Goal: Task Accomplishment & Management: Complete application form

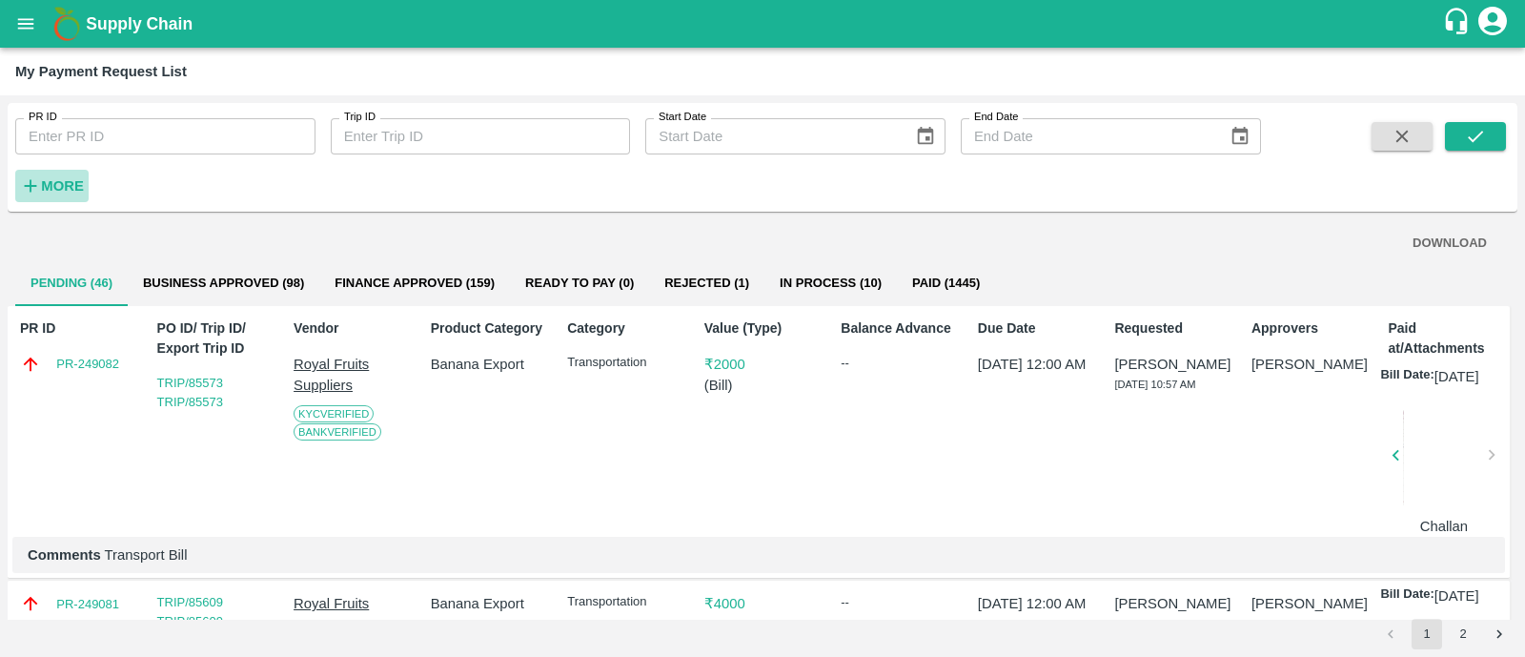
click at [53, 173] on h6 "More" at bounding box center [62, 185] width 43 height 25
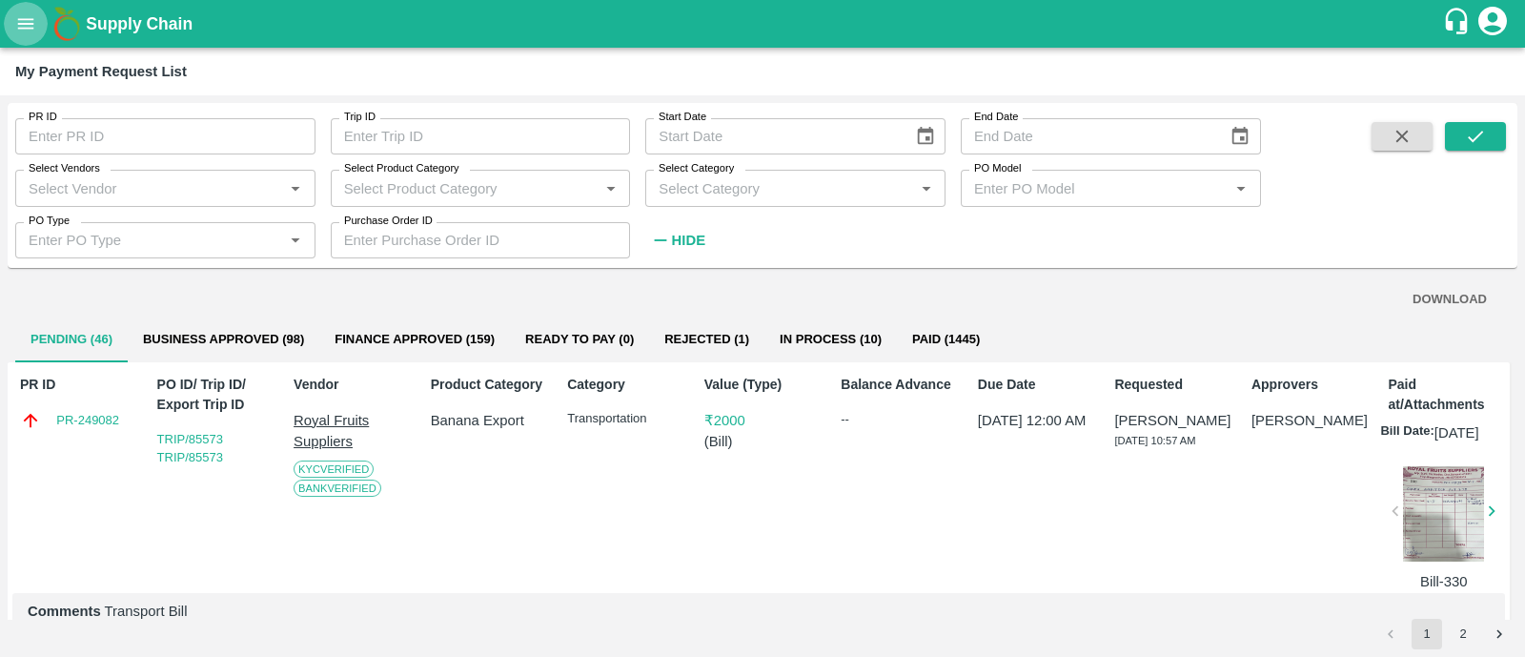
click at [20, 19] on icon "open drawer" at bounding box center [26, 23] width 16 height 10
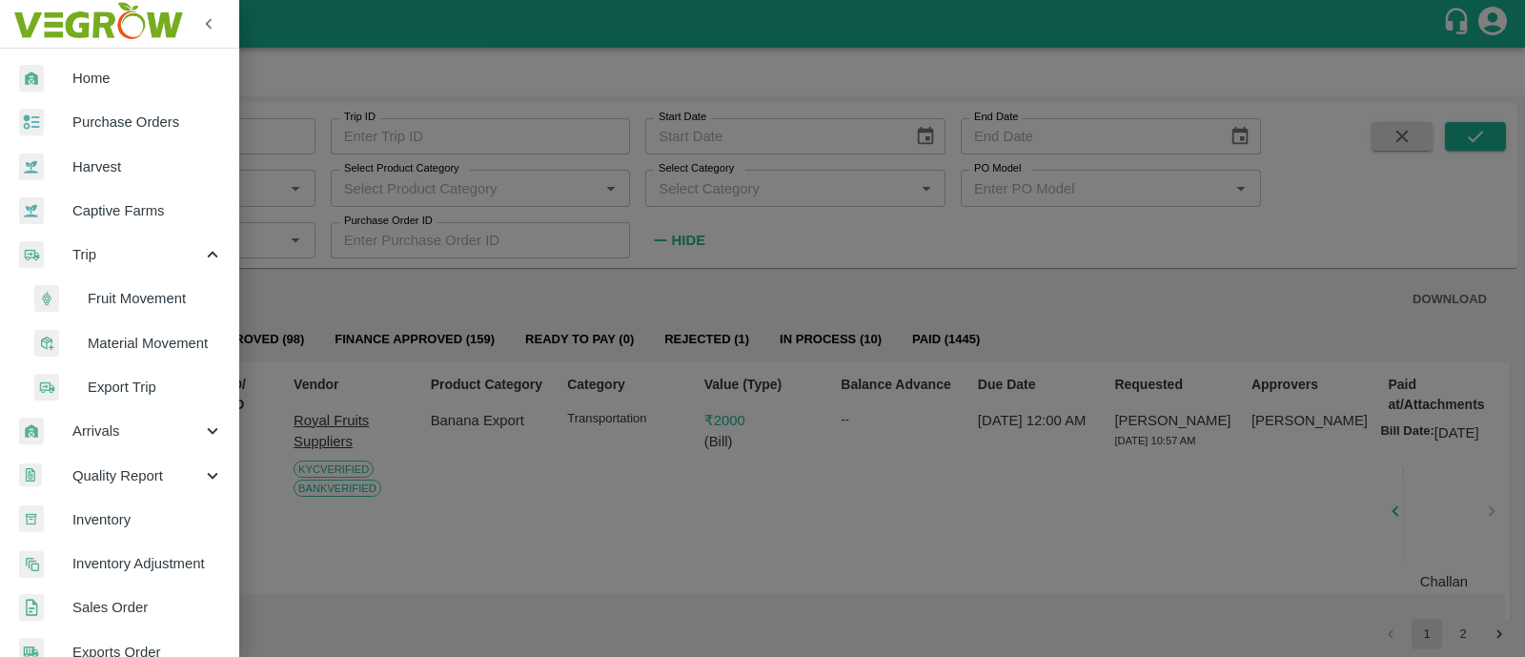
click at [97, 283] on li "Fruit Movement" at bounding box center [126, 298] width 223 height 44
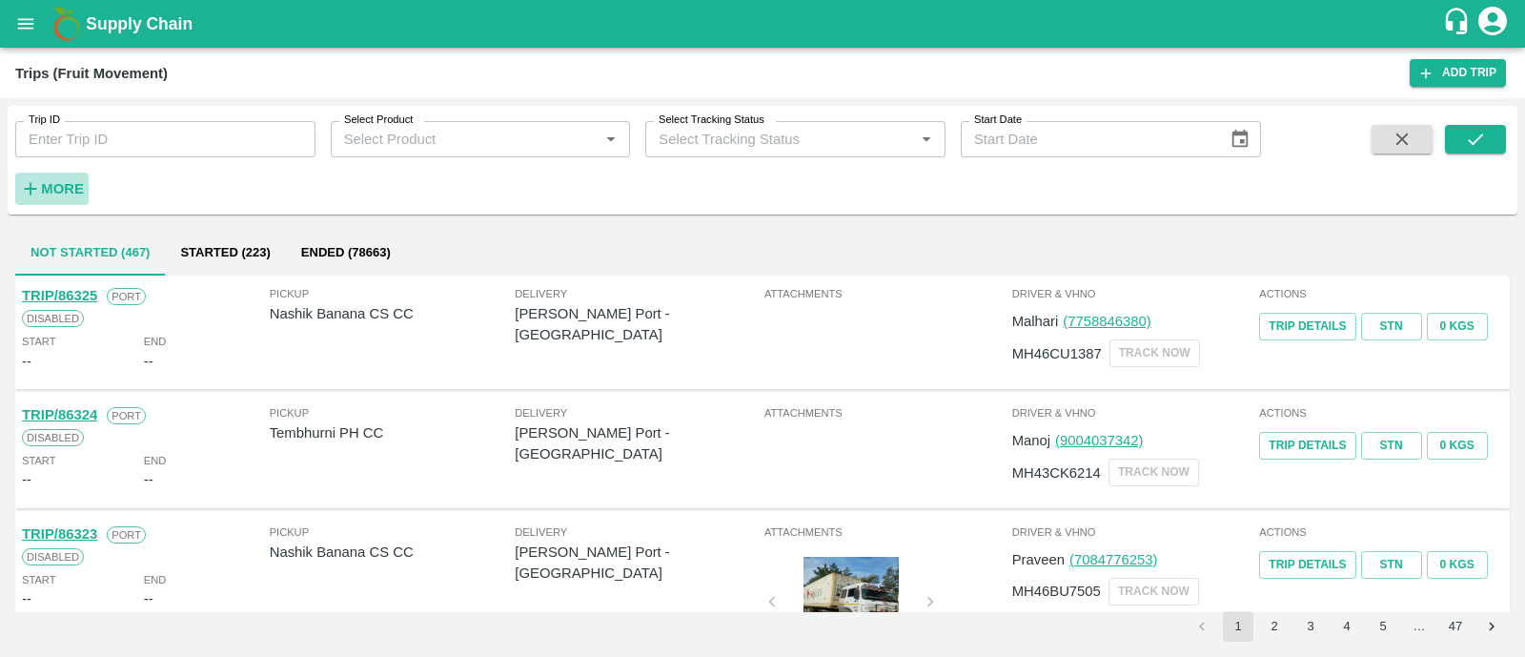
click at [75, 190] on strong "More" at bounding box center [62, 188] width 43 height 15
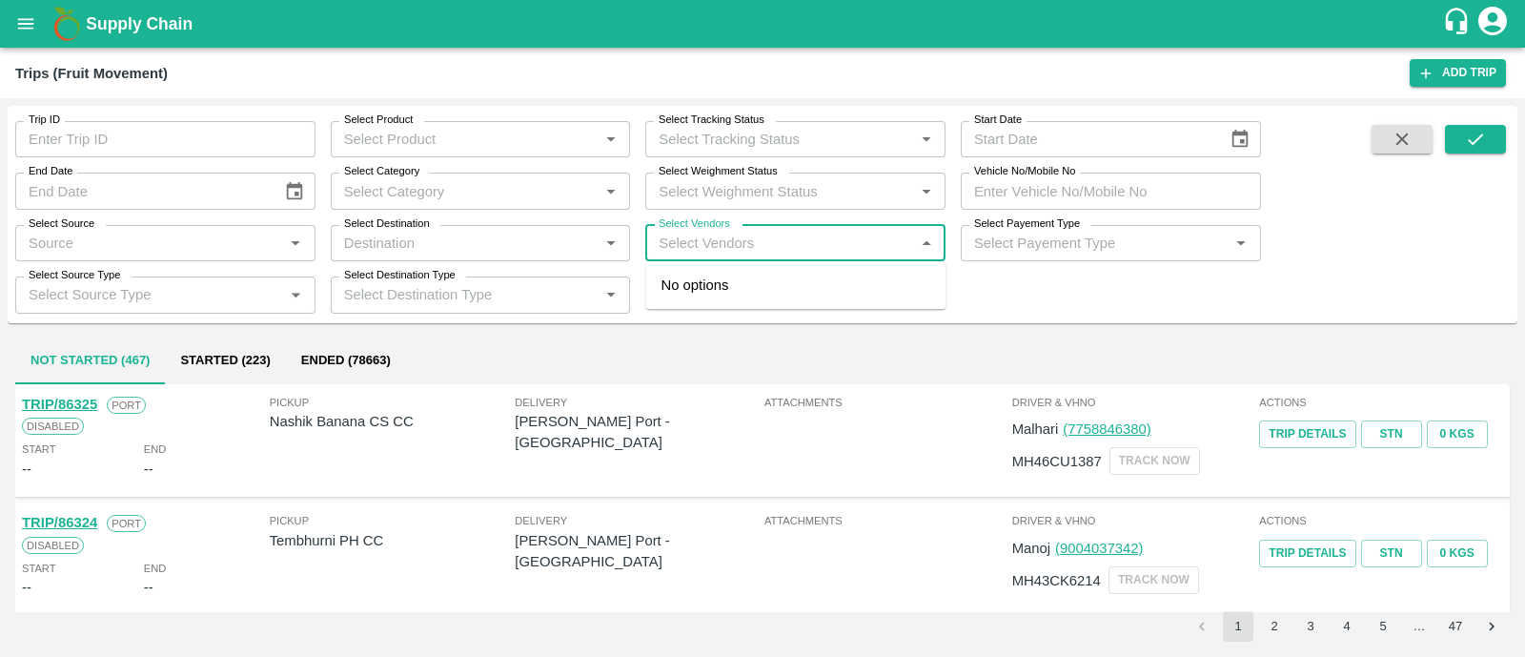
click at [859, 244] on input "Select Vendors" at bounding box center [779, 243] width 257 height 25
type input "kadambar"
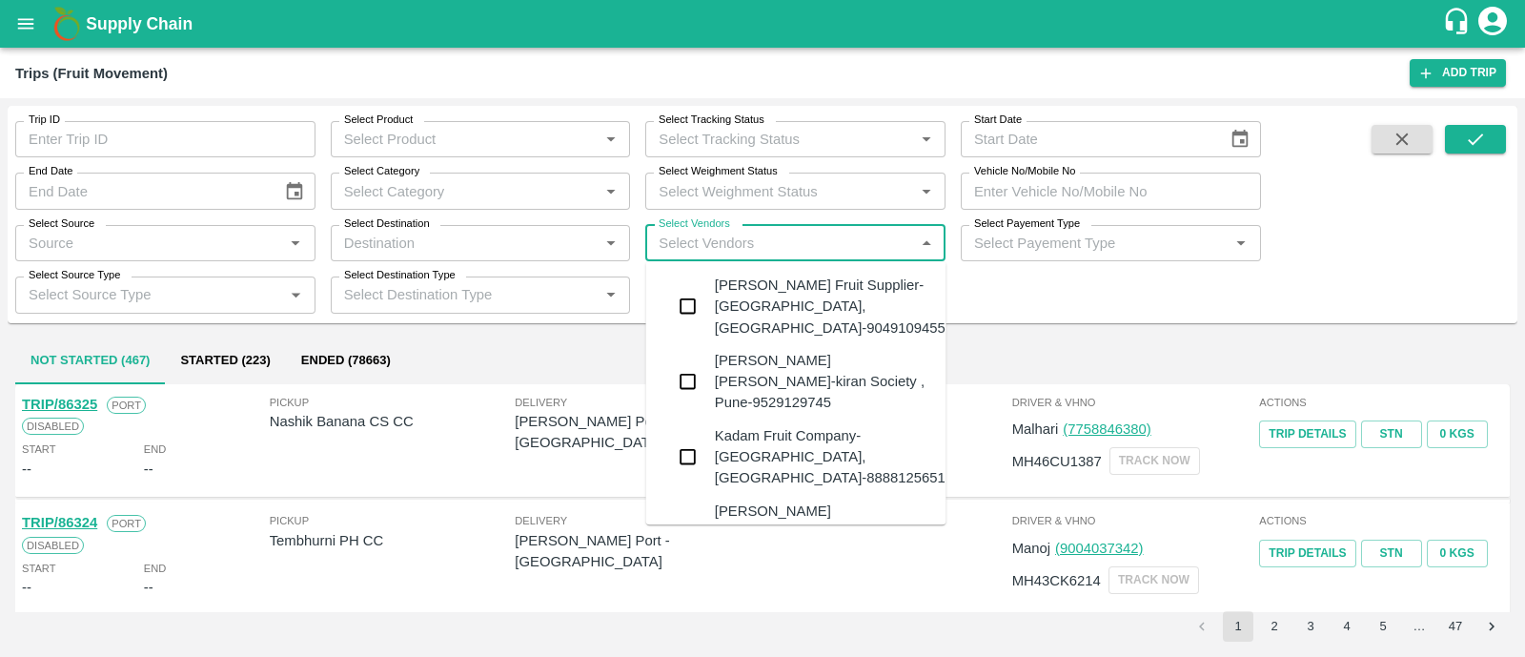
type input "i"
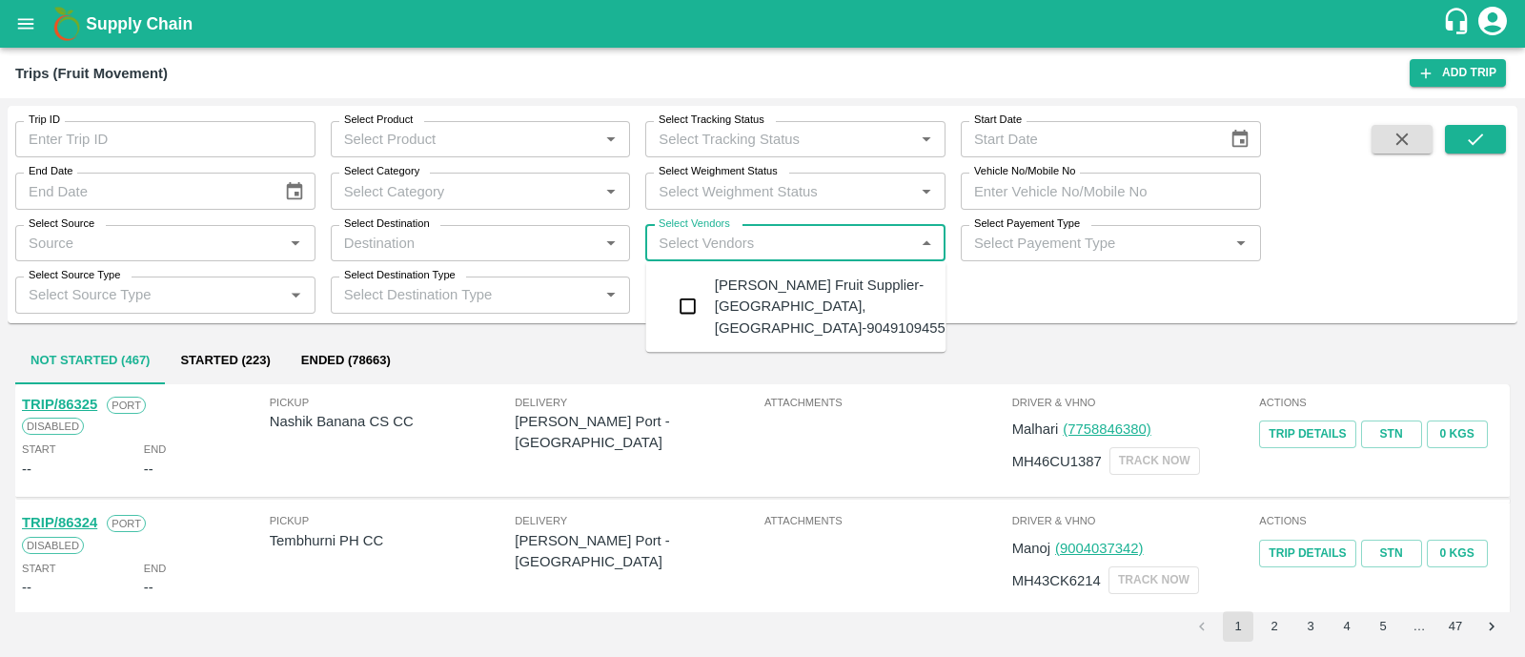
click at [824, 274] on div "Kadambari Fruit Supplier-[GEOGRAPHIC_DATA], [GEOGRAPHIC_DATA]-9049109455" at bounding box center [796, 306] width 300 height 75
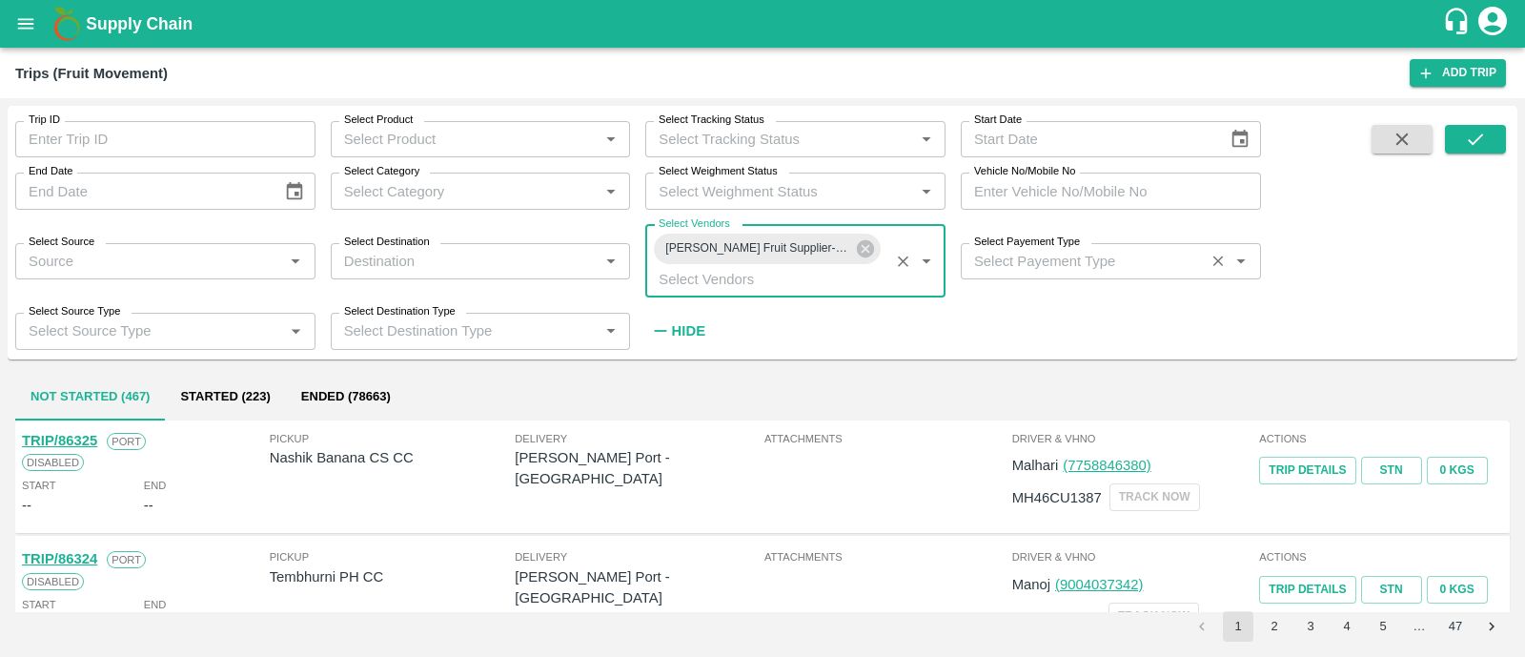
click at [1137, 259] on input "Select Payement Type" at bounding box center [1082, 261] width 233 height 25
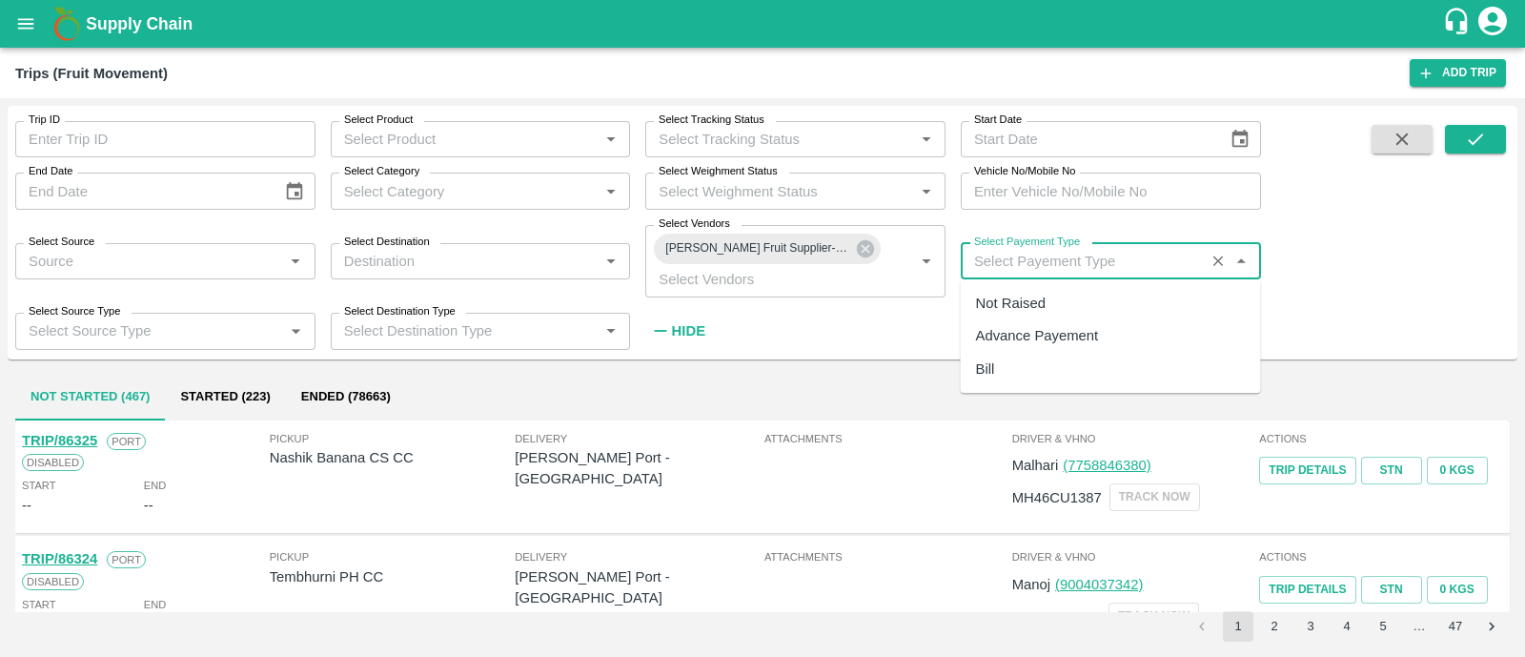
click at [1048, 302] on div "Not Raised" at bounding box center [1111, 303] width 300 height 32
type input "Not Raised"
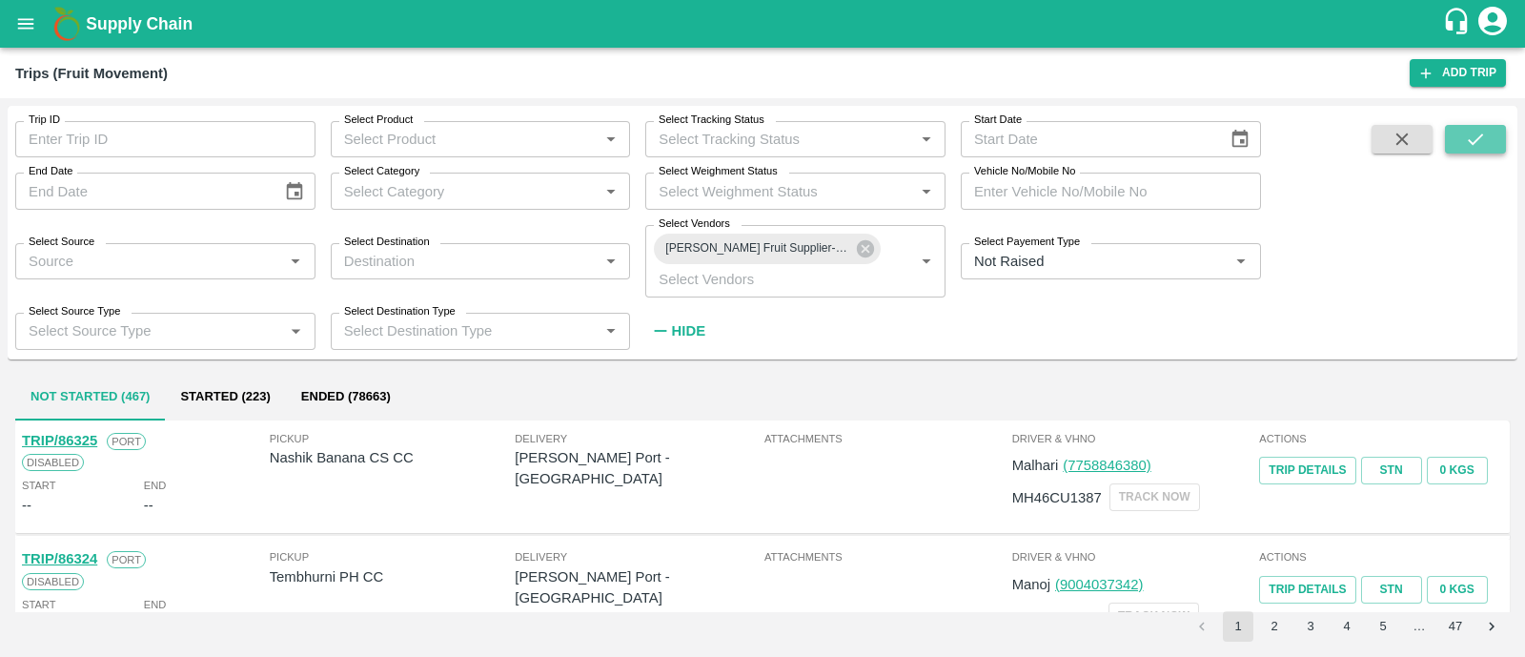
click at [1481, 129] on icon "submit" at bounding box center [1475, 139] width 21 height 21
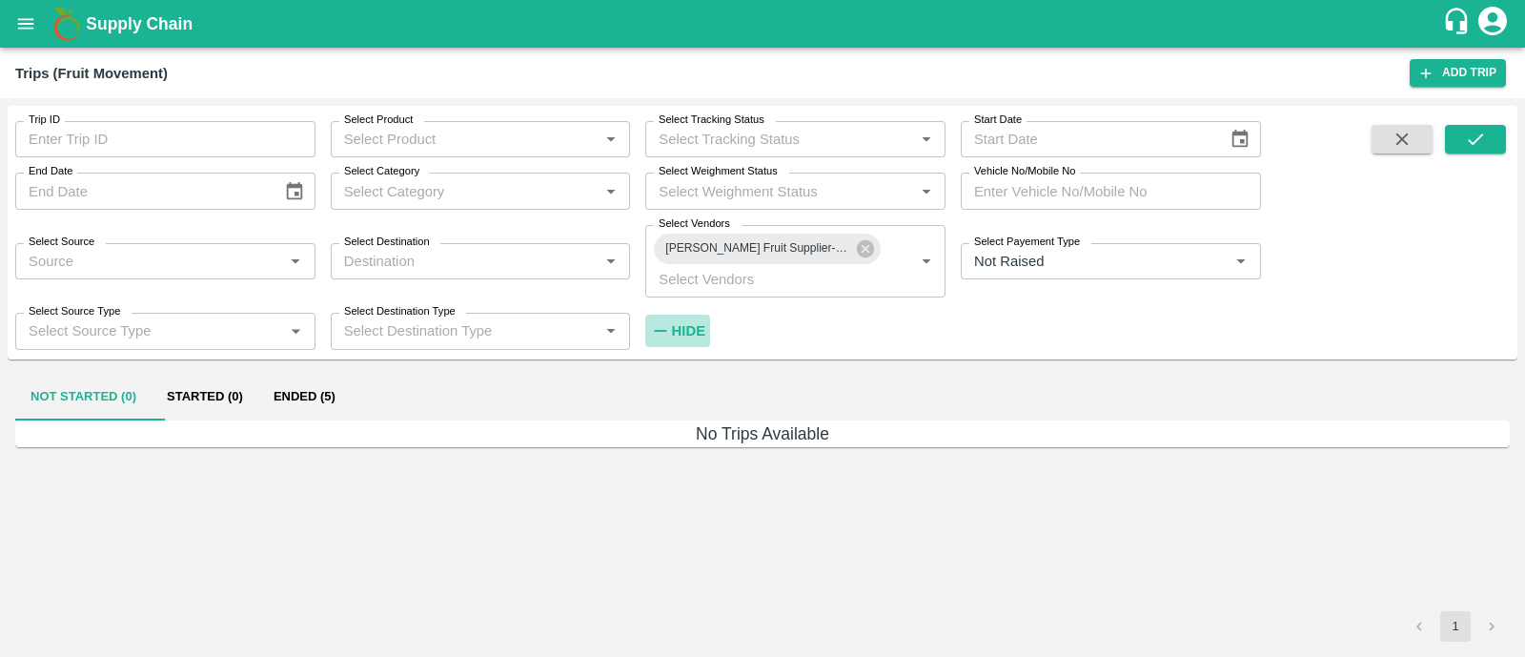
click at [677, 342] on h6 "Hide" at bounding box center [688, 330] width 33 height 25
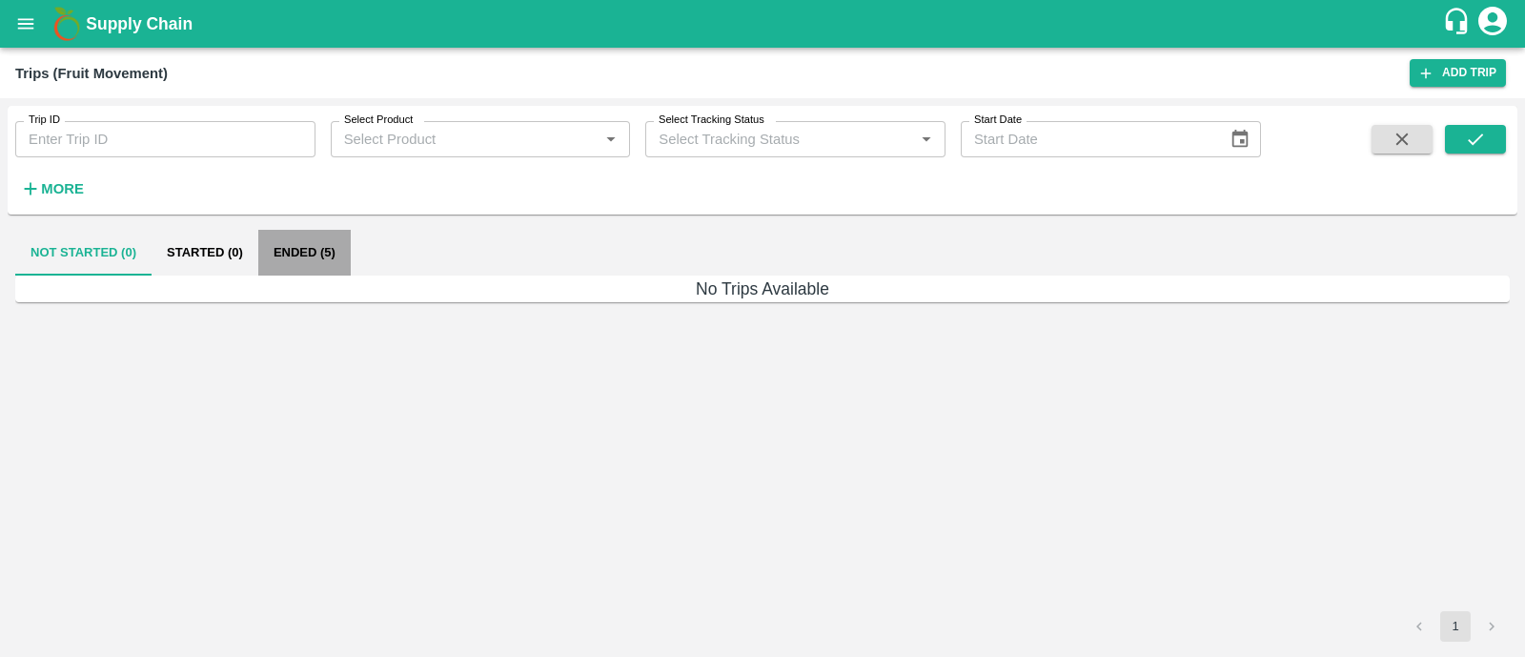
click at [320, 240] on button "Ended (5)" at bounding box center [304, 253] width 92 height 46
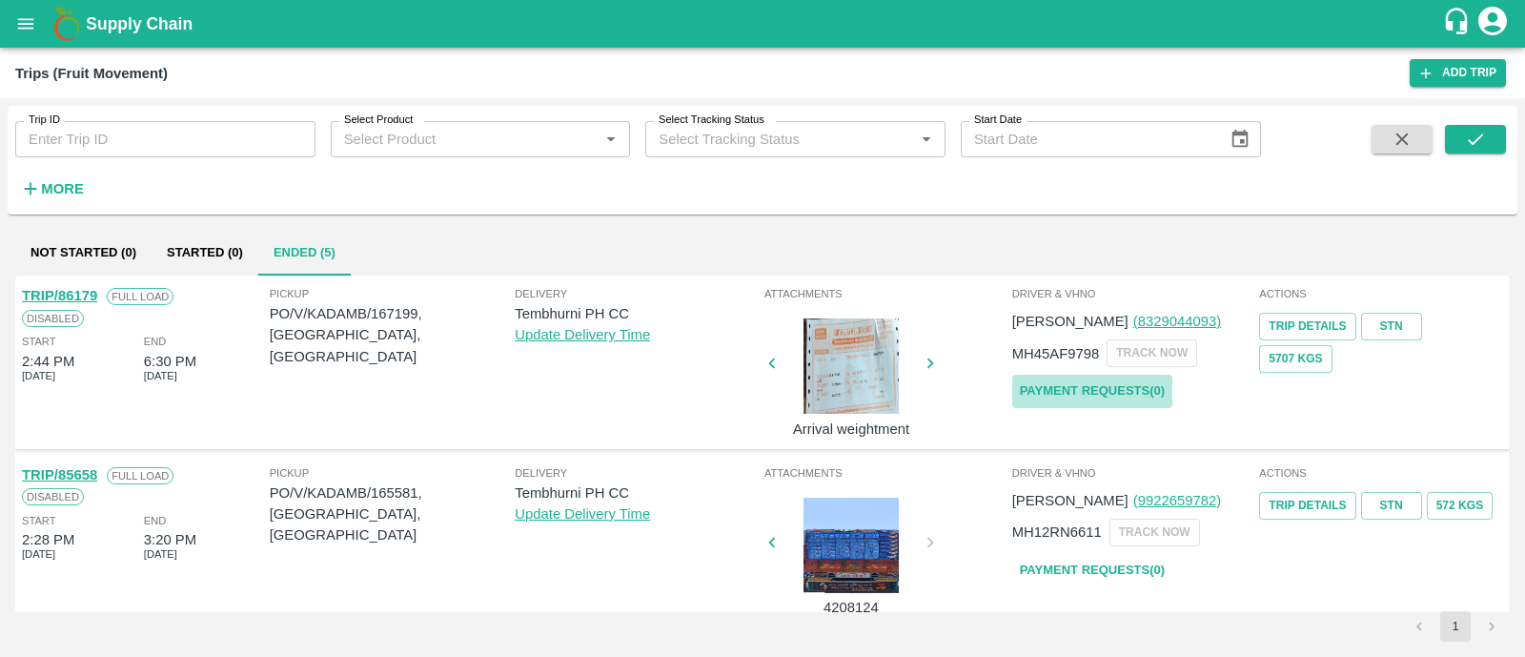
click at [1040, 390] on link "Payment Requests( 0 )" at bounding box center [1092, 391] width 160 height 33
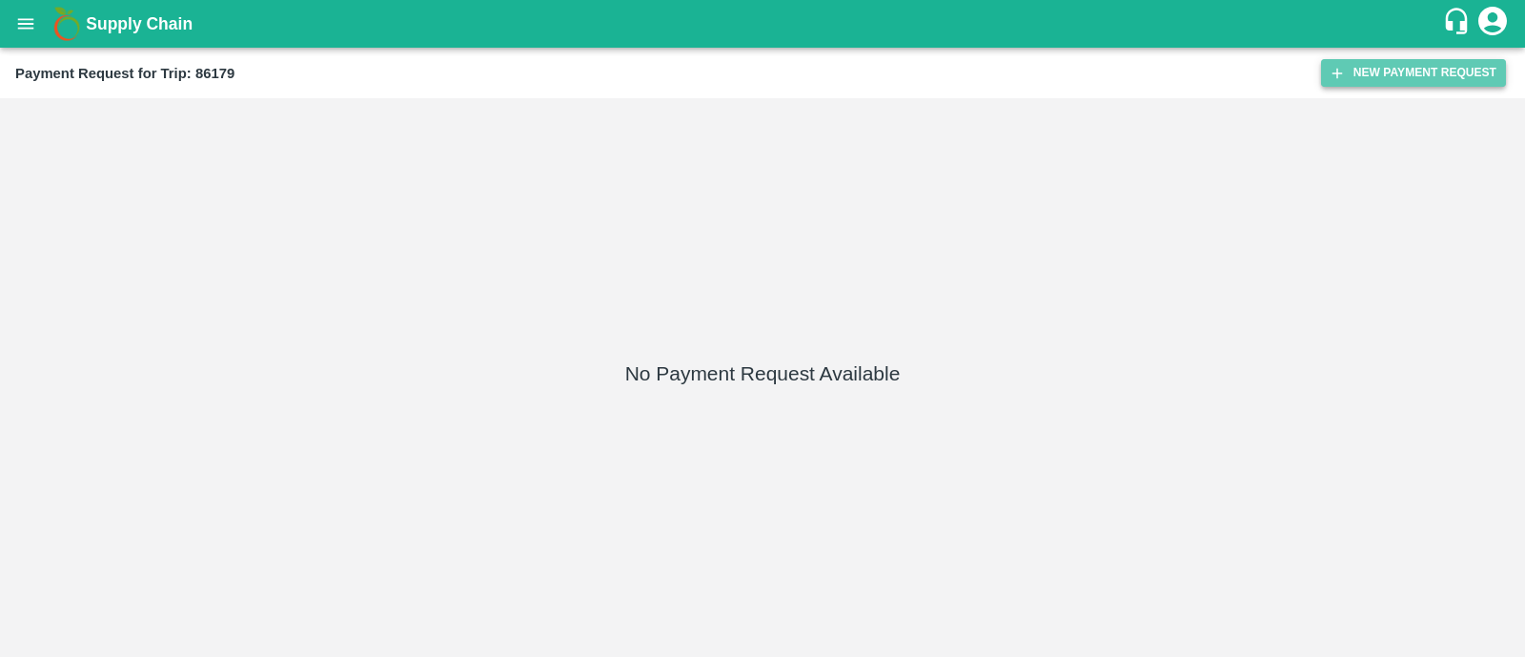
click at [1434, 59] on button "New Payment Request" at bounding box center [1413, 73] width 185 height 28
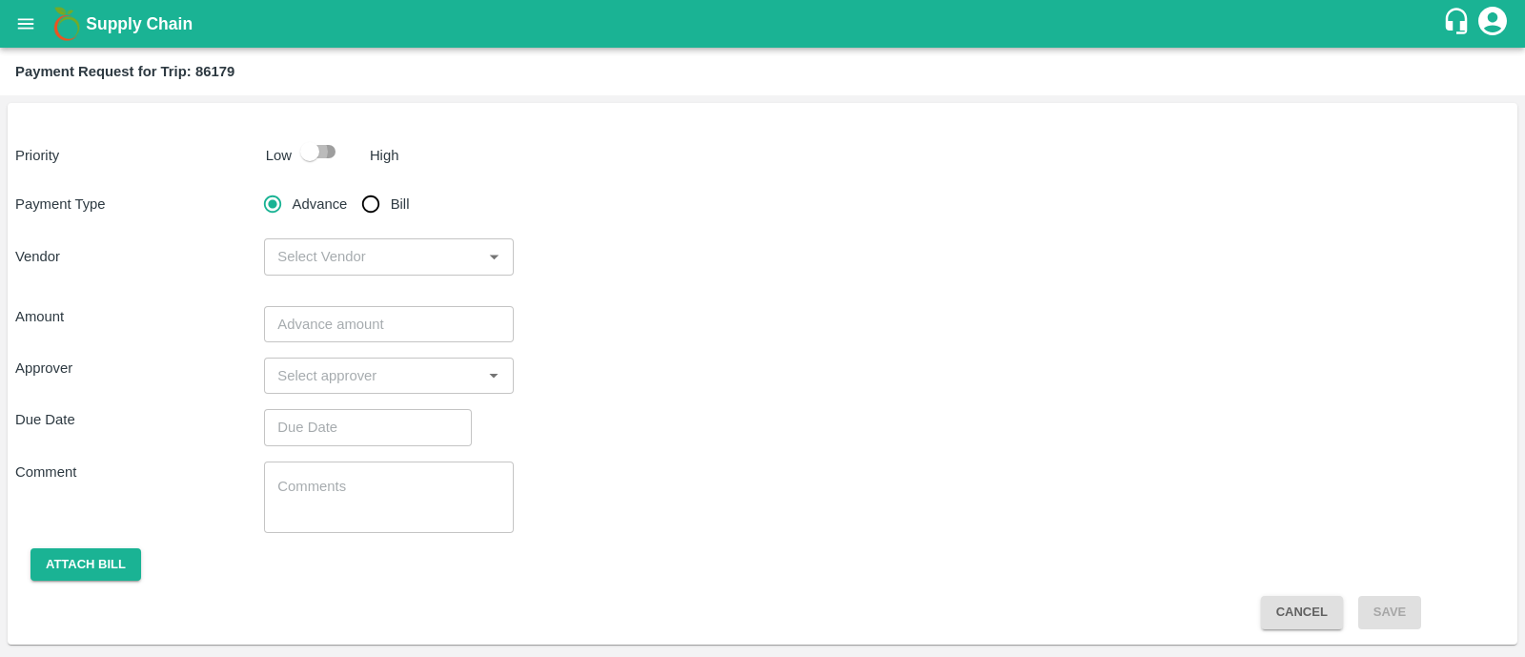
click at [344, 154] on input "checkbox" at bounding box center [309, 151] width 109 height 36
checkbox input "true"
click at [389, 219] on input "Bill" at bounding box center [371, 204] width 38 height 38
radio input "true"
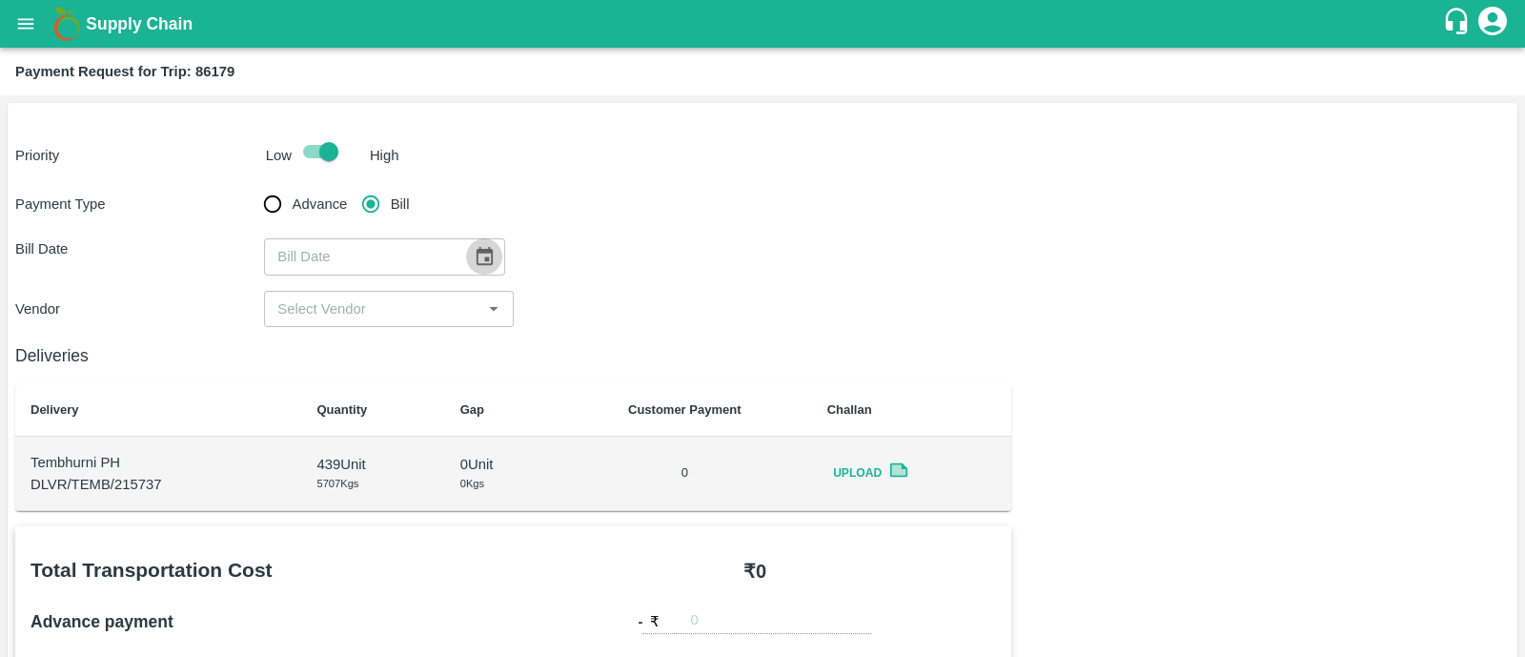
click at [477, 264] on icon "Choose date" at bounding box center [485, 256] width 16 height 18
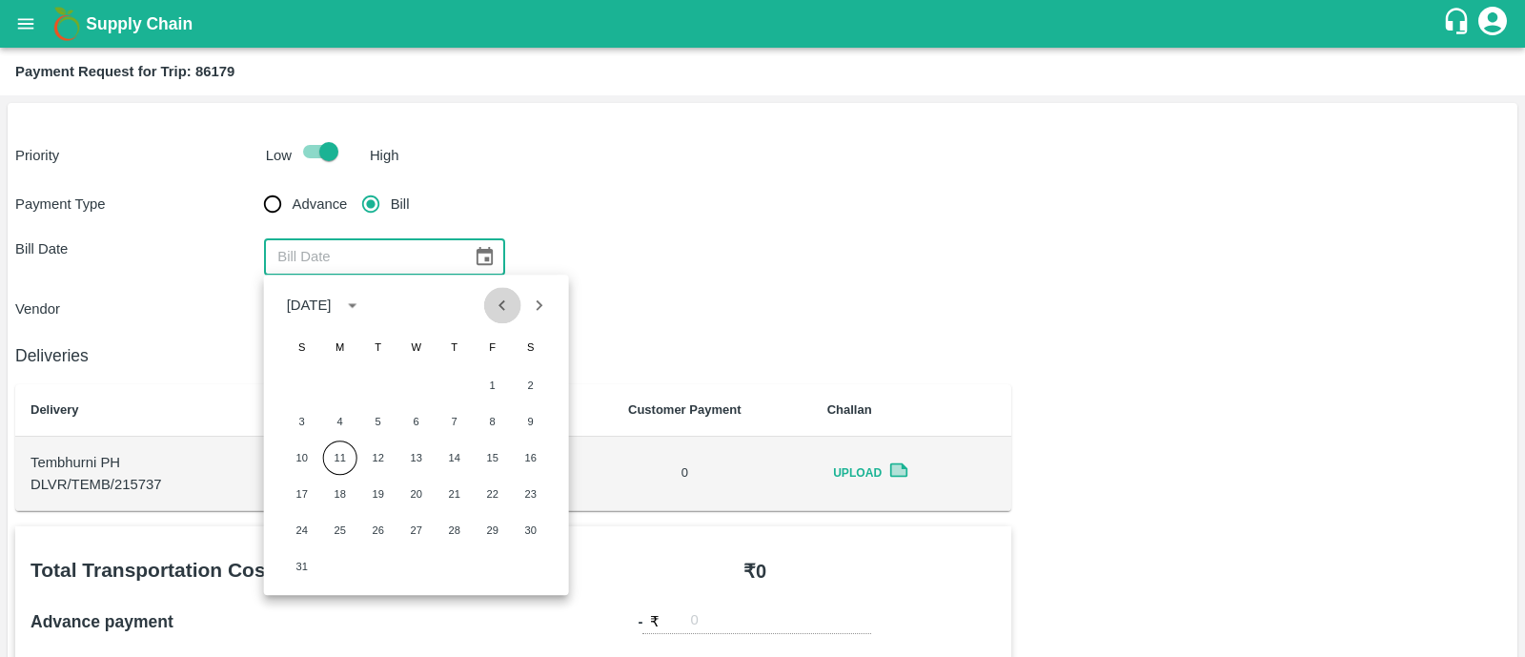
click at [499, 302] on icon "Previous month" at bounding box center [502, 304] width 21 height 21
click at [534, 305] on icon "Next month" at bounding box center [538, 304] width 21 height 21
click at [301, 425] on button "3" at bounding box center [302, 421] width 34 height 34
type input "03/08/2025"
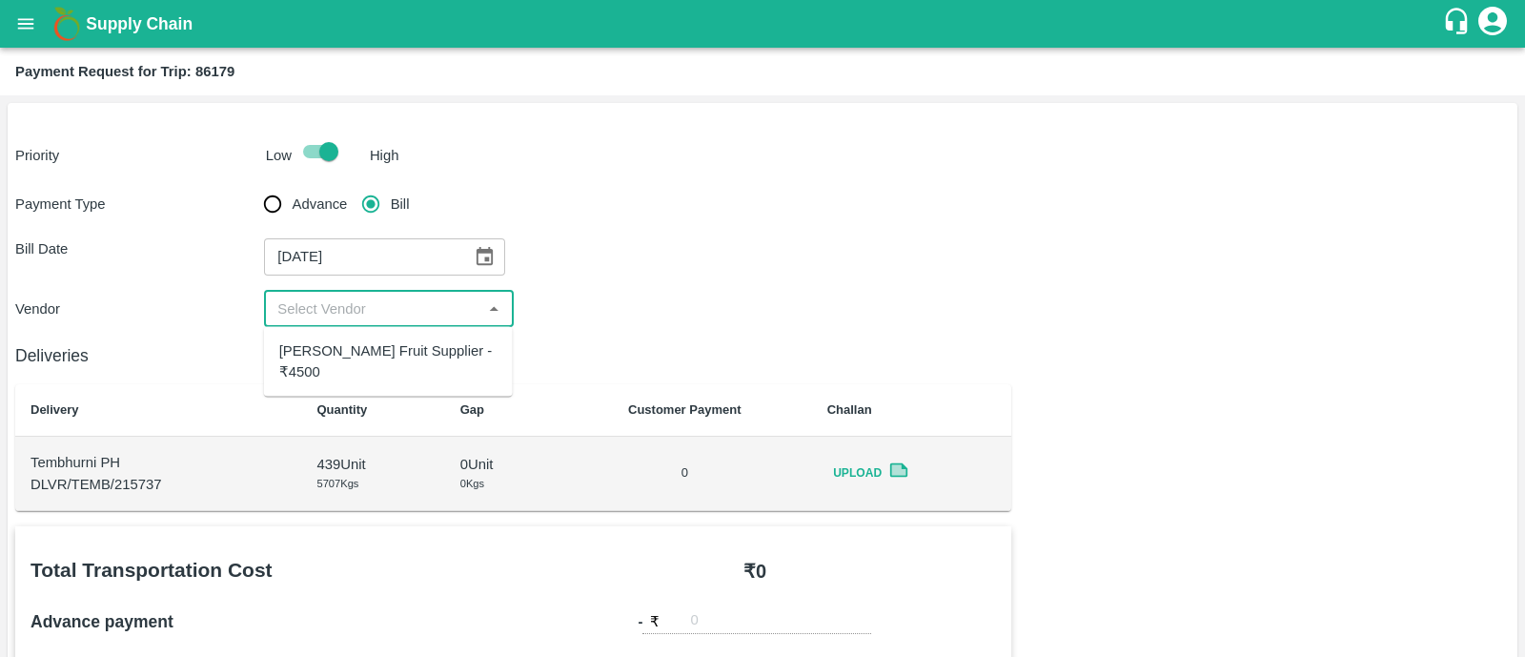
click at [386, 311] on input "input" at bounding box center [373, 308] width 206 height 25
click at [382, 348] on div "Kadambari Fruit Supplier - ₹4500" at bounding box center [388, 361] width 218 height 43
type input "Kadambari Fruit Supplier - ₹4500"
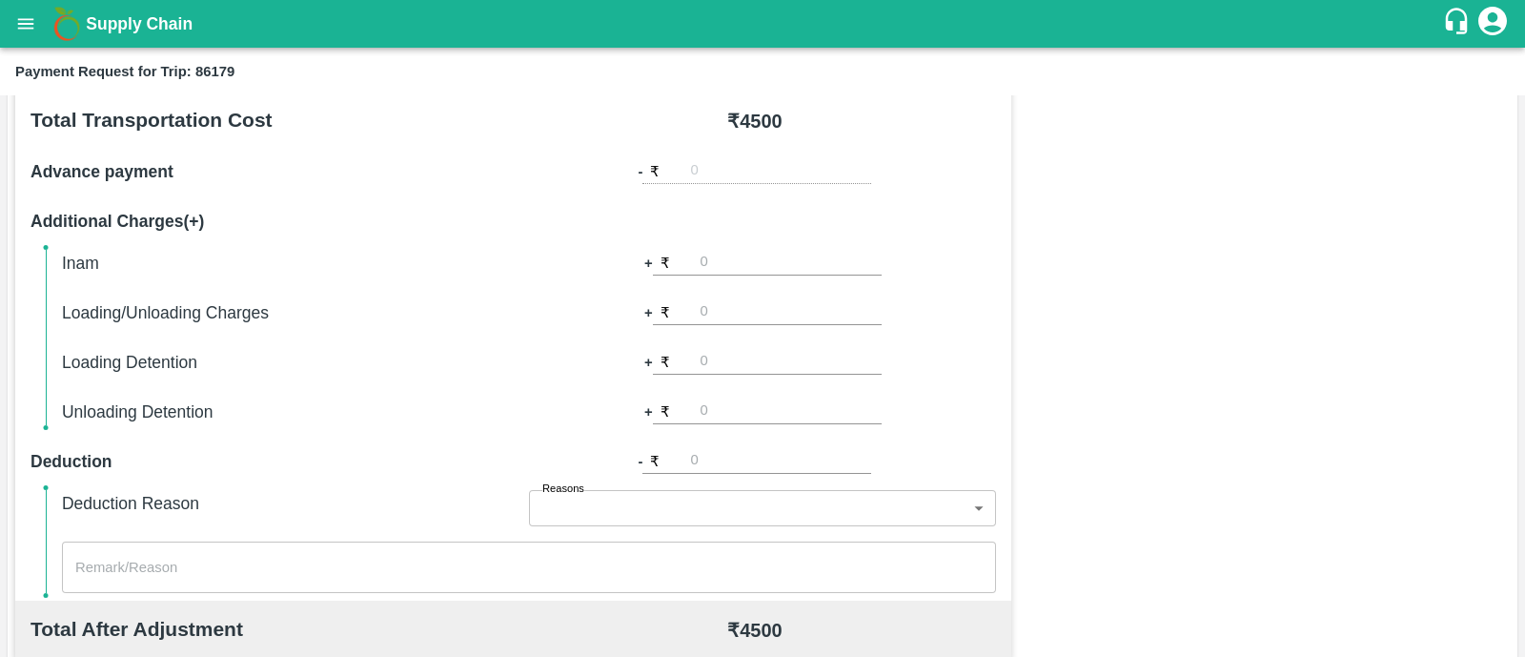
scroll to position [813, 0]
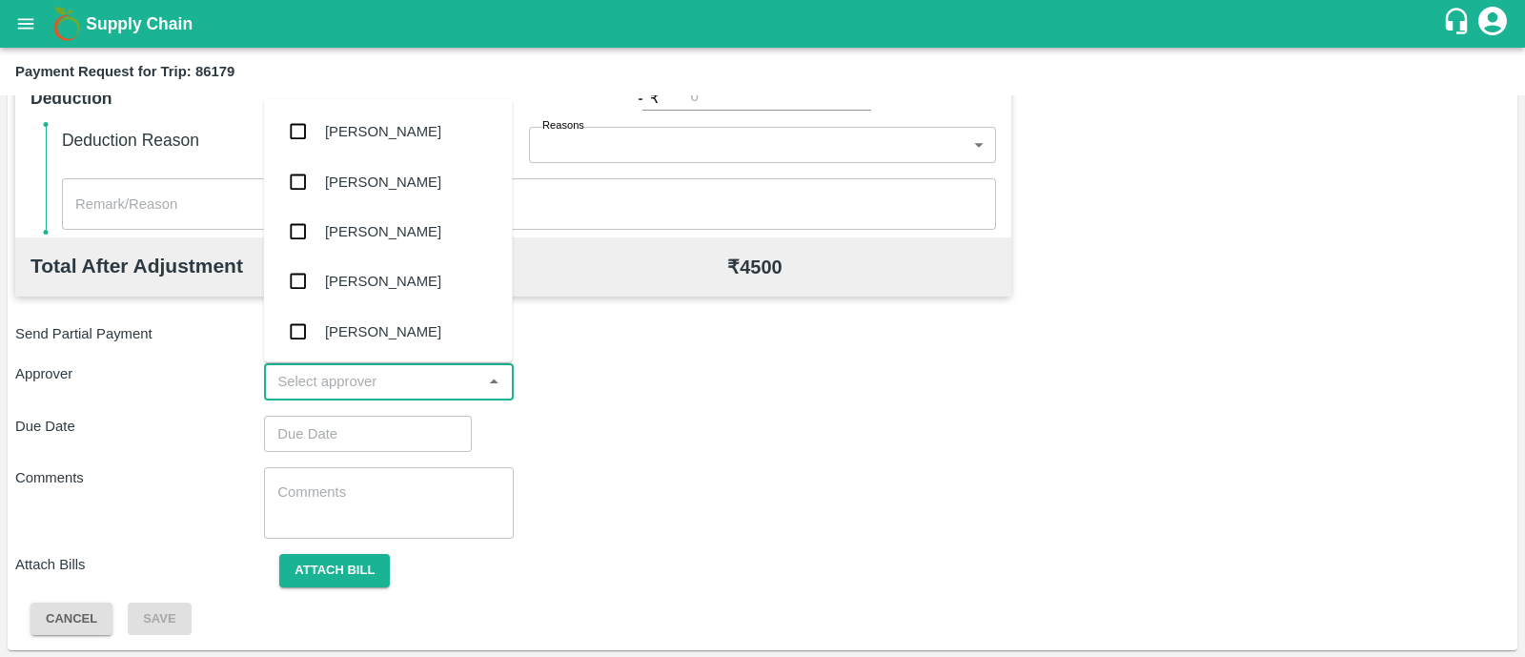
click at [385, 369] on input "input" at bounding box center [373, 381] width 206 height 25
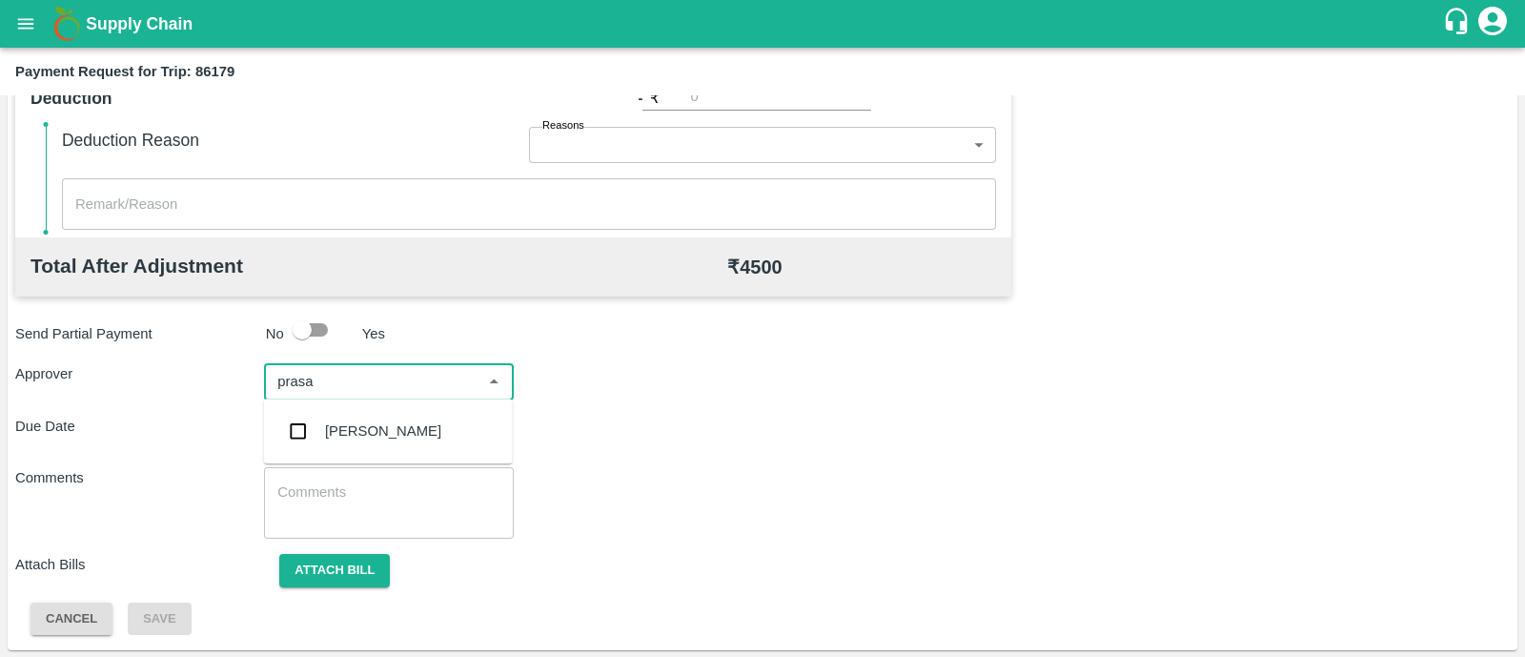
type input "prasad"
click at [375, 407] on div "Prasad Waghade" at bounding box center [388, 431] width 249 height 50
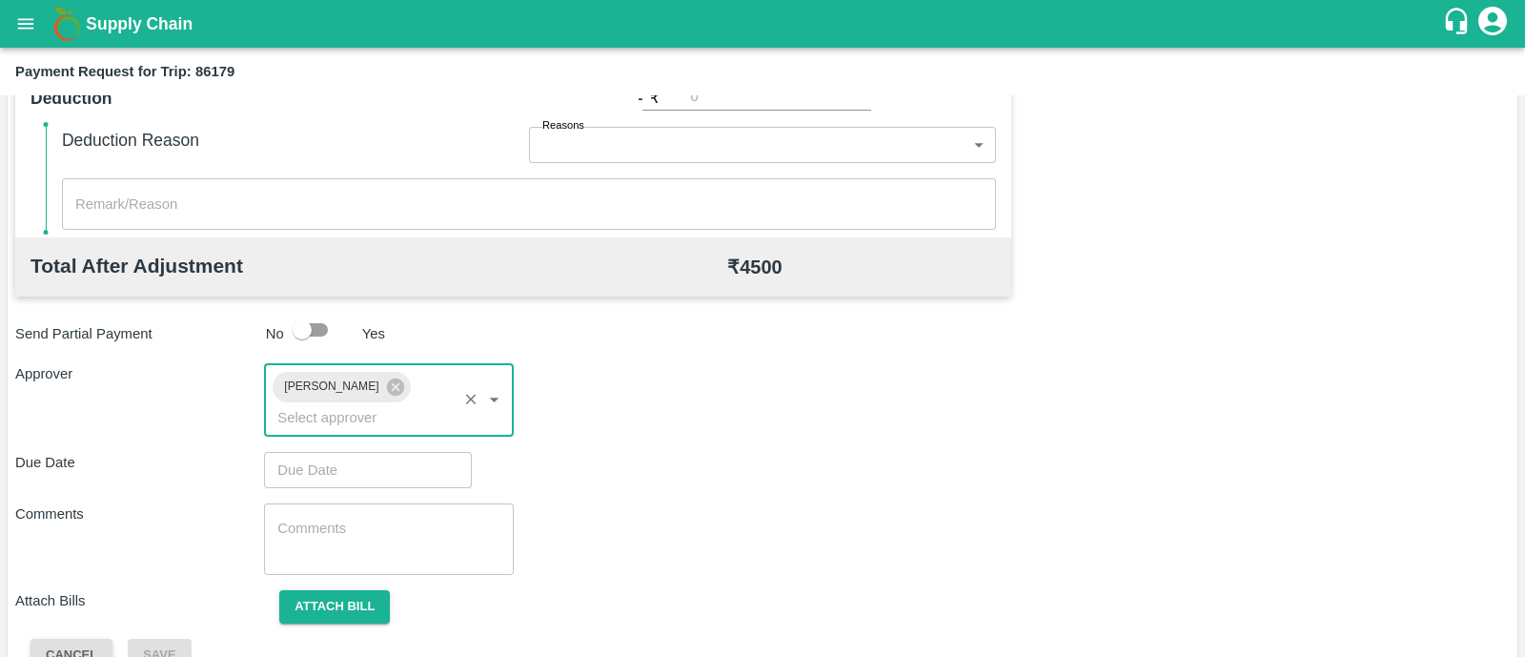
type input "DD/MM/YYYY hh:mm aa"
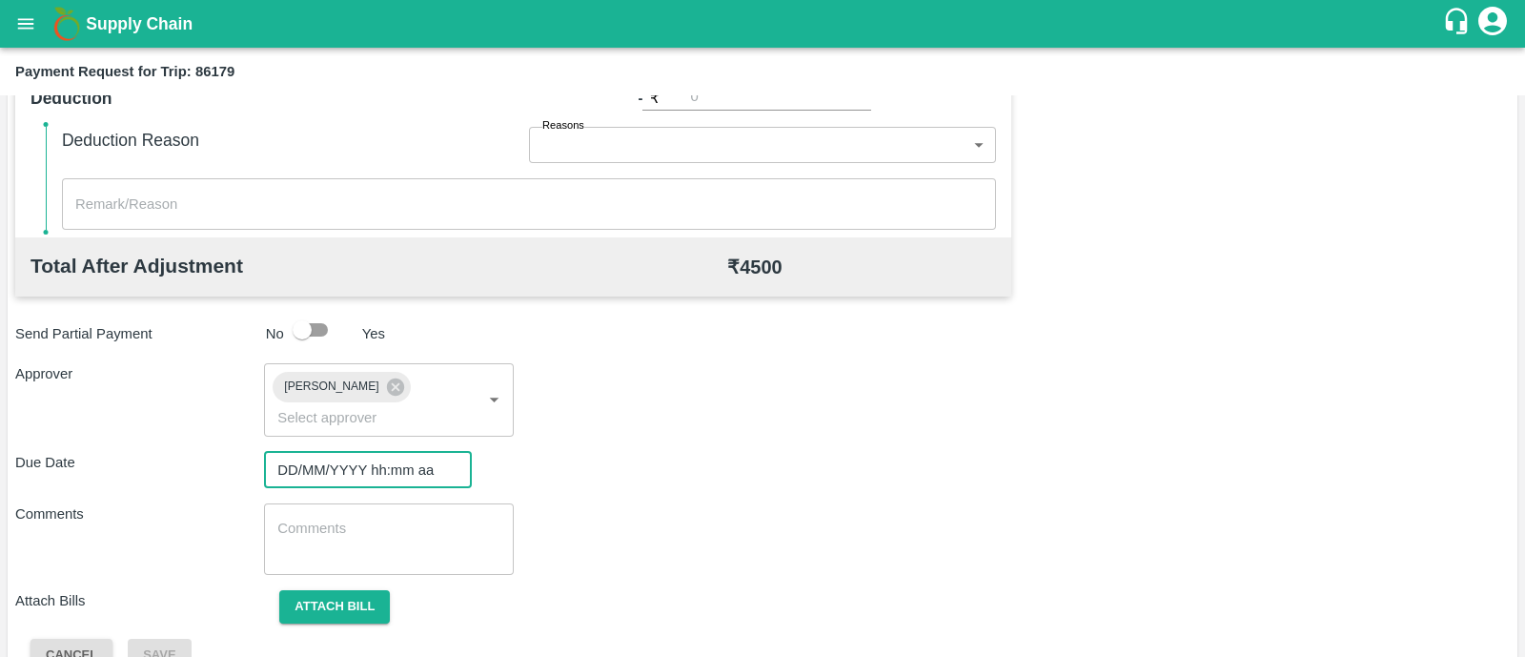
click at [377, 452] on input "DD/MM/YYYY hh:mm aa" at bounding box center [361, 470] width 194 height 36
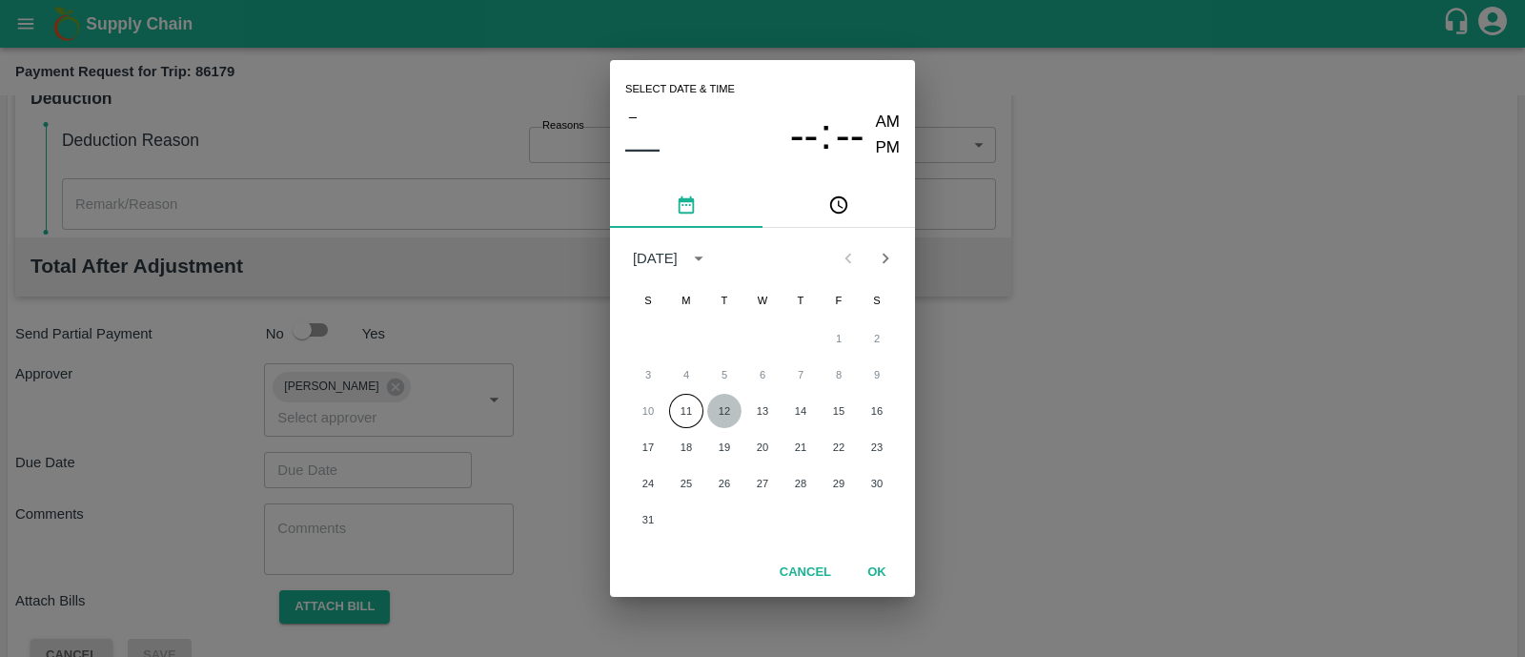
click at [737, 402] on button "12" at bounding box center [724, 411] width 34 height 34
type input "12/08/2025 12:00 AM"
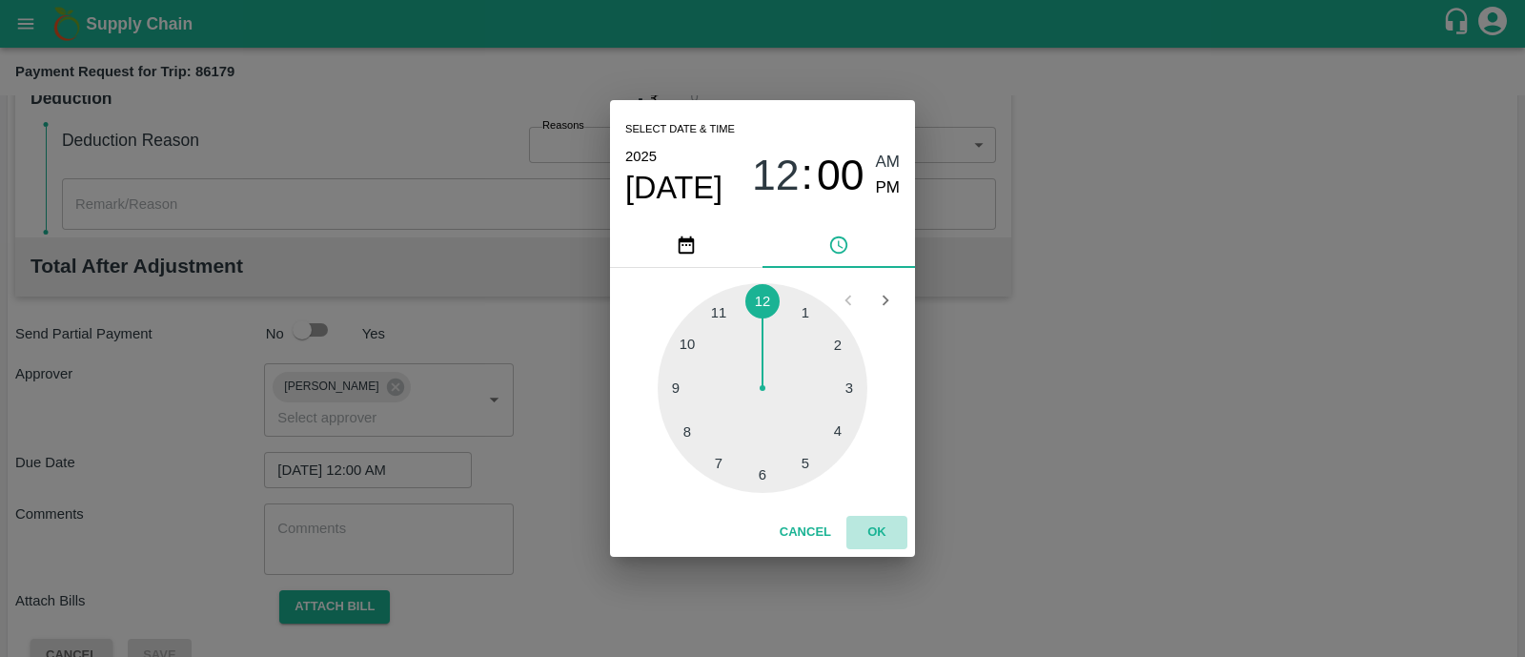
click at [875, 526] on button "OK" at bounding box center [876, 532] width 61 height 33
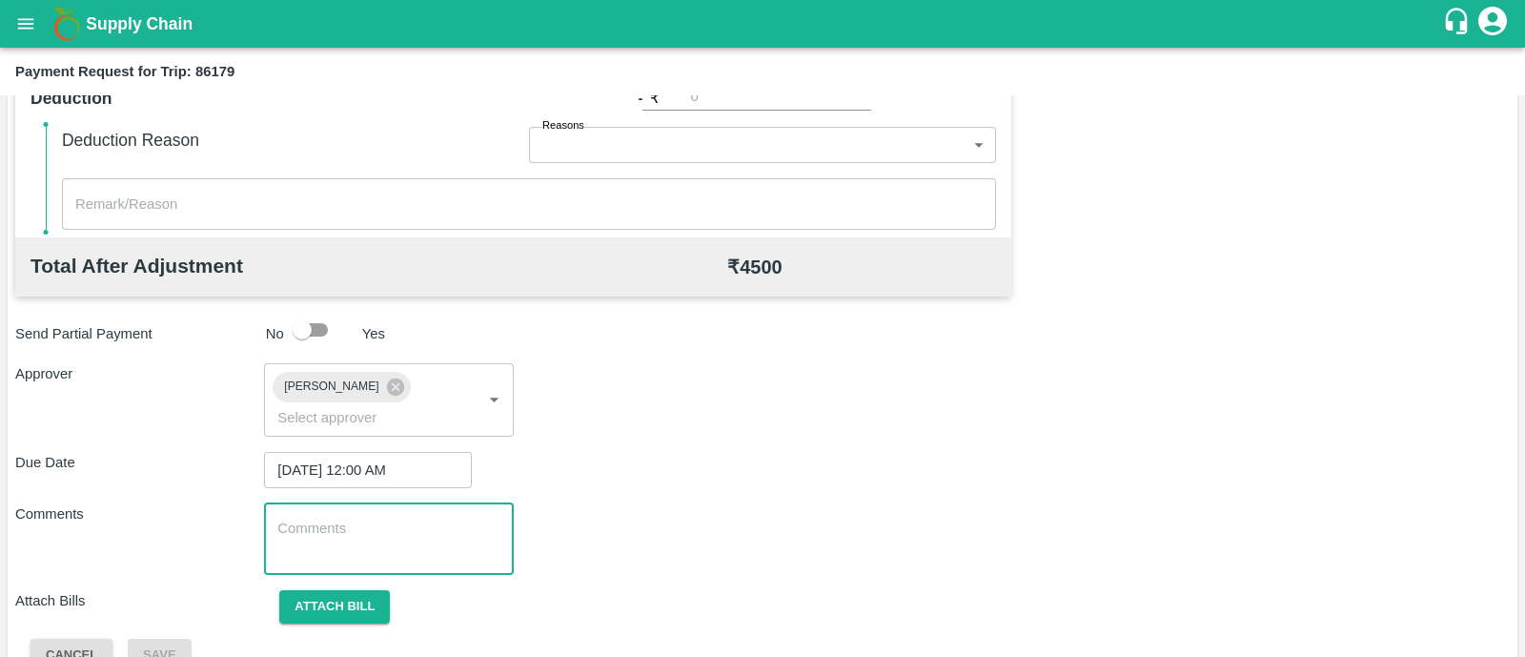
click at [371, 526] on textarea at bounding box center [388, 538] width 222 height 40
paste textarea "Transport Bill"
type textarea "Transport Bill"
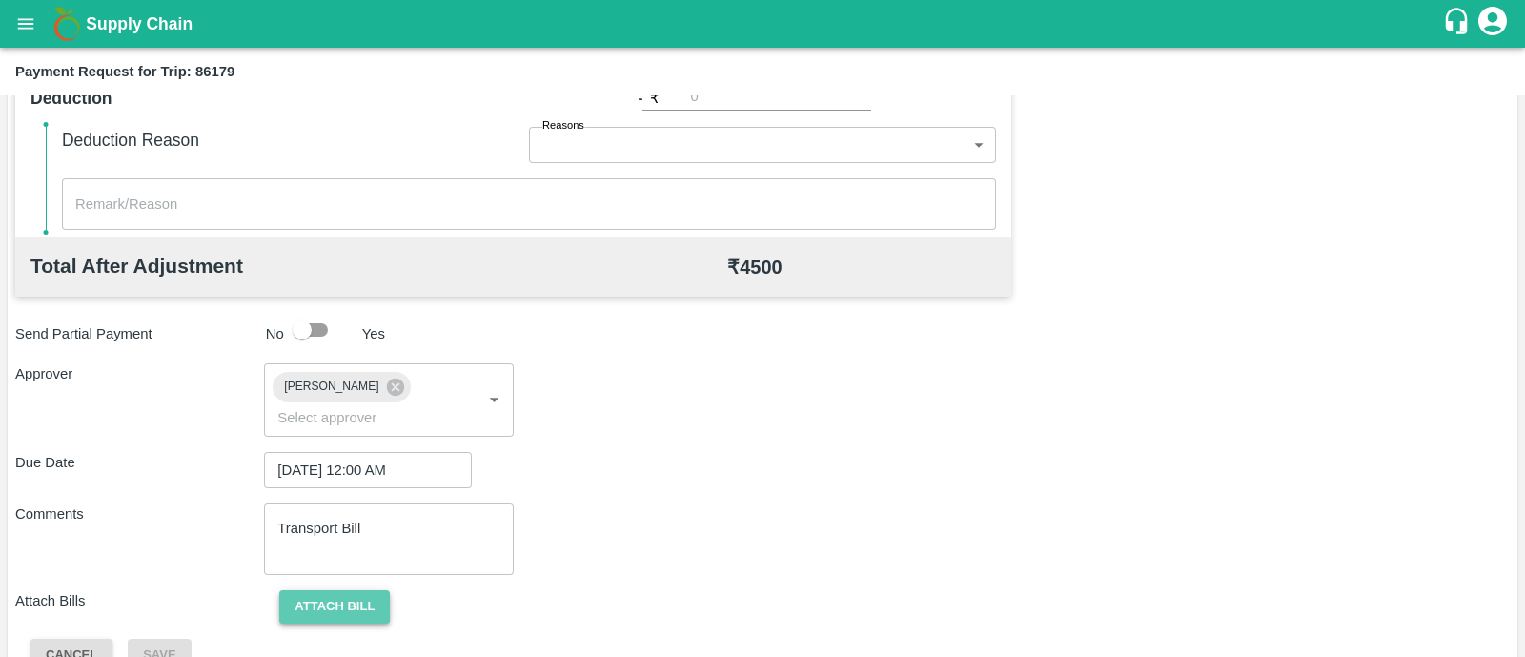
click at [350, 590] on button "Attach bill" at bounding box center [334, 606] width 111 height 33
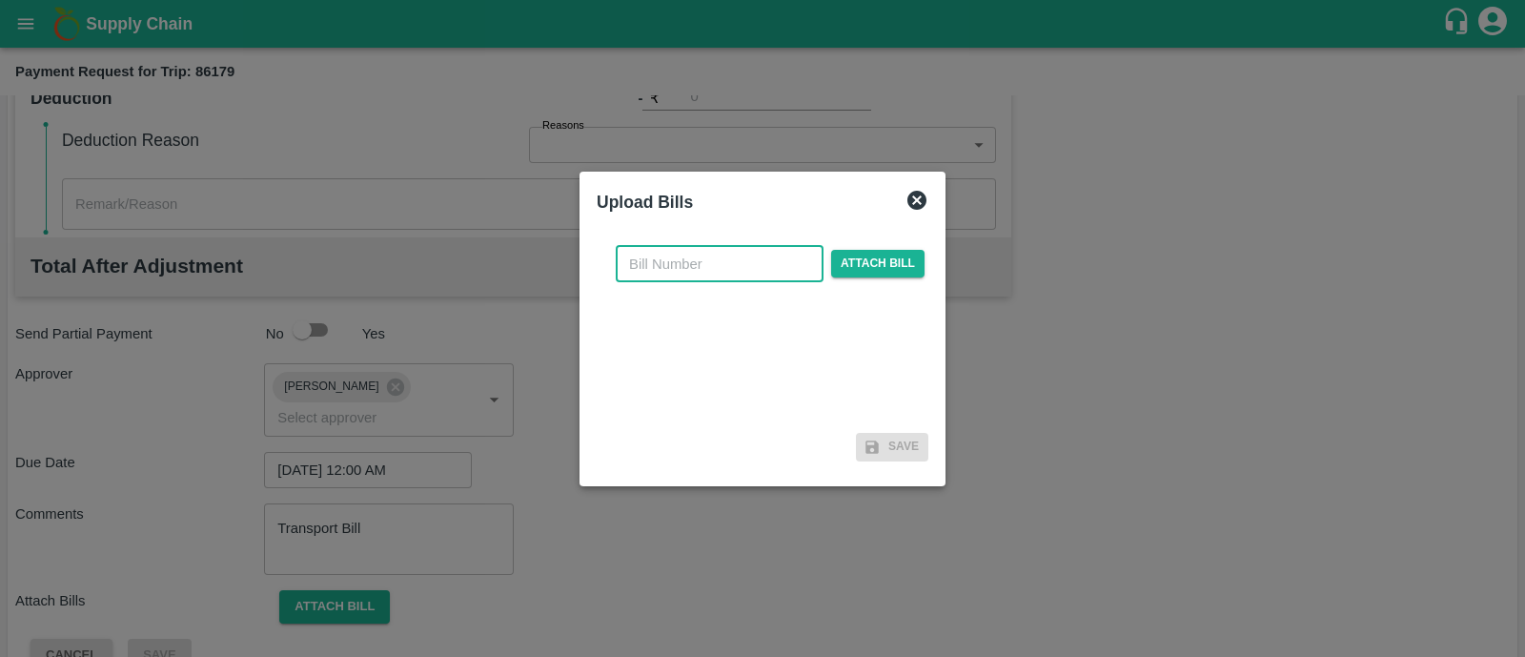
click at [704, 259] on input "text" at bounding box center [720, 264] width 208 height 36
type input "512"
click at [864, 264] on span "Attach bill" at bounding box center [877, 264] width 93 height 28
click at [0, 0] on input "Attach bill" at bounding box center [0, 0] width 0 height 0
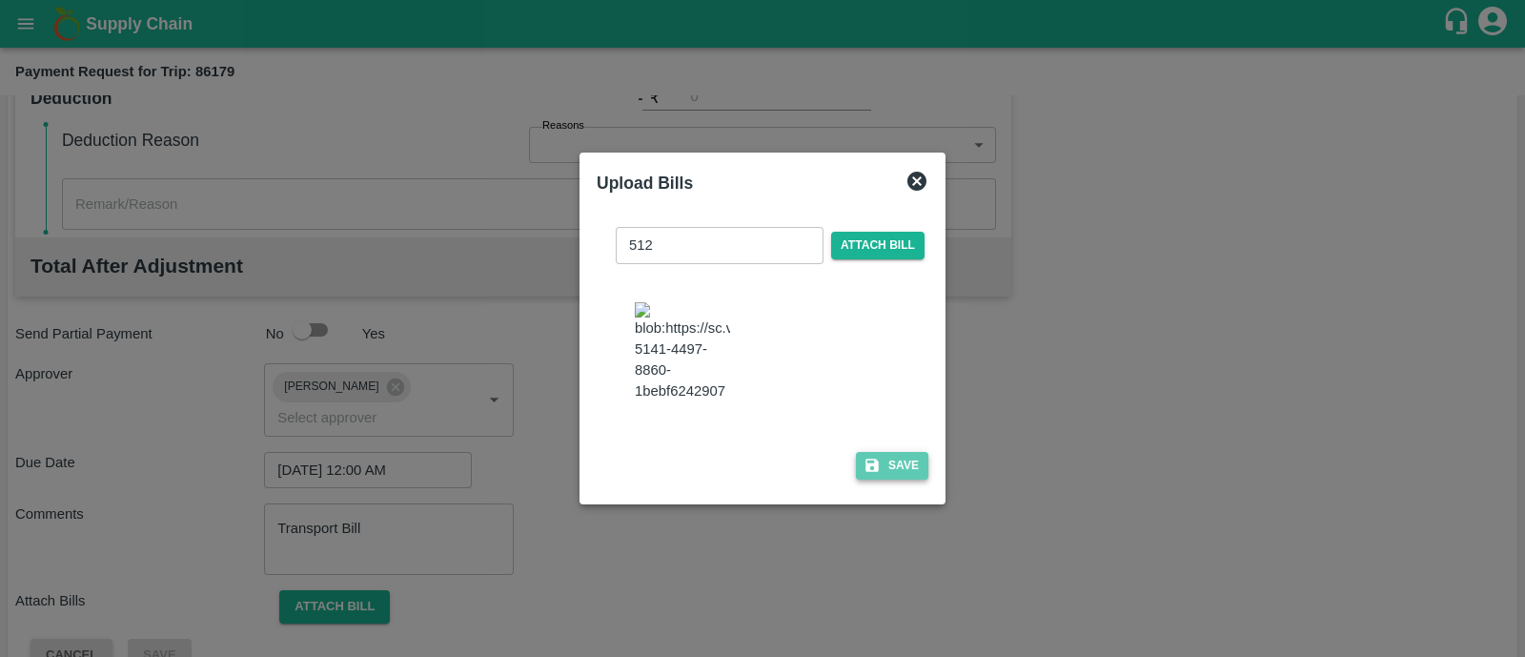
click at [896, 468] on button "Save" at bounding box center [892, 466] width 72 height 28
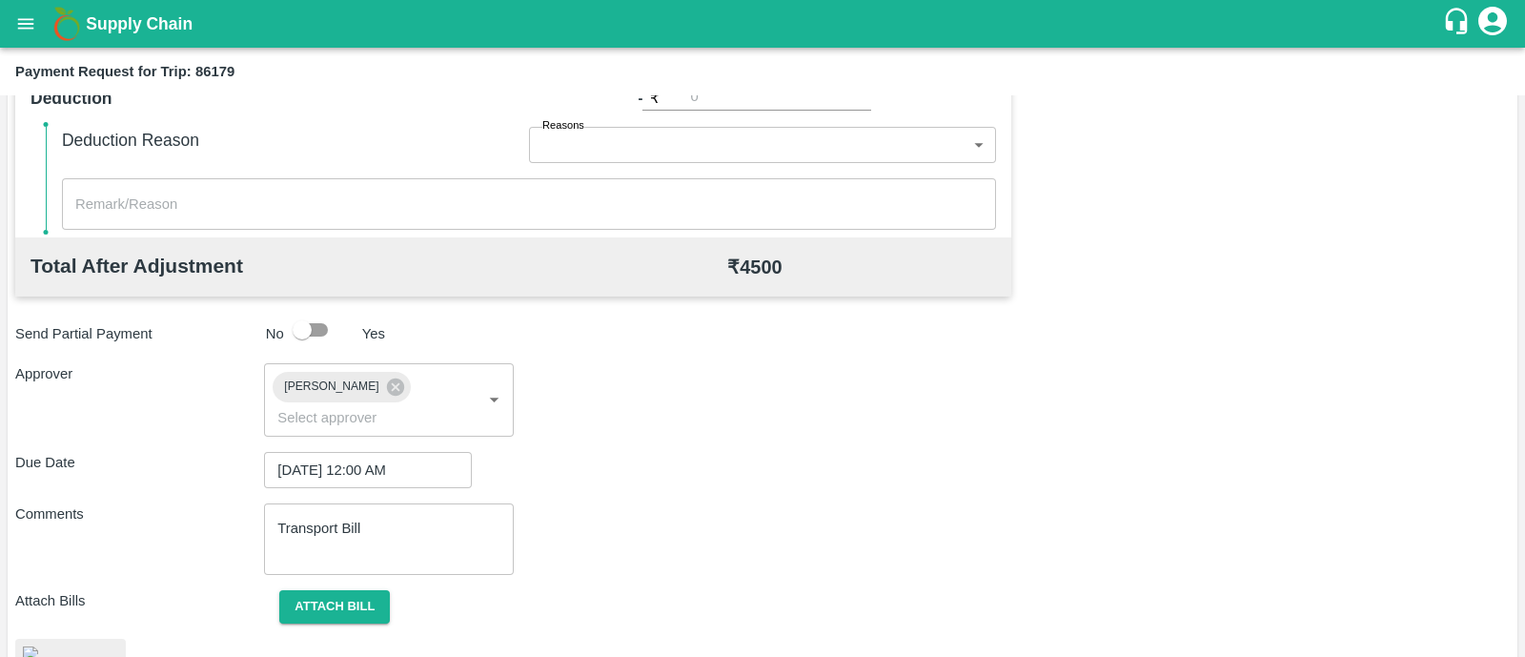
scroll to position [947, 0]
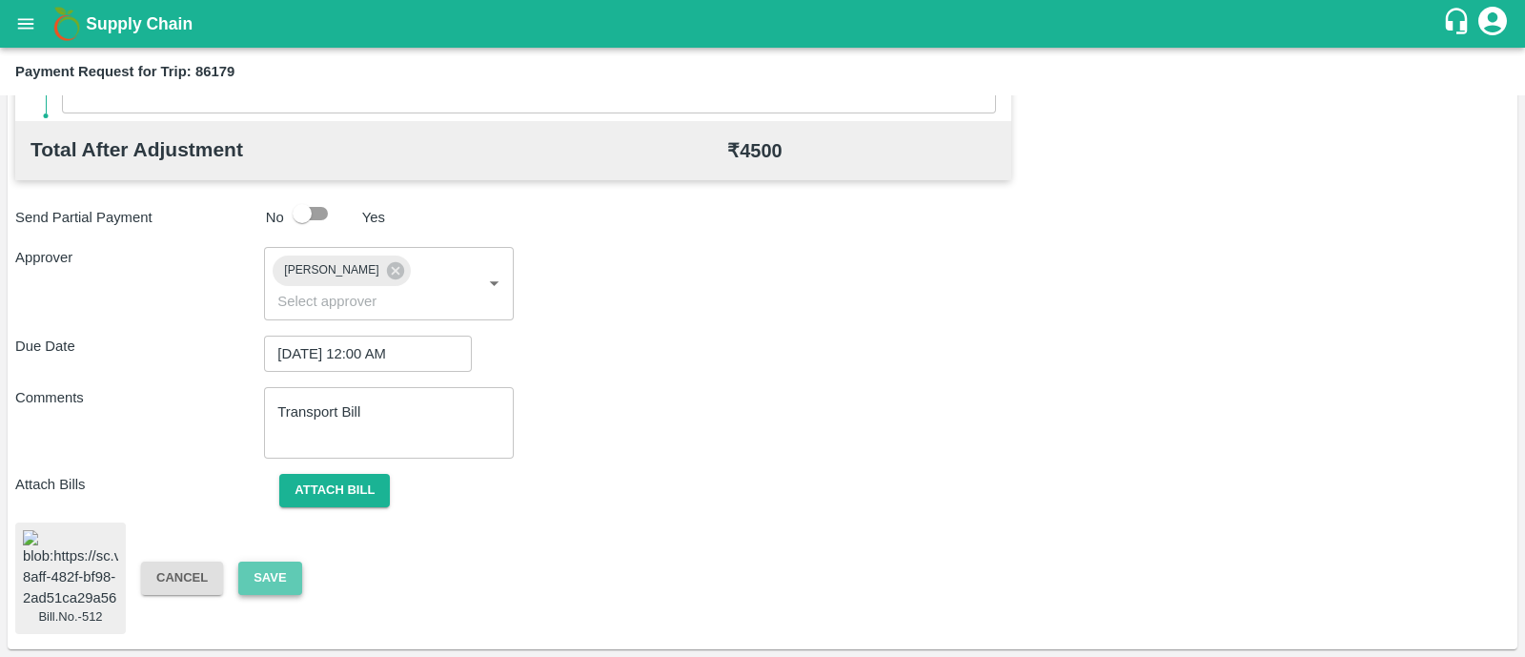
click at [294, 561] on button "Save" at bounding box center [269, 577] width 63 height 33
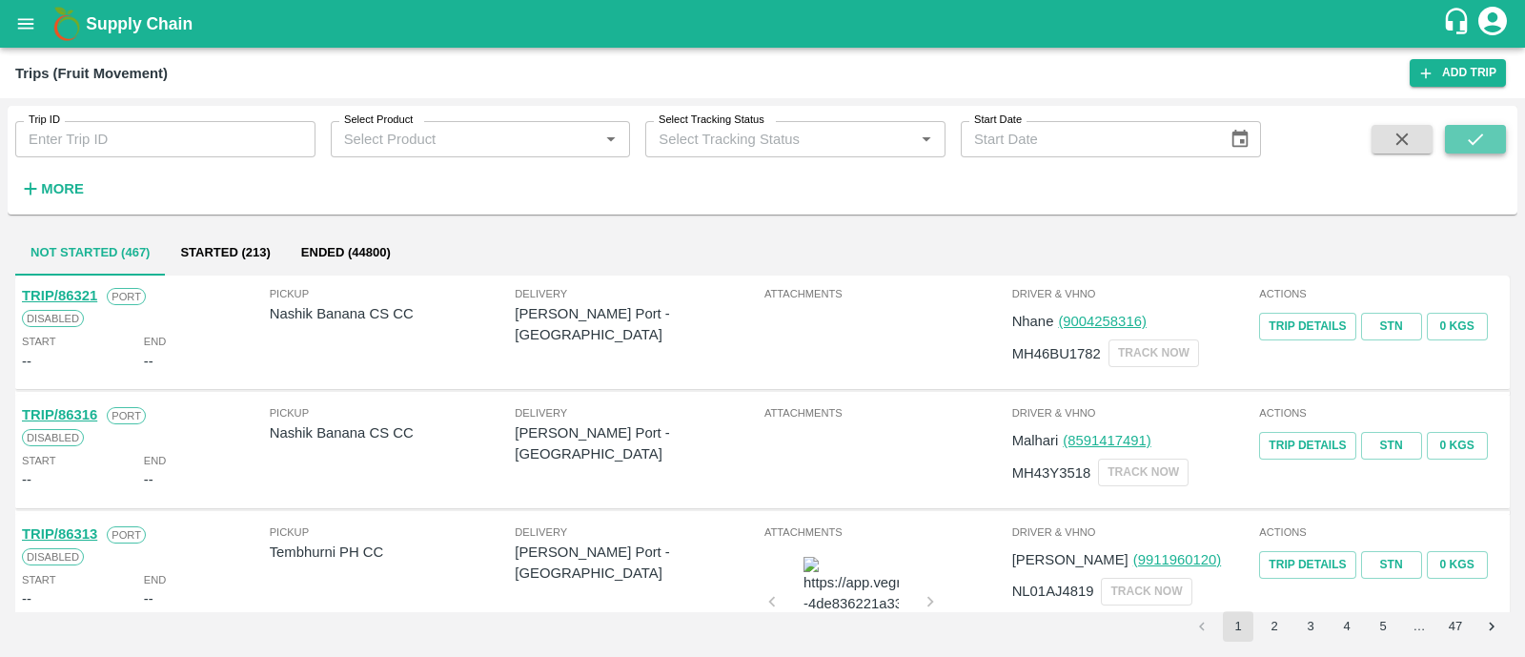
click at [1475, 138] on icon "submit" at bounding box center [1475, 139] width 21 height 21
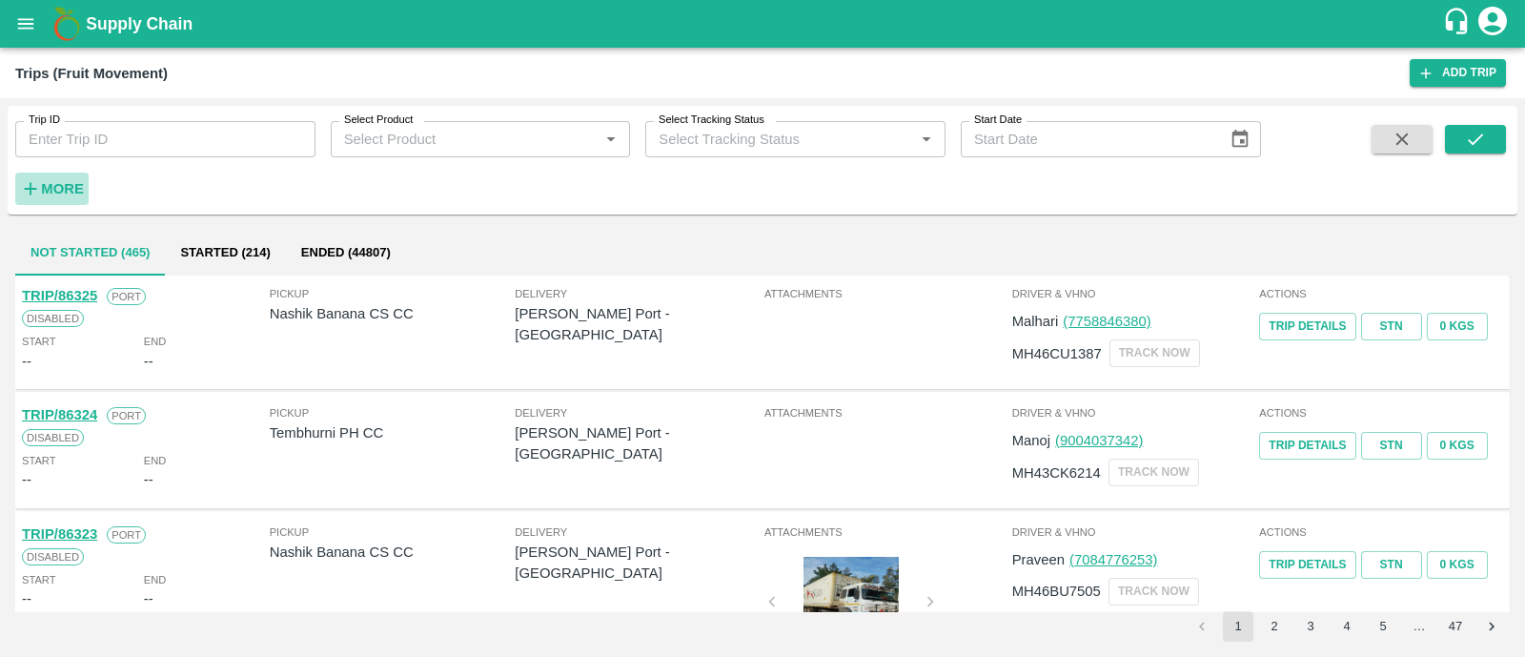
click at [48, 184] on strong "More" at bounding box center [62, 188] width 43 height 15
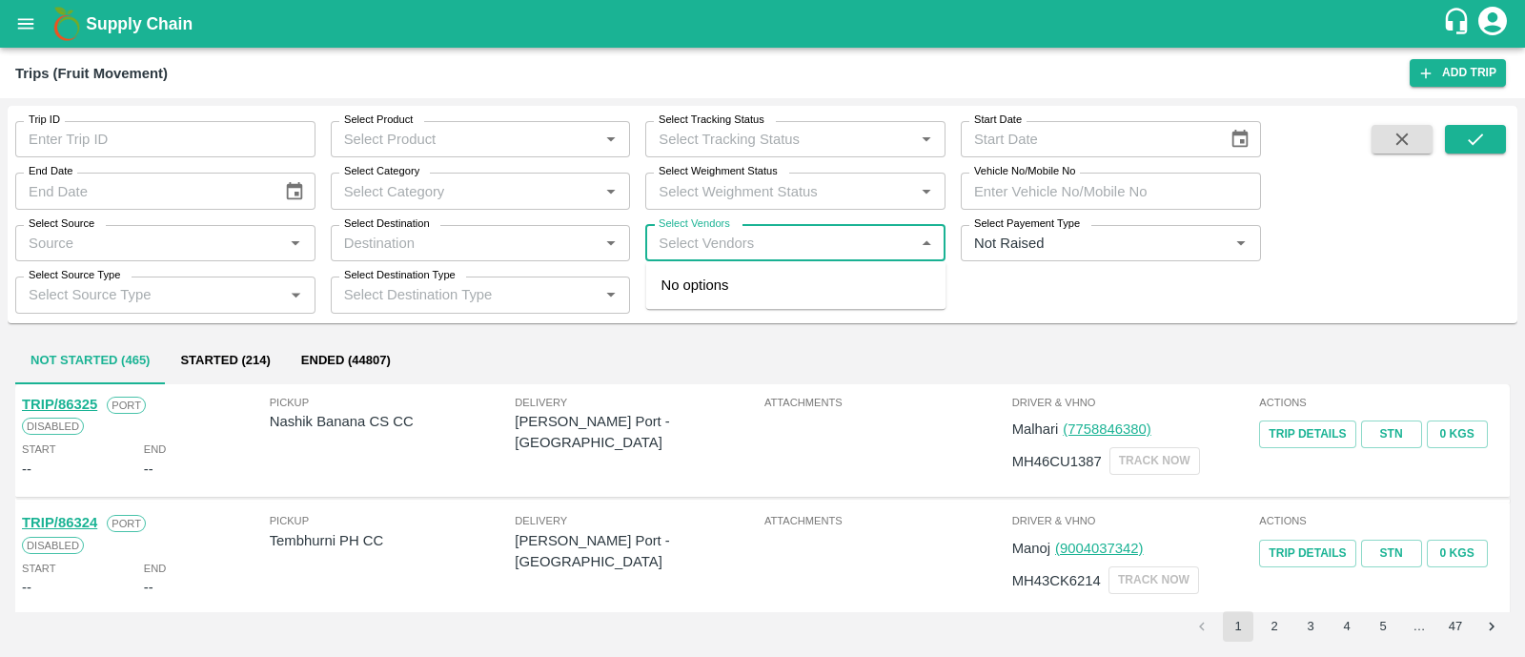
click at [712, 245] on input "Select Vendors" at bounding box center [779, 243] width 257 height 25
type input "kadamba"
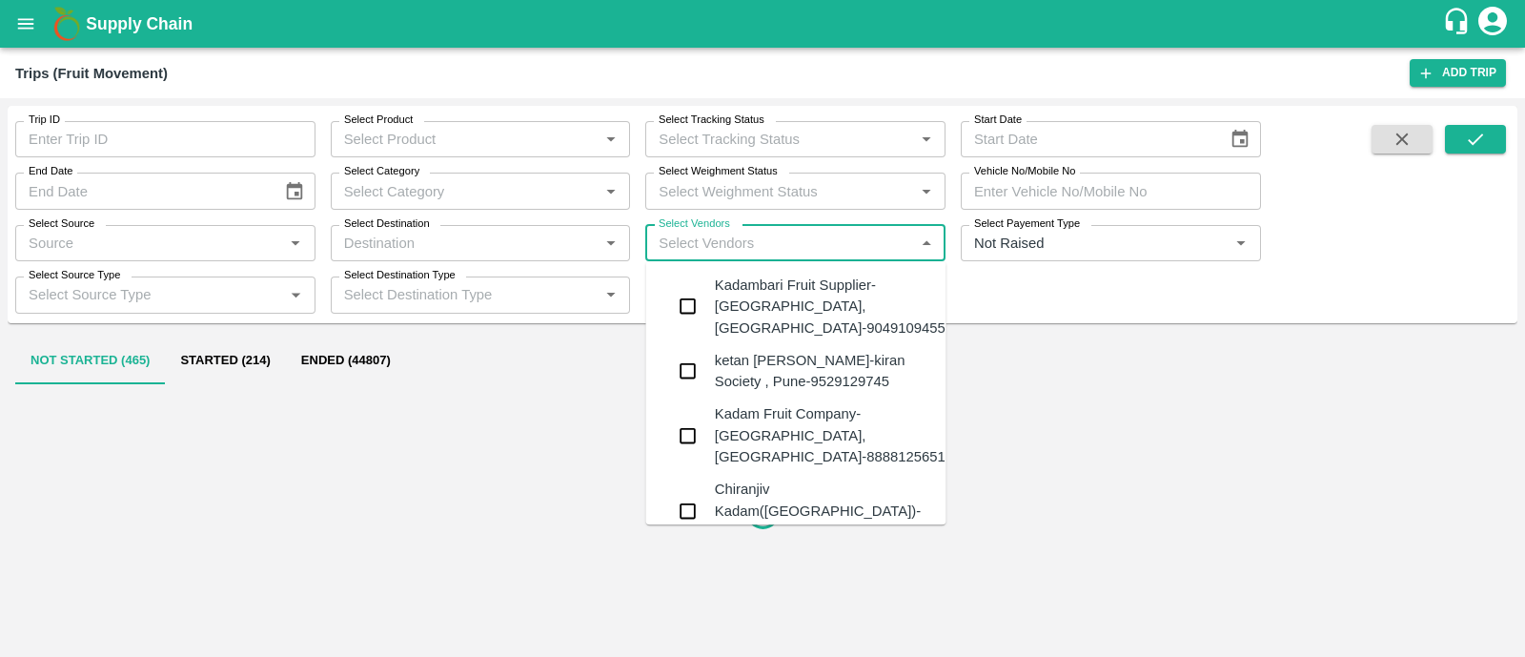
type input "r"
type input "i"
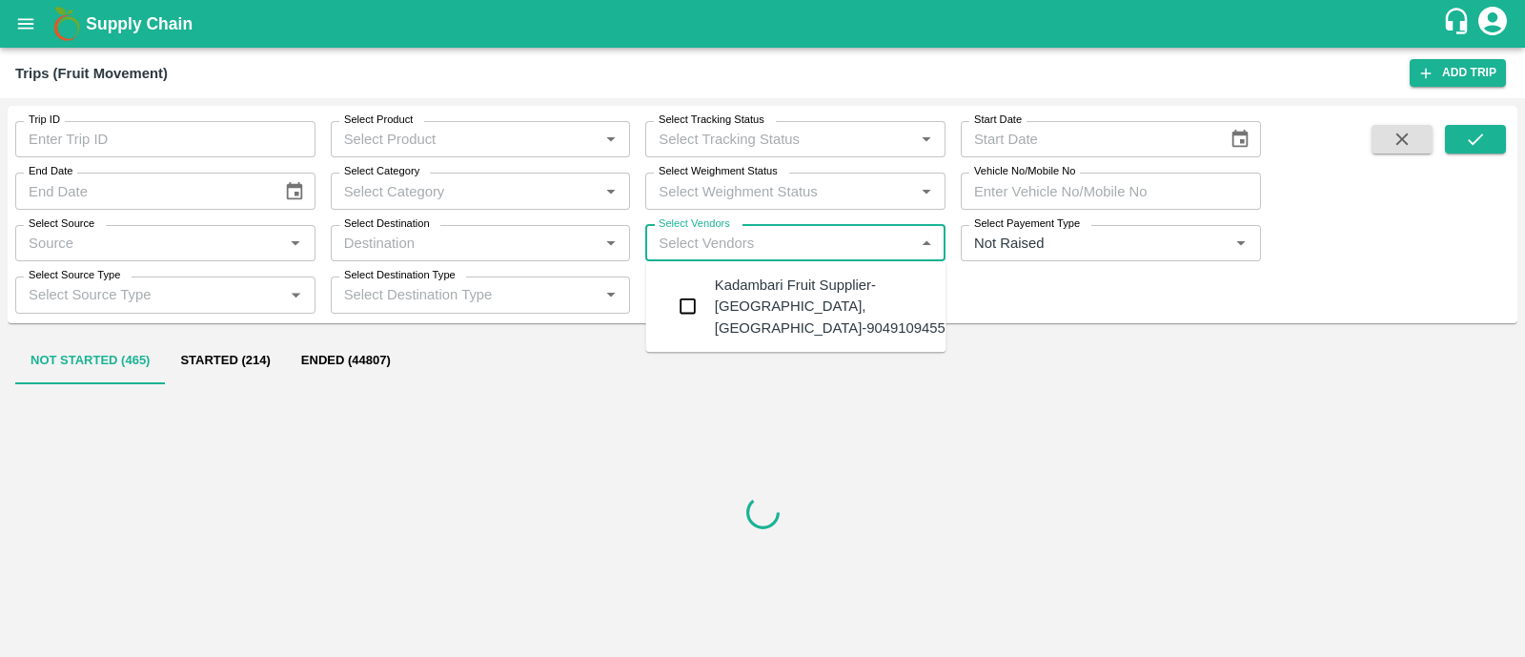
click at [724, 290] on div "Kadambari Fruit Supplier-Bitargaon, Solapur-9049109455" at bounding box center [830, 306] width 231 height 64
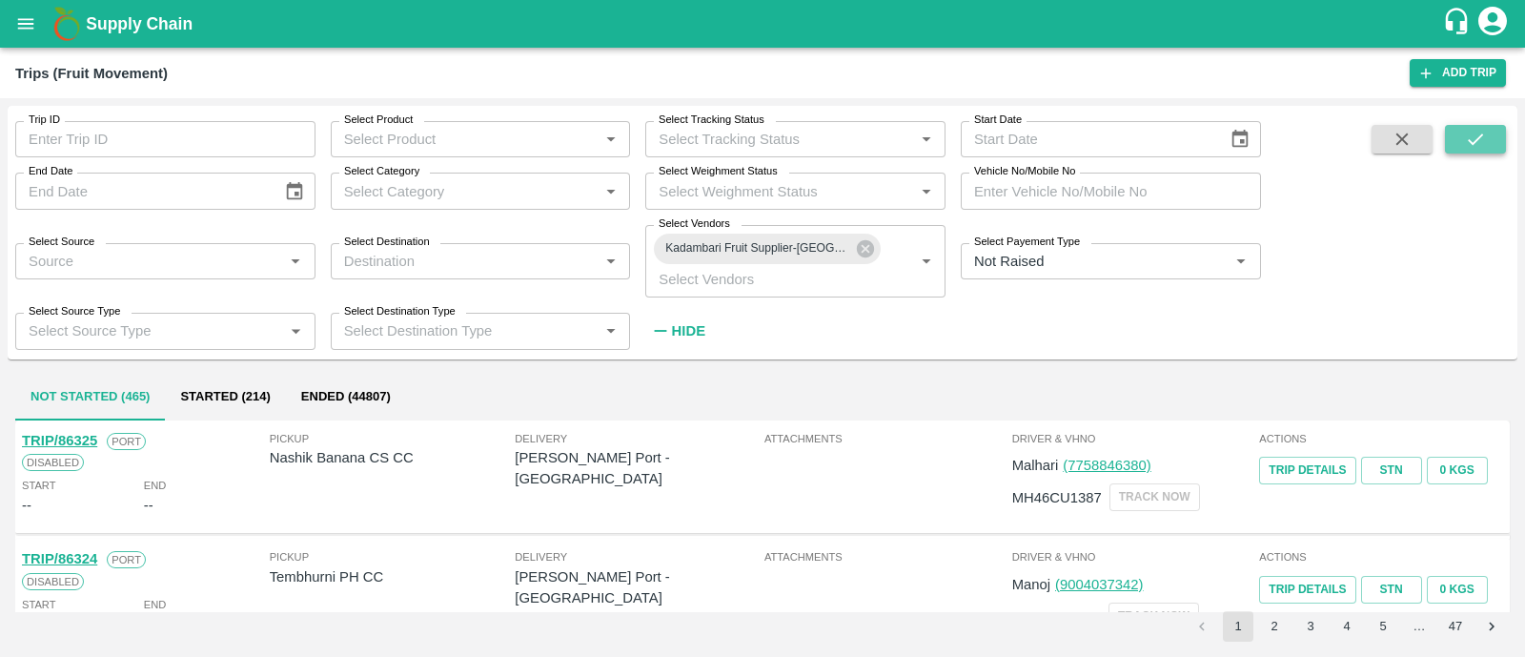
click at [1471, 139] on icon "submit" at bounding box center [1475, 139] width 21 height 21
click at [691, 340] on h6 "Hide" at bounding box center [688, 330] width 33 height 25
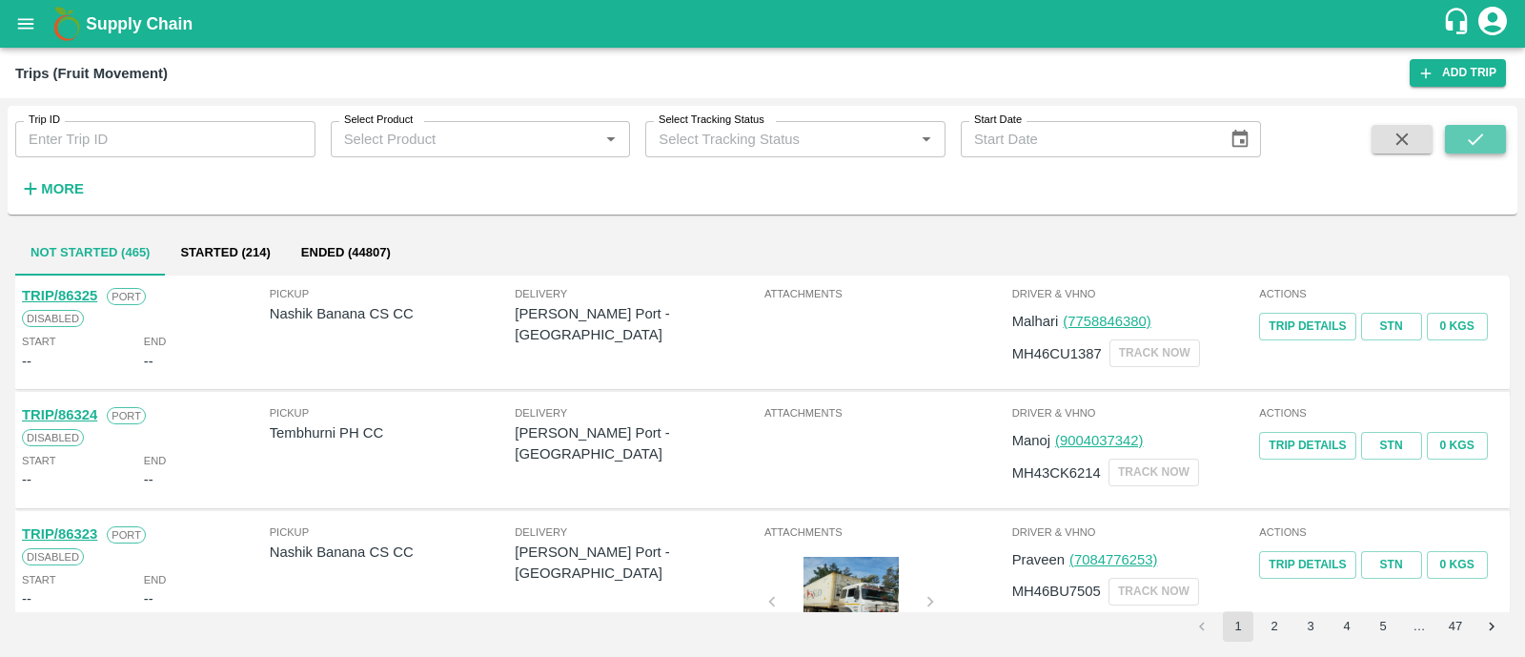
click at [1466, 140] on icon "submit" at bounding box center [1475, 139] width 21 height 21
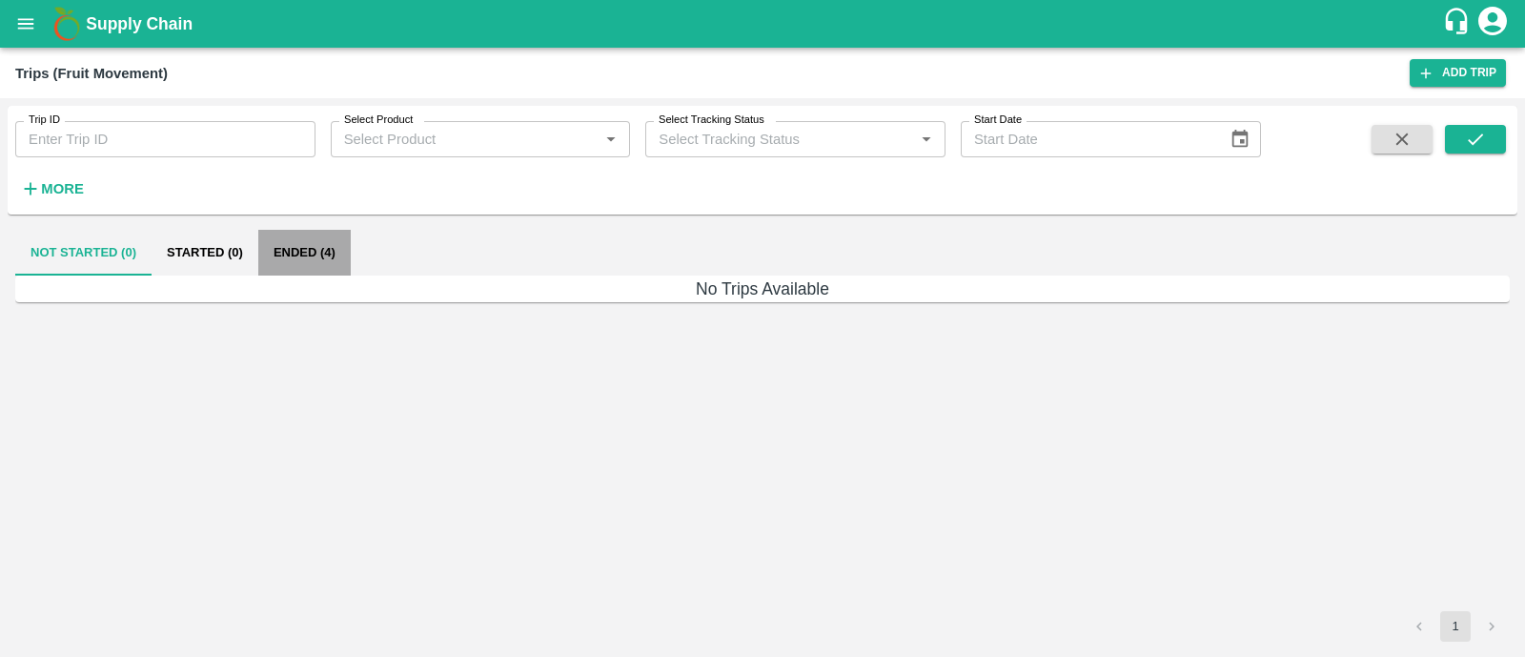
click at [294, 254] on button "Ended (4)" at bounding box center [304, 253] width 92 height 46
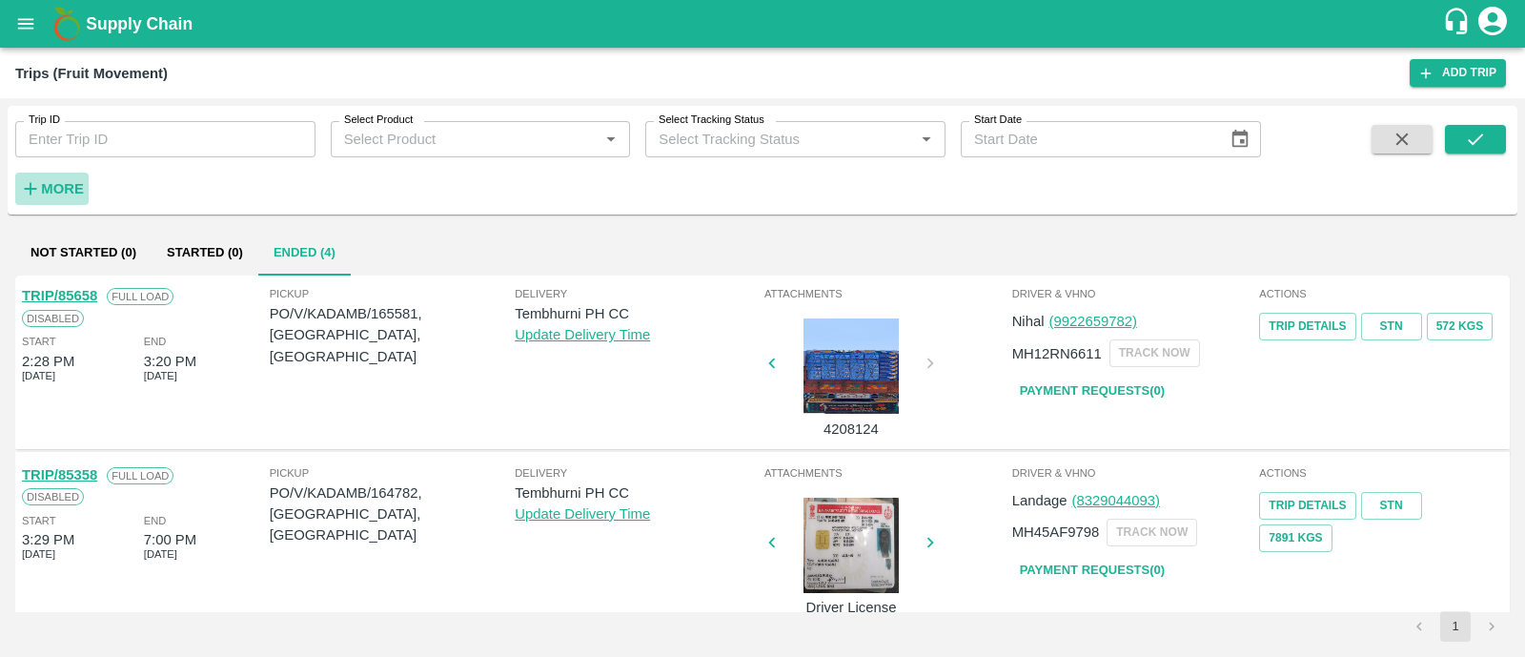
click at [71, 182] on strong "More" at bounding box center [62, 188] width 43 height 15
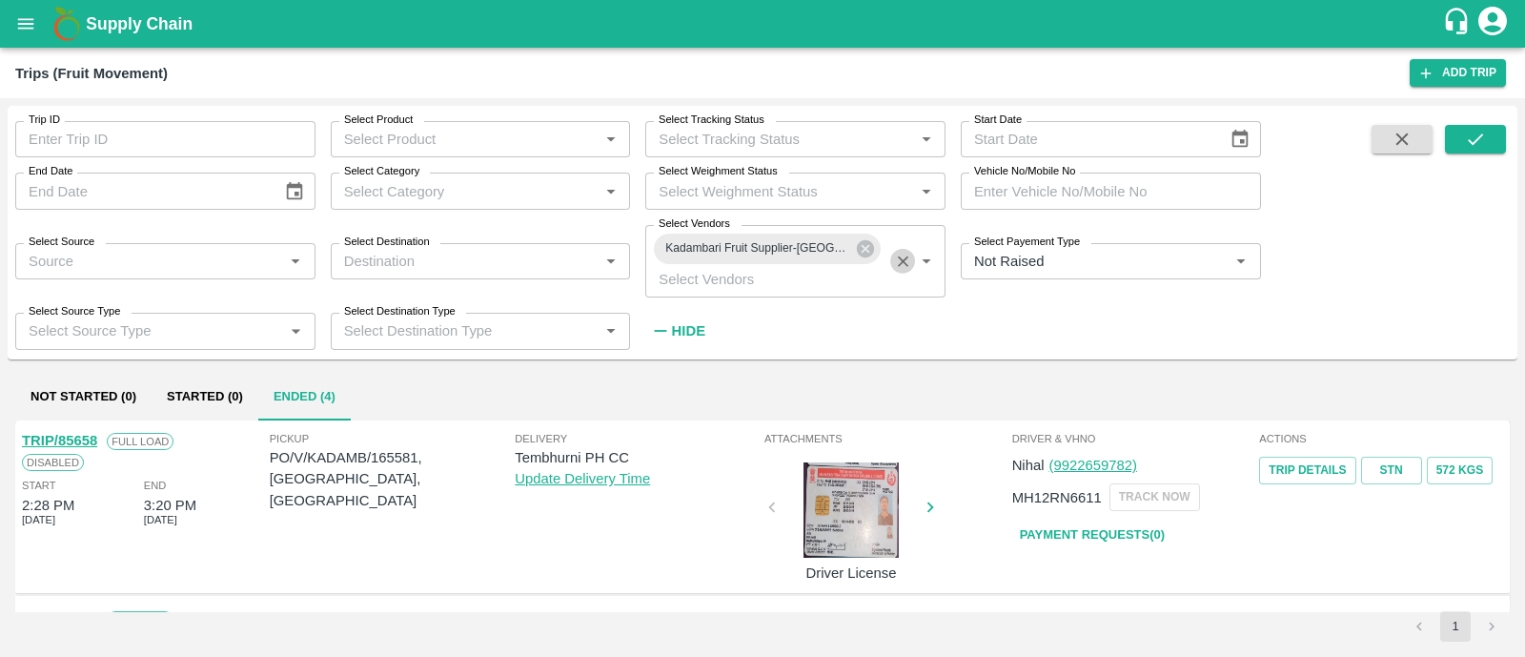
click at [901, 256] on icon "Clear" at bounding box center [903, 262] width 18 height 18
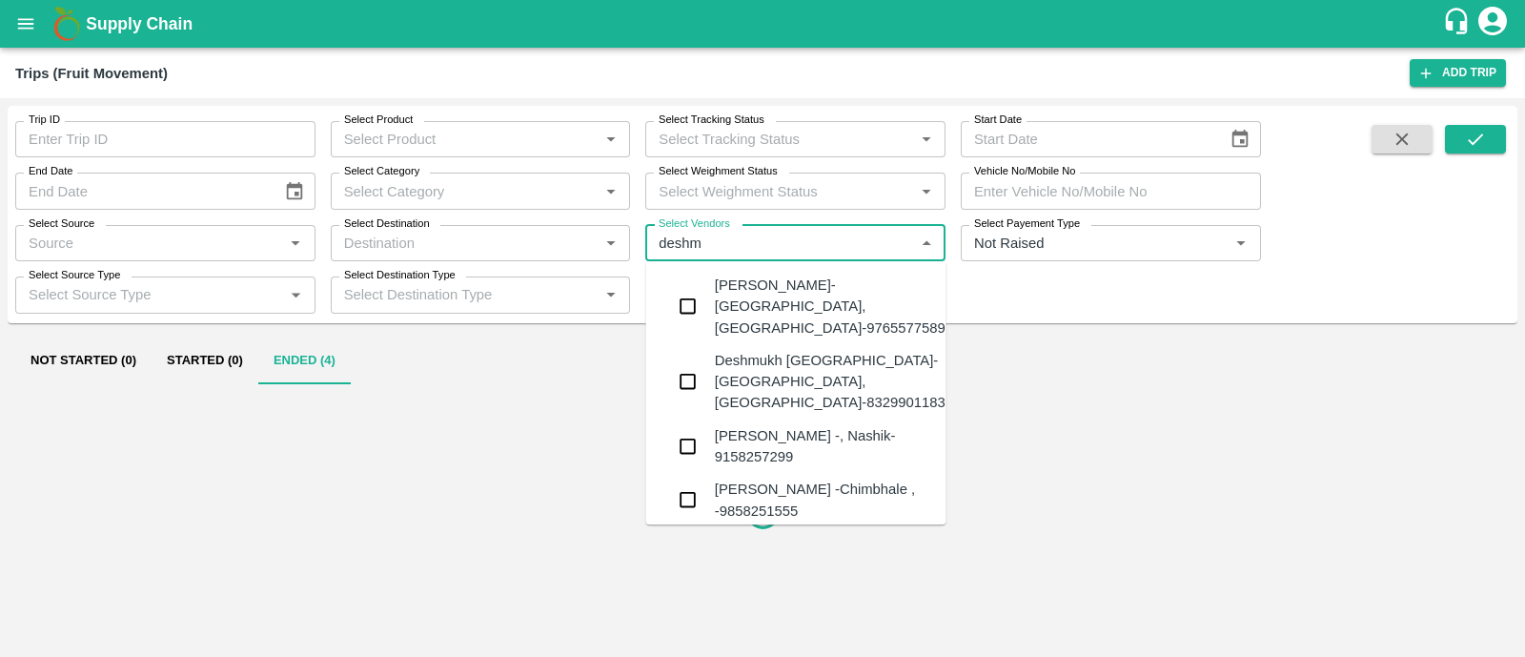
type input "deshmu"
type input "k"
type input "h"
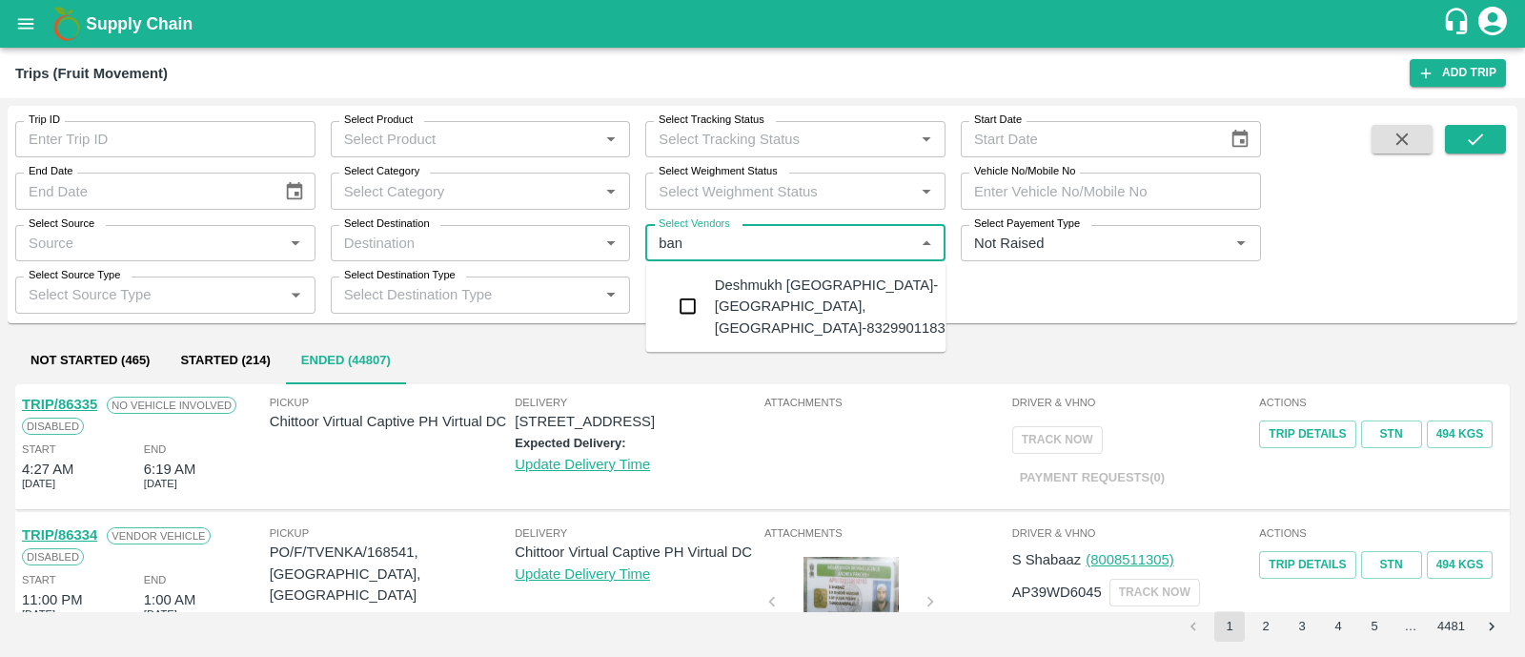
type input "bana"
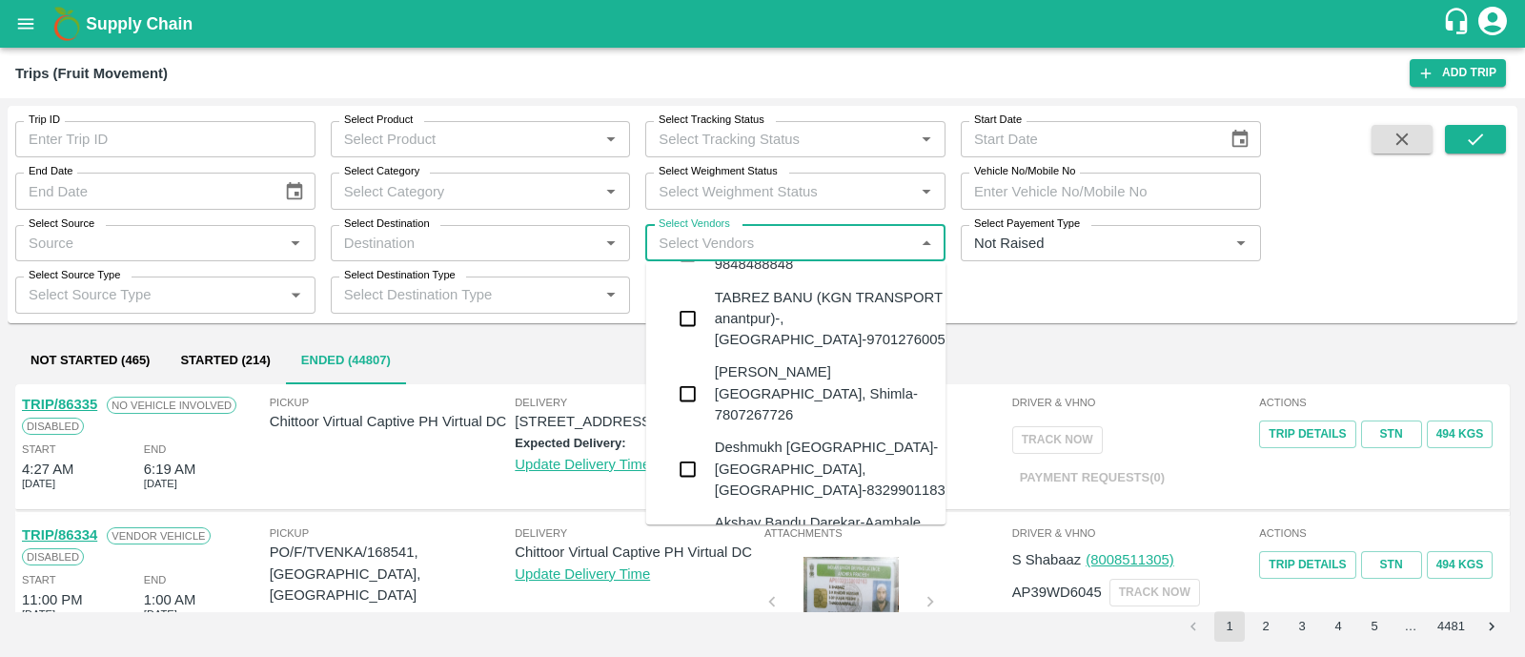
scroll to position [62, 0]
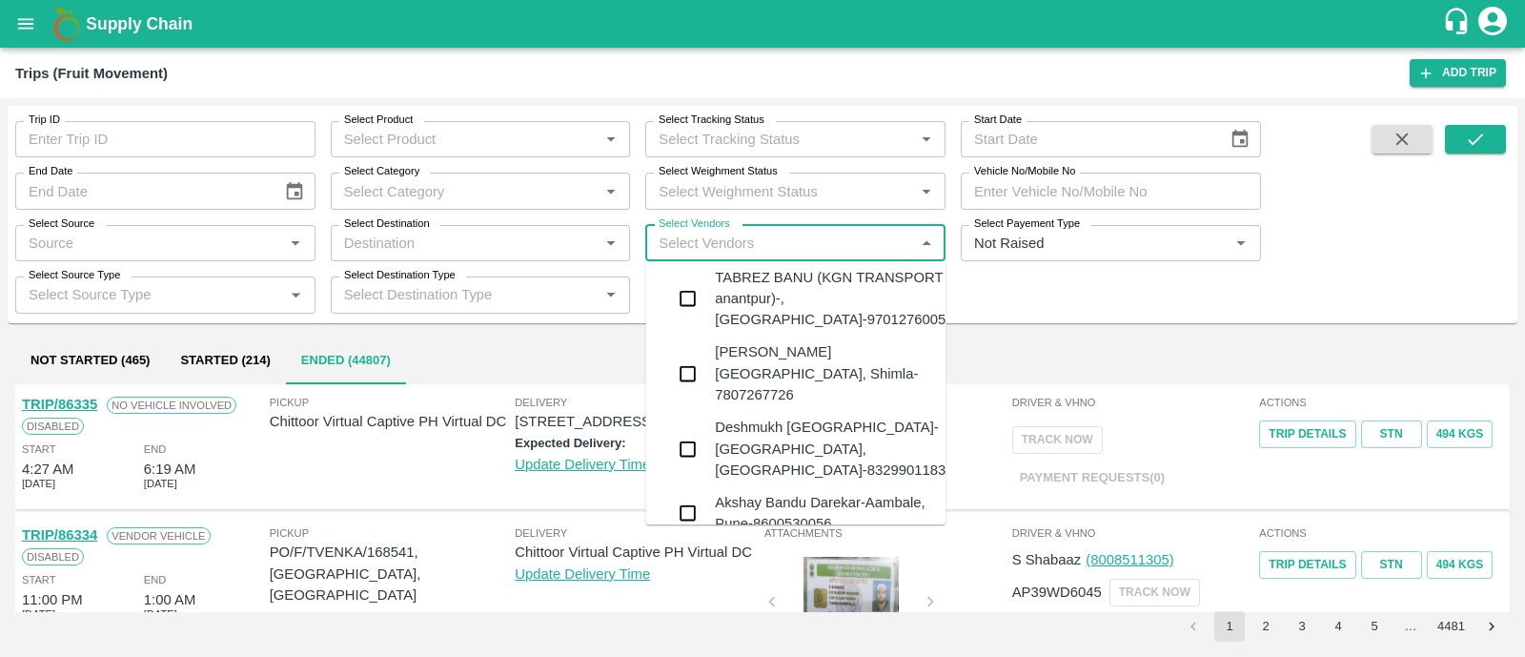
click at [833, 416] on div "Deshmukh Banana House-Karkamb, Solapur-8329901183" at bounding box center [830, 448] width 231 height 64
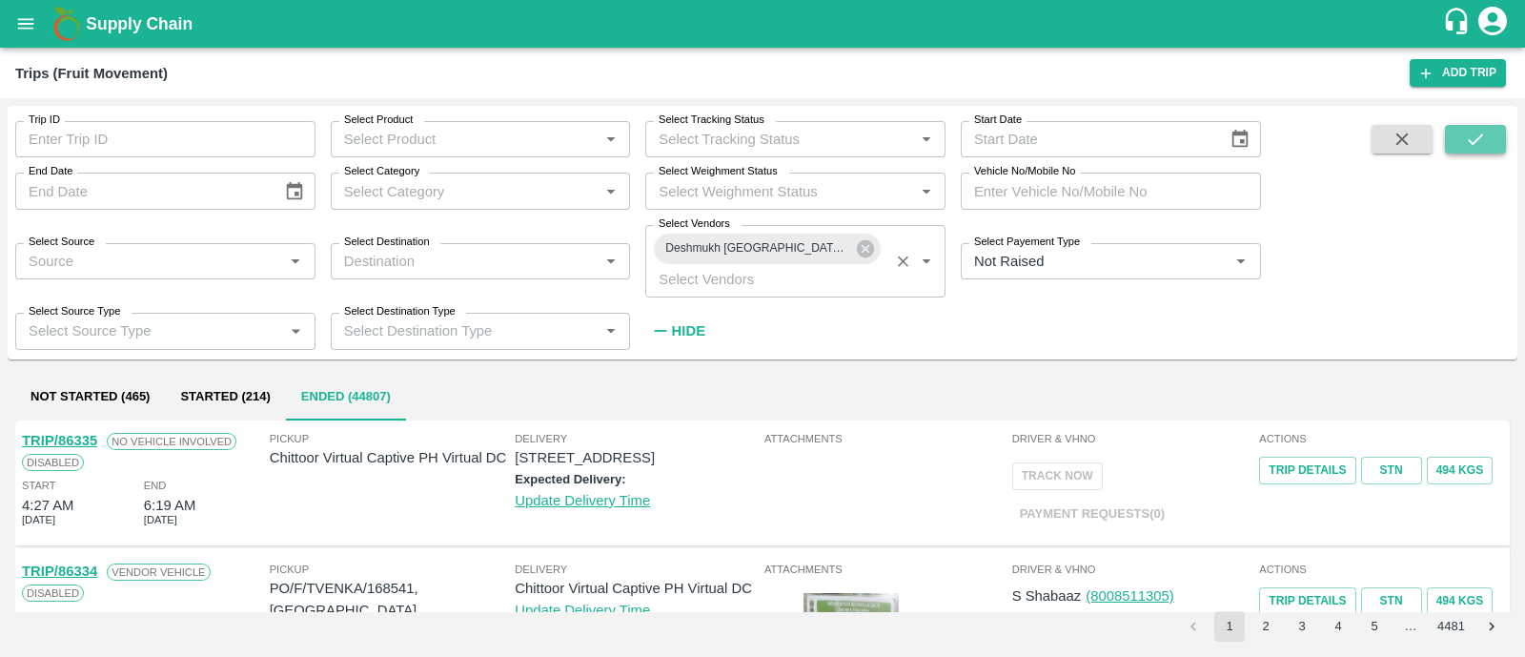
click at [1475, 139] on icon "submit" at bounding box center [1475, 139] width 21 height 21
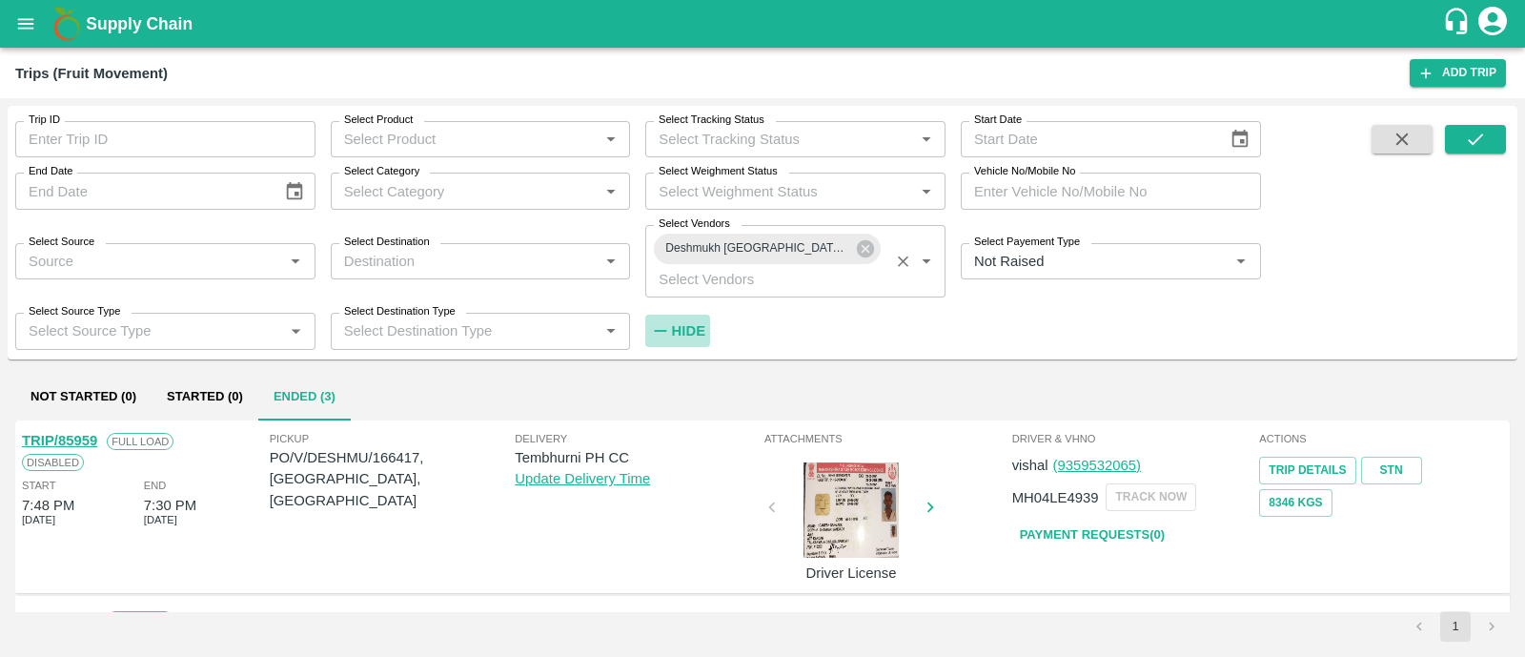
click at [686, 319] on h6 "Hide" at bounding box center [688, 330] width 33 height 25
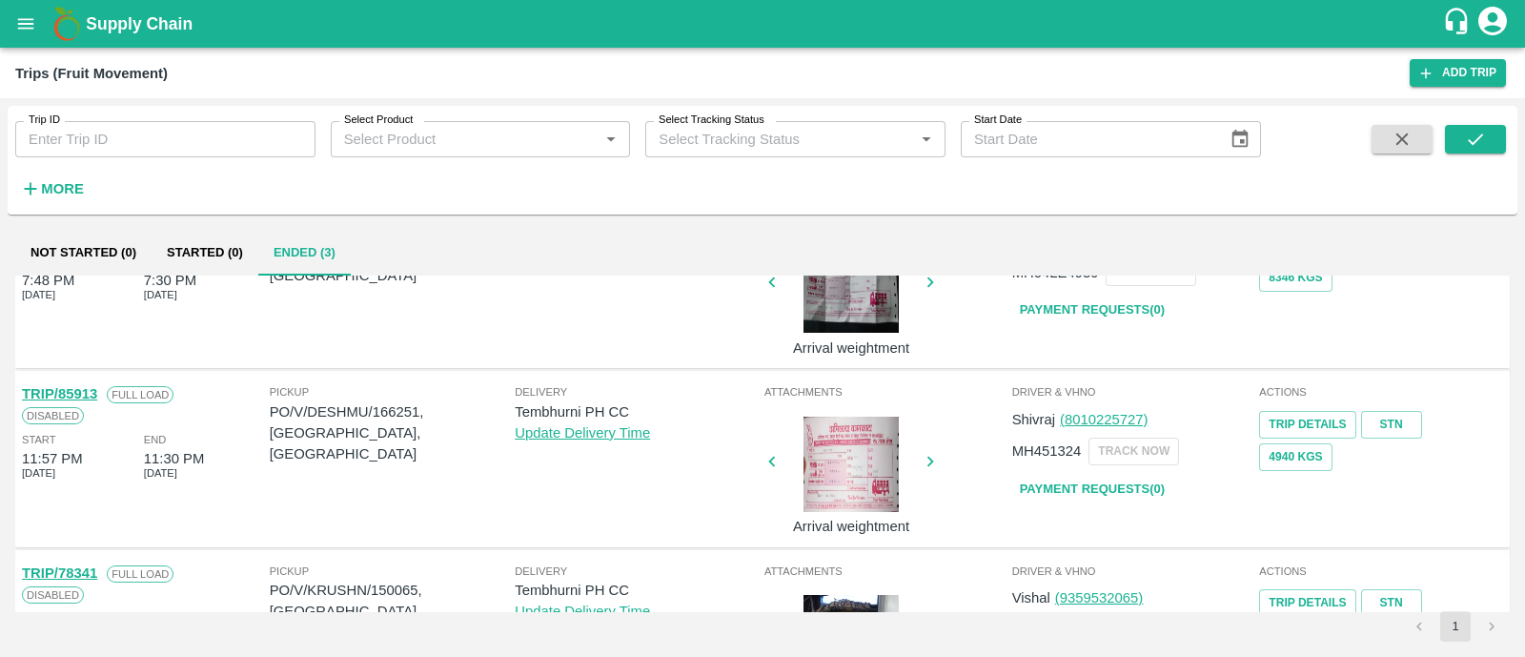
scroll to position [81, 0]
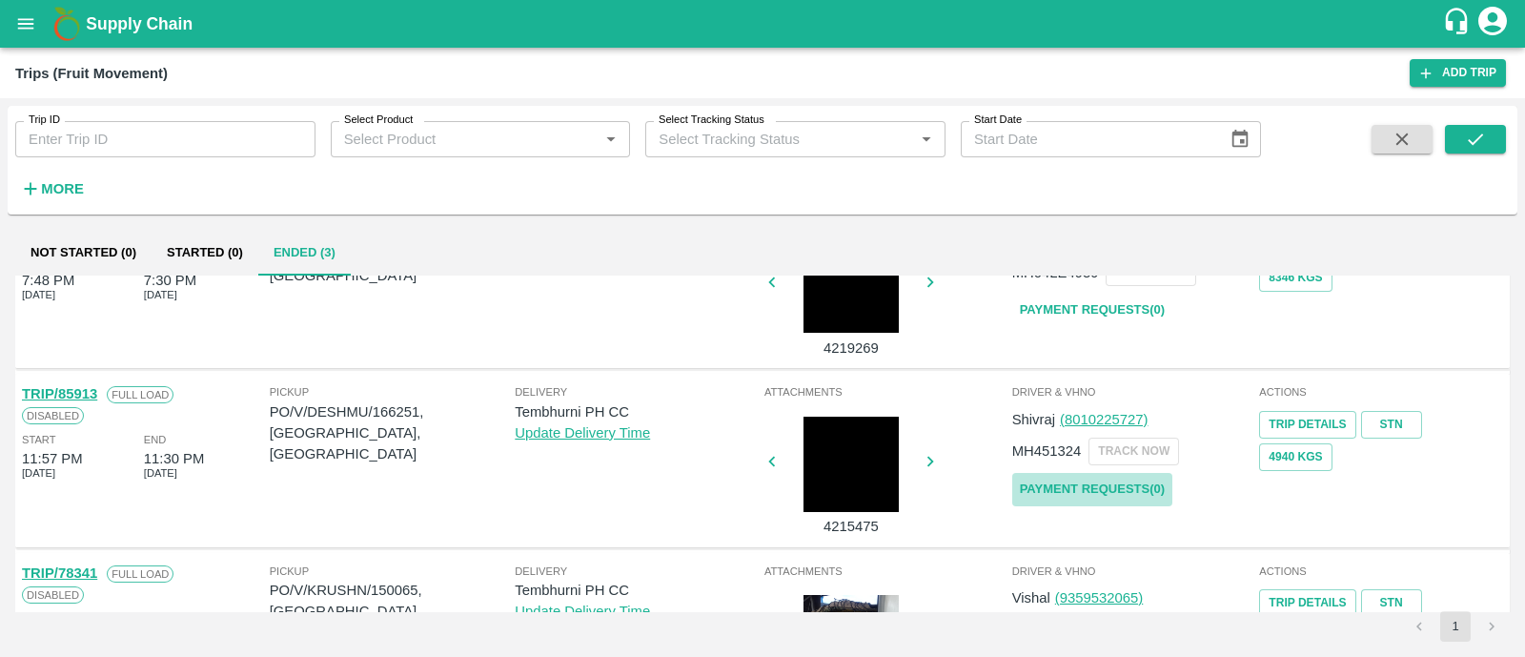
click at [1078, 481] on link "Payment Requests( 0 )" at bounding box center [1092, 489] width 160 height 33
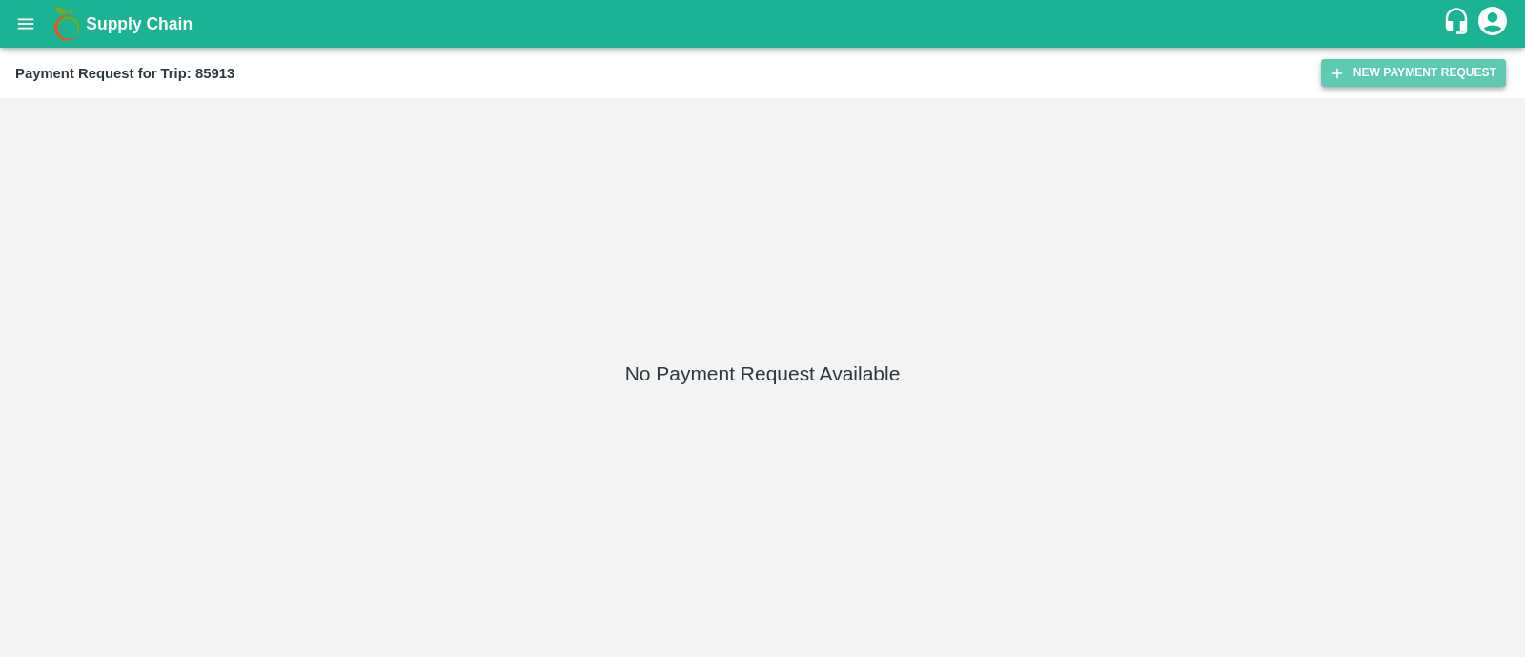
click at [1431, 71] on button "New Payment Request" at bounding box center [1413, 73] width 185 height 28
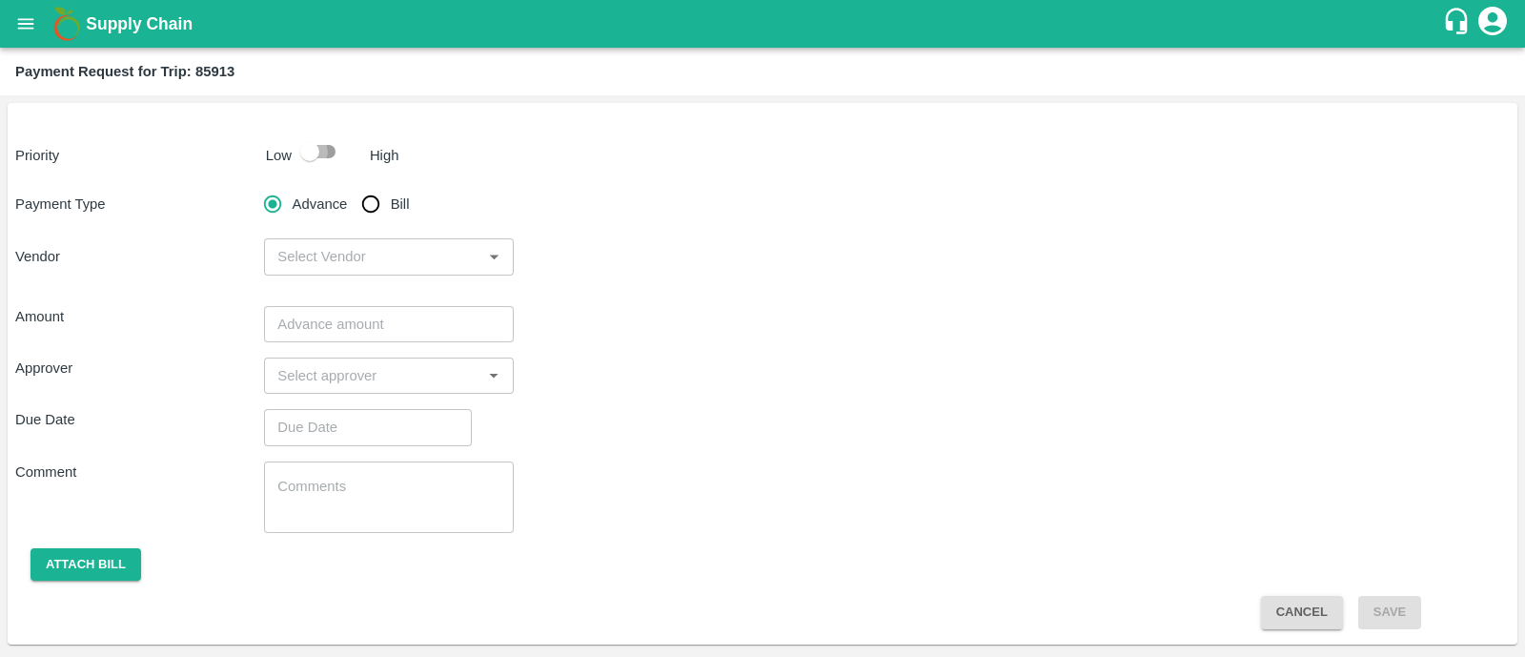
click at [332, 152] on input "checkbox" at bounding box center [309, 151] width 109 height 36
checkbox input "true"
click at [370, 208] on input "Bill" at bounding box center [371, 204] width 38 height 38
radio input "true"
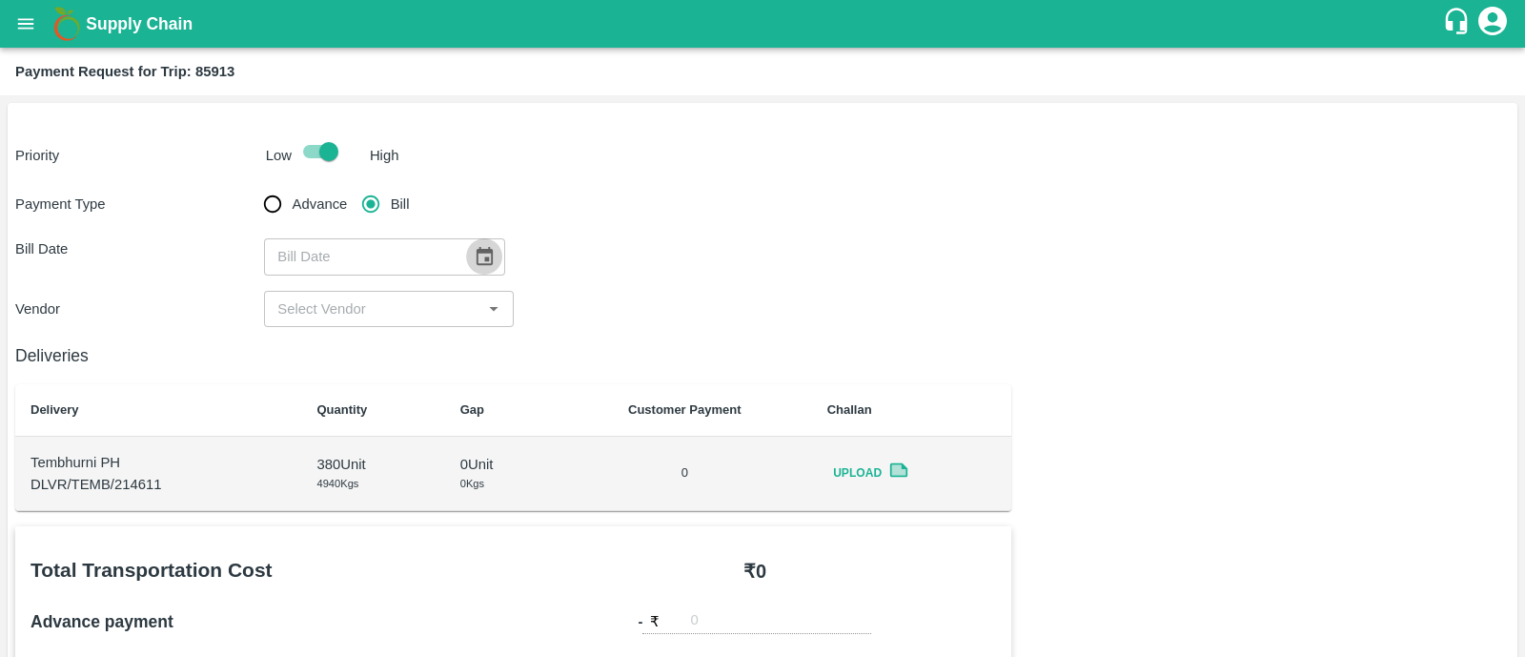
click at [477, 260] on icon "Choose date" at bounding box center [485, 256] width 16 height 18
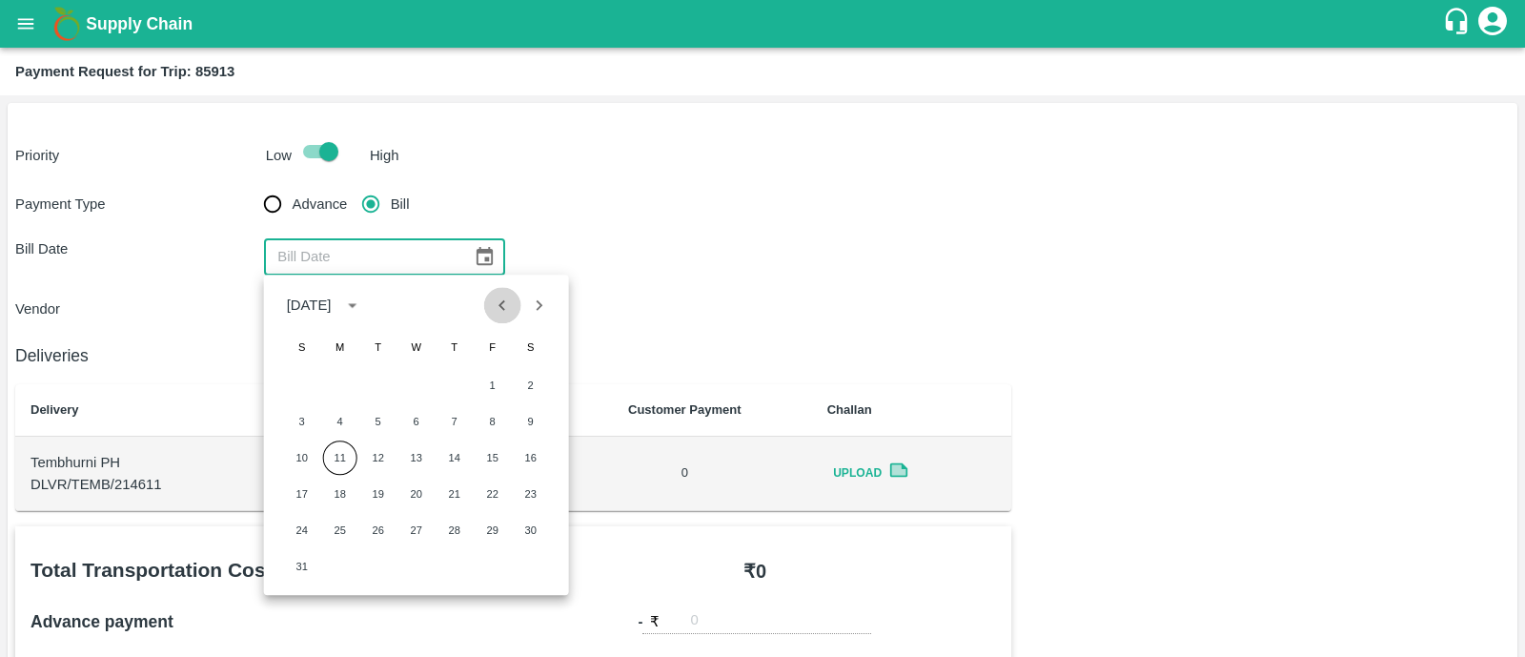
click at [496, 294] on icon "Previous month" at bounding box center [502, 304] width 21 height 21
click at [376, 536] on button "29" at bounding box center [378, 530] width 34 height 34
type input "29/07/2025"
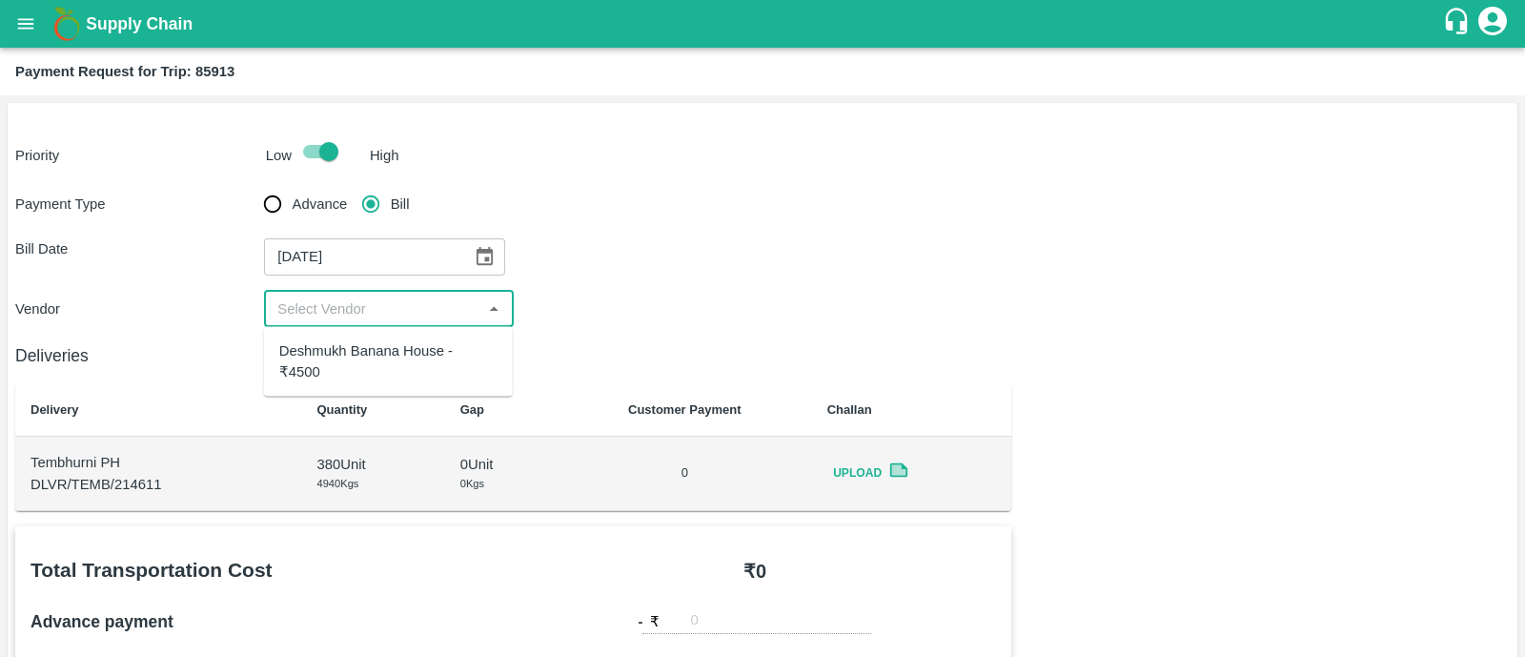
click at [376, 306] on input "input" at bounding box center [373, 308] width 206 height 25
click at [376, 342] on div "Deshmukh Banana House - ₹4500" at bounding box center [388, 361] width 218 height 43
type input "Deshmukh Banana House - ₹4500"
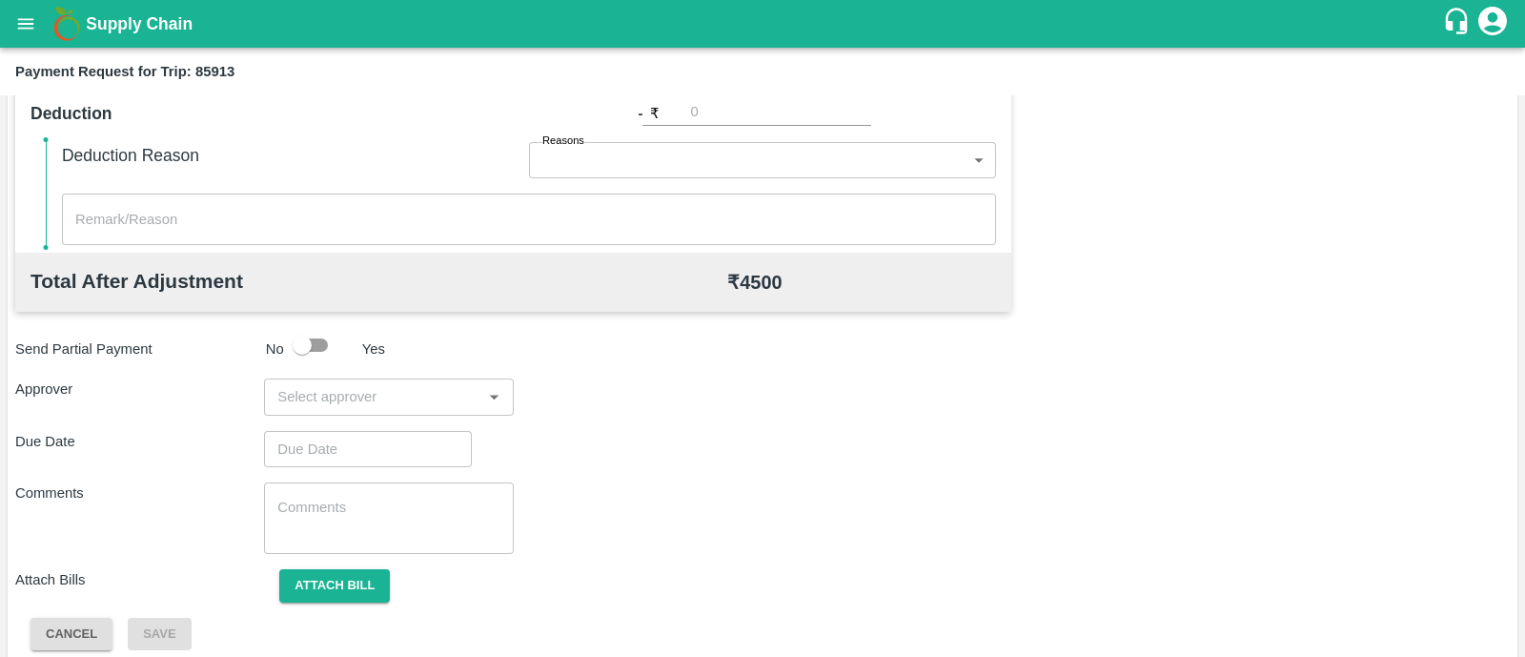
scroll to position [813, 0]
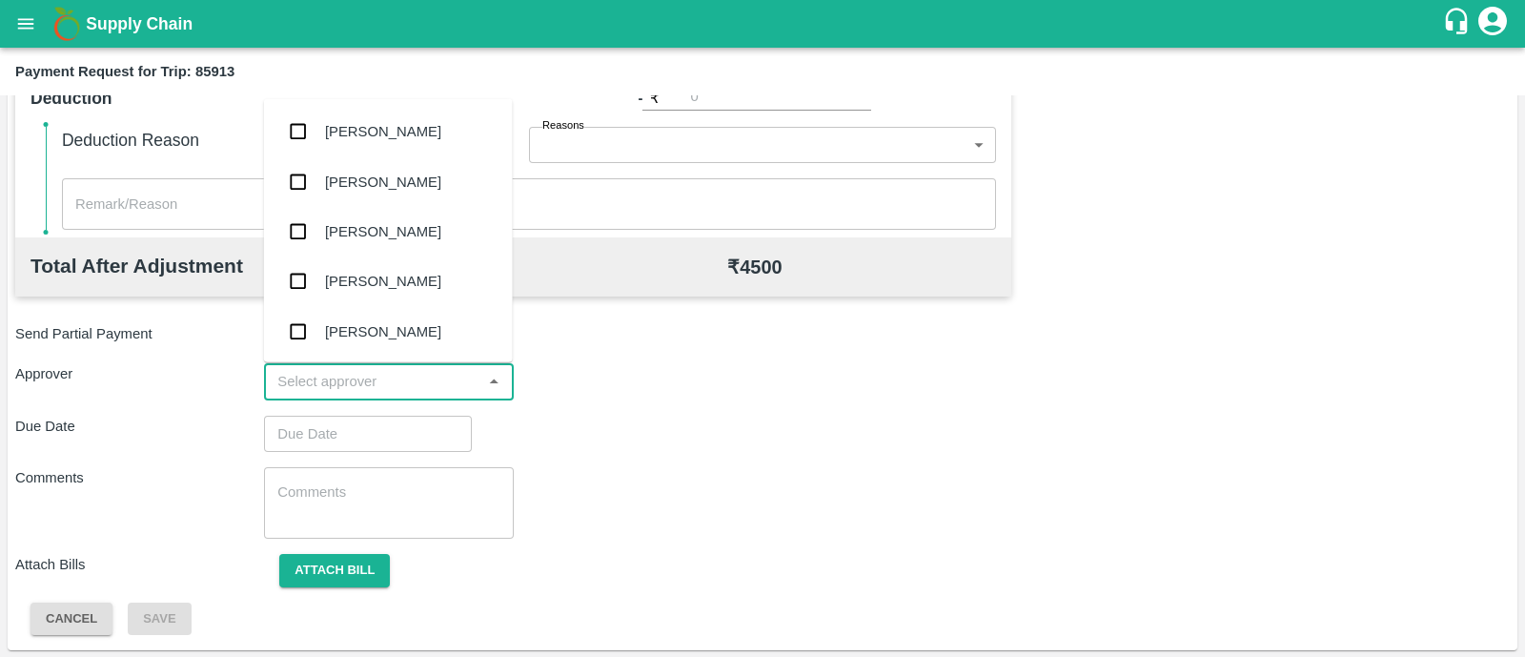
click at [344, 374] on input "input" at bounding box center [373, 381] width 206 height 25
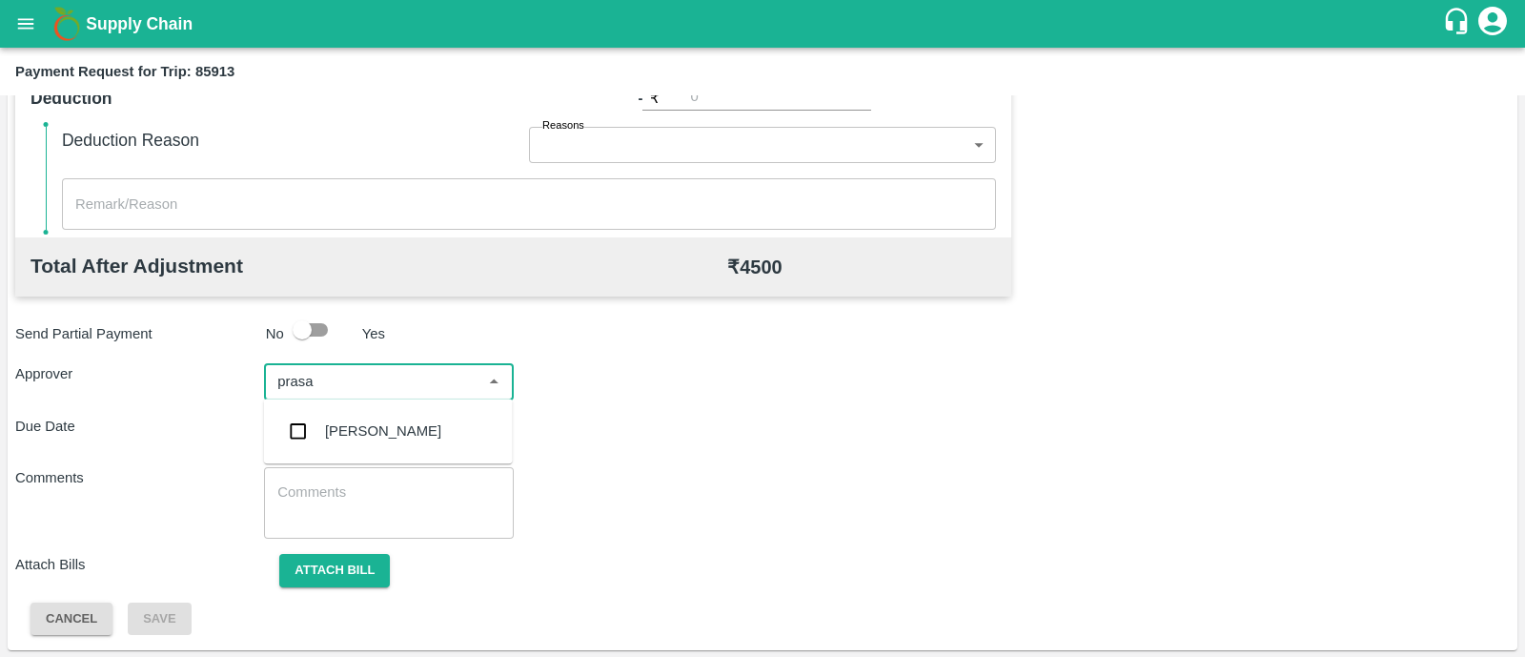
type input "prasad"
click at [329, 421] on div "Prasad Waghade" at bounding box center [383, 430] width 116 height 21
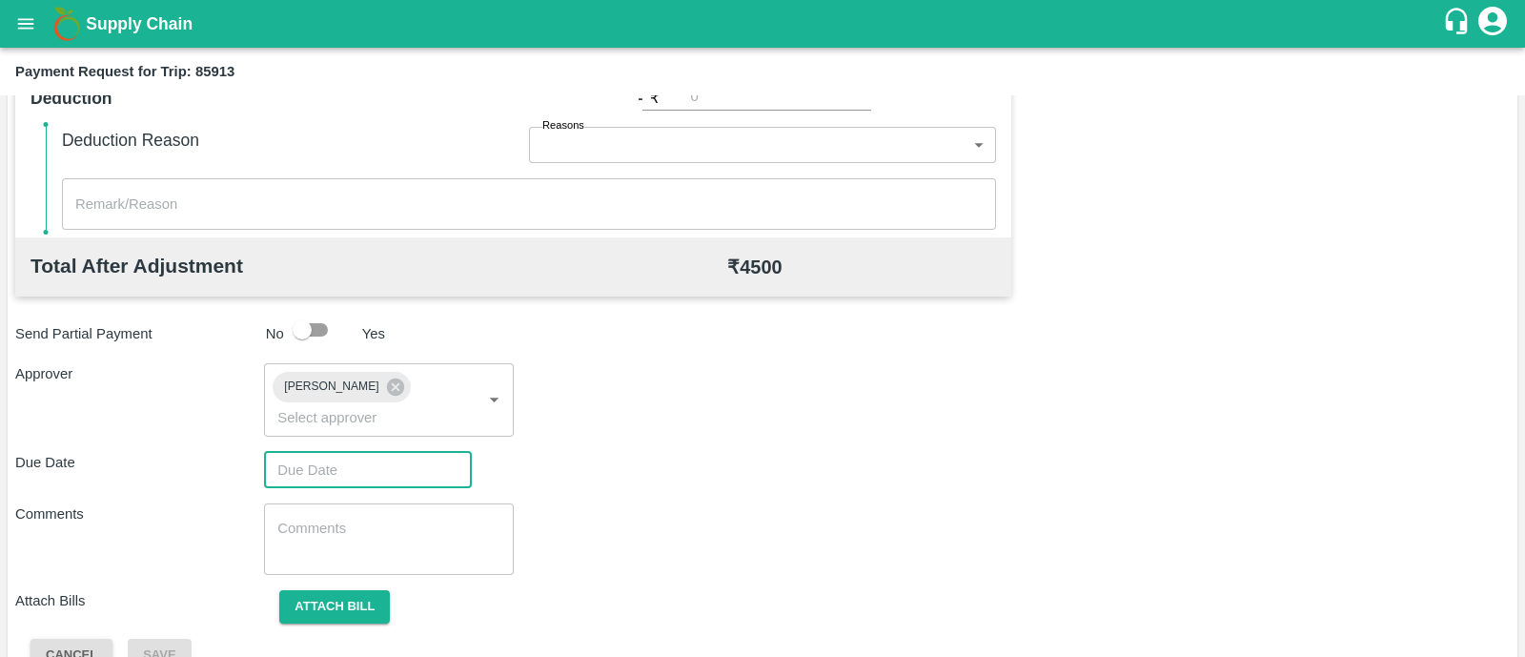
type input "DD/MM/YYYY hh:mm aa"
click at [328, 452] on input "DD/MM/YYYY hh:mm aa" at bounding box center [361, 470] width 194 height 36
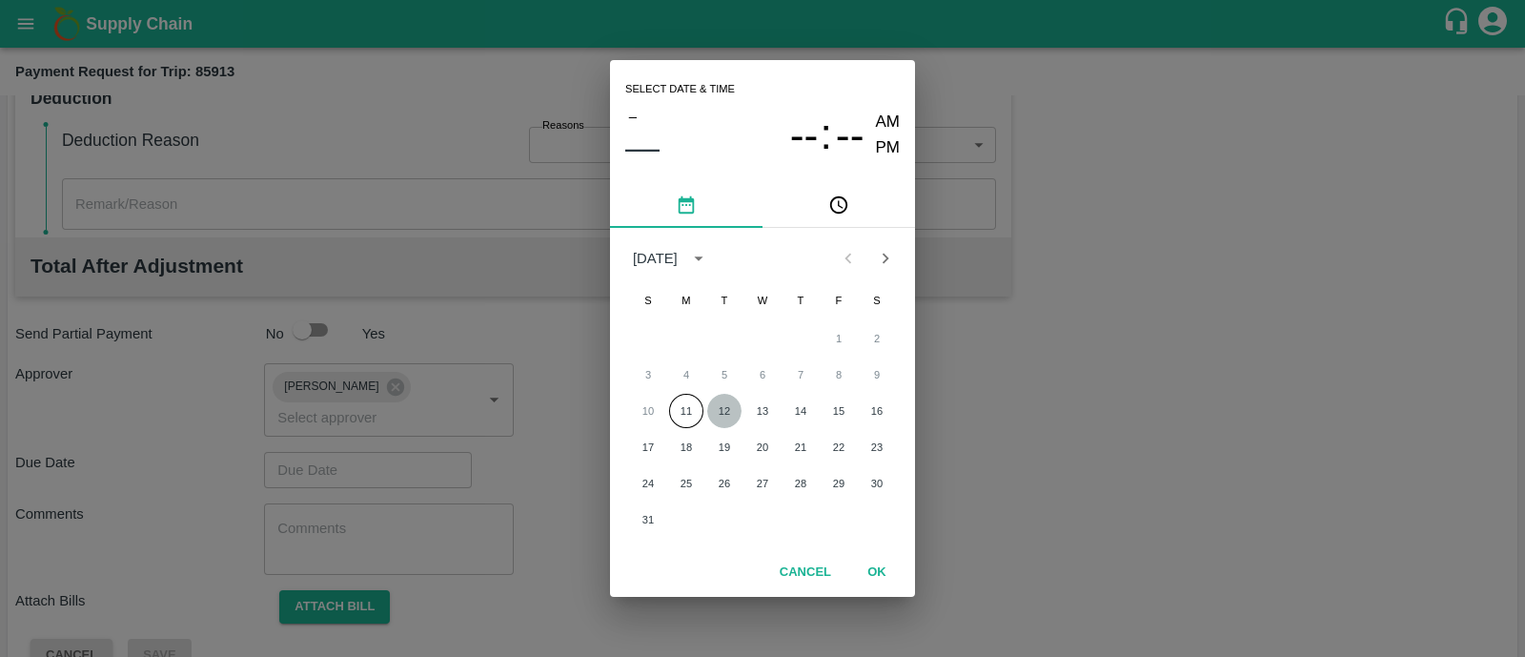
click at [729, 407] on button "12" at bounding box center [724, 411] width 34 height 34
type input "12/08/2025 12:00 AM"
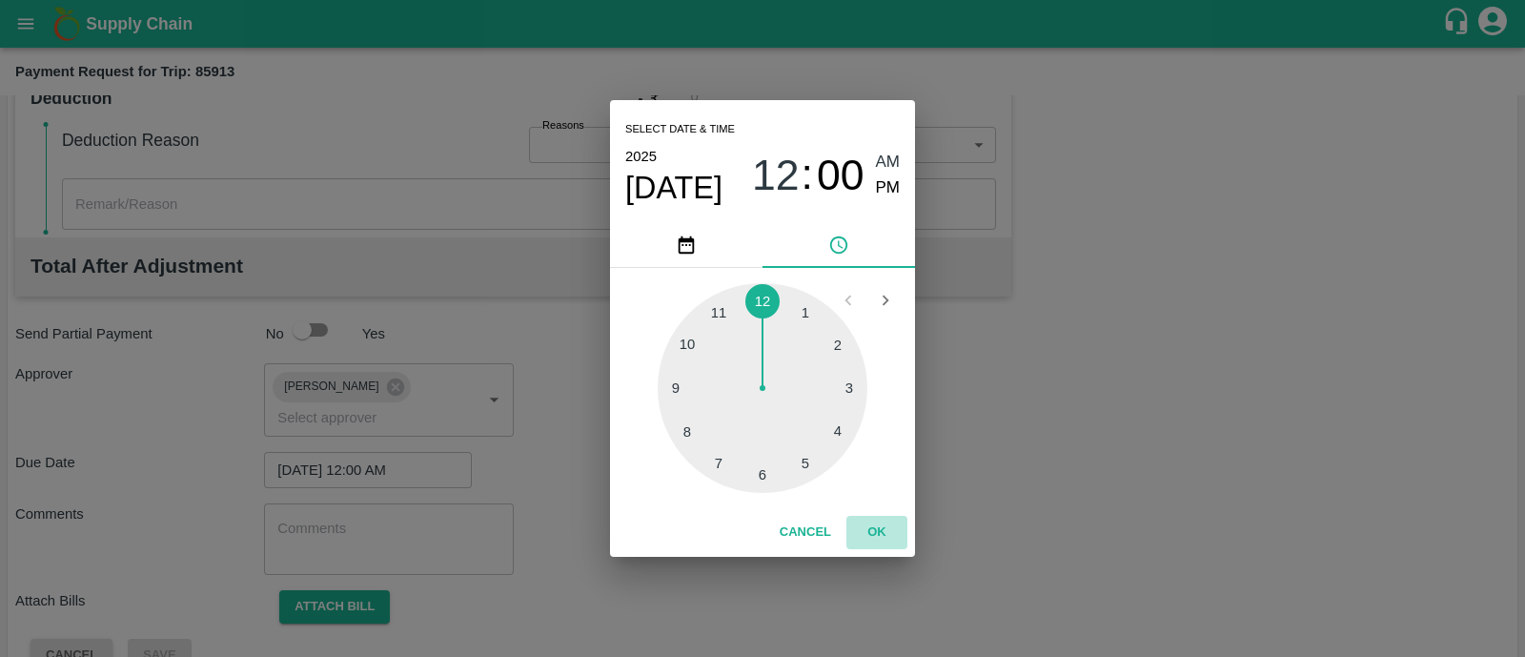
click at [878, 539] on button "OK" at bounding box center [876, 532] width 61 height 33
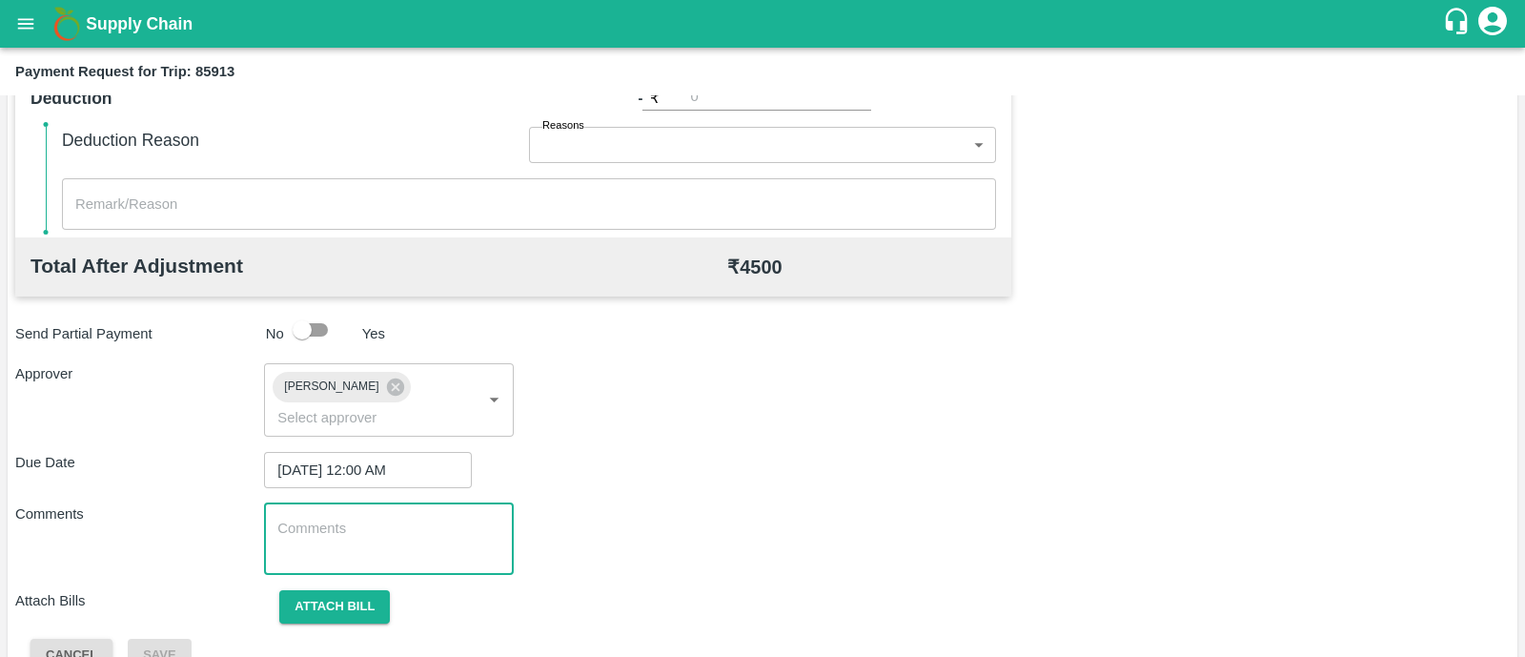
click at [338, 518] on textarea at bounding box center [388, 538] width 222 height 40
paste textarea "Transport Bill"
type textarea "Transport Bill"
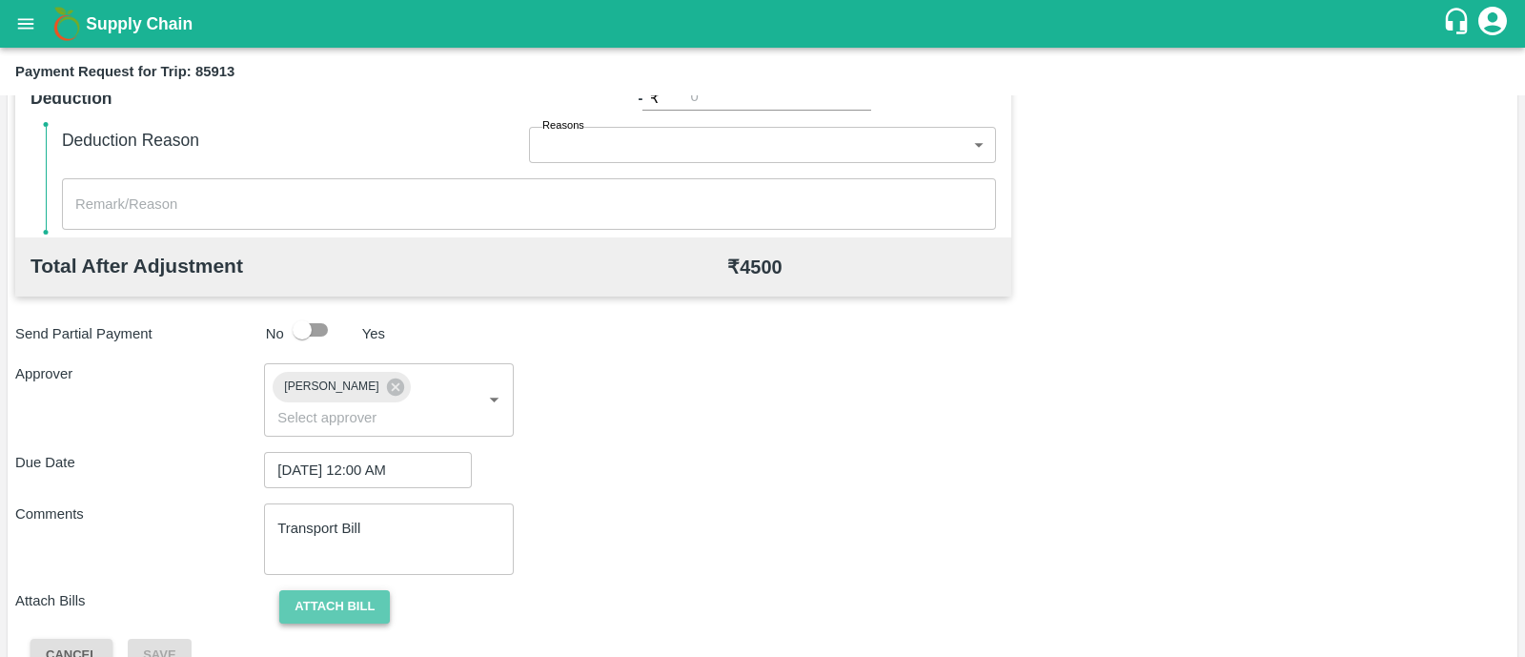
click at [350, 590] on button "Attach bill" at bounding box center [334, 606] width 111 height 33
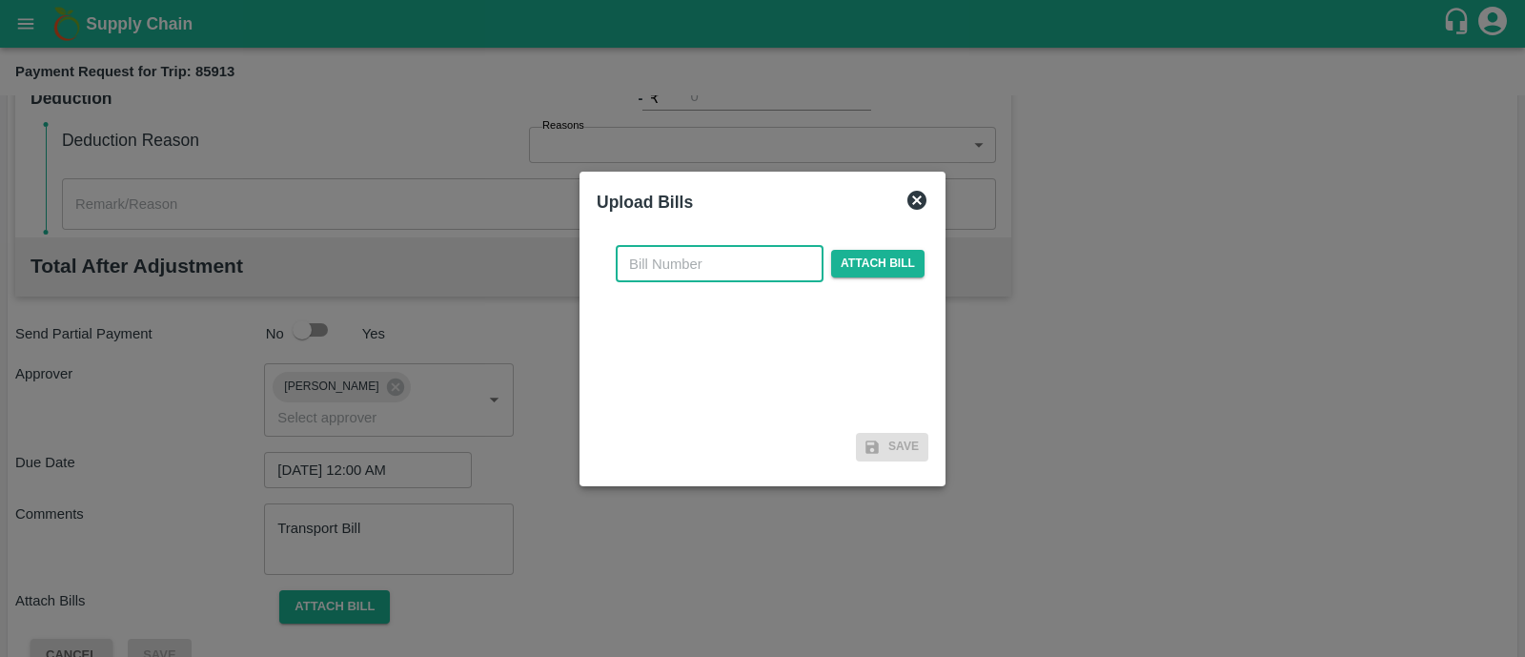
click at [668, 265] on input "text" at bounding box center [720, 264] width 208 height 36
type input "402"
click at [883, 263] on span "Attach bill" at bounding box center [877, 264] width 93 height 28
click at [0, 0] on input "Attach bill" at bounding box center [0, 0] width 0 height 0
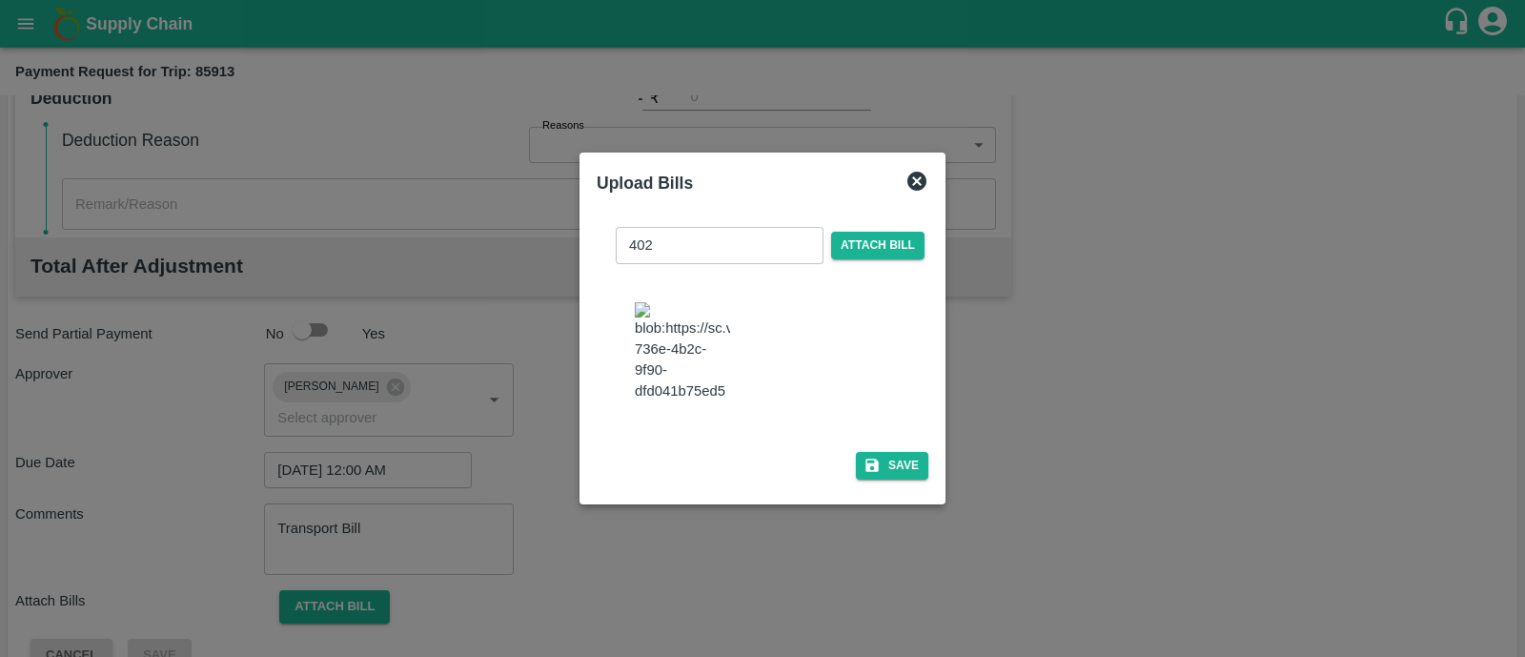
click at [889, 469] on div "402 ​ Attach bill Save" at bounding box center [763, 349] width 332 height 275
click at [895, 479] on button "Save" at bounding box center [892, 466] width 72 height 28
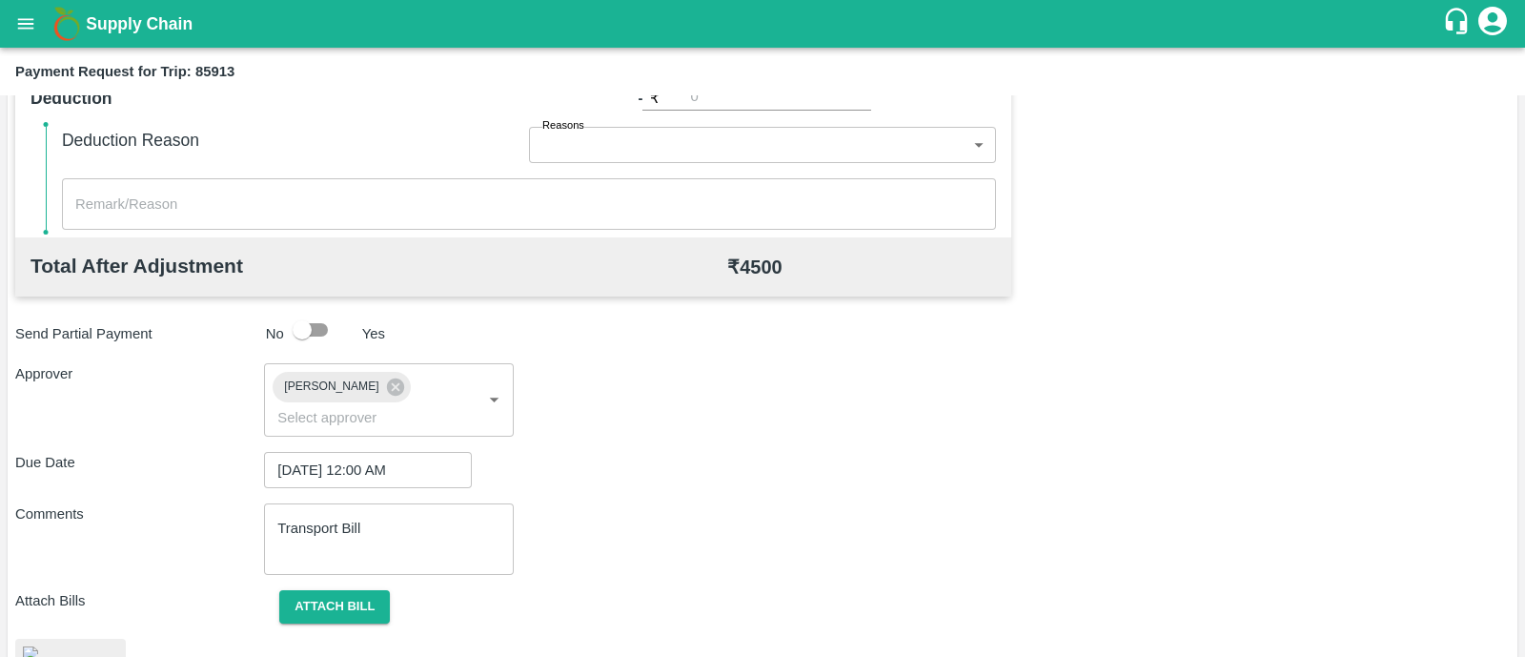
scroll to position [966, 0]
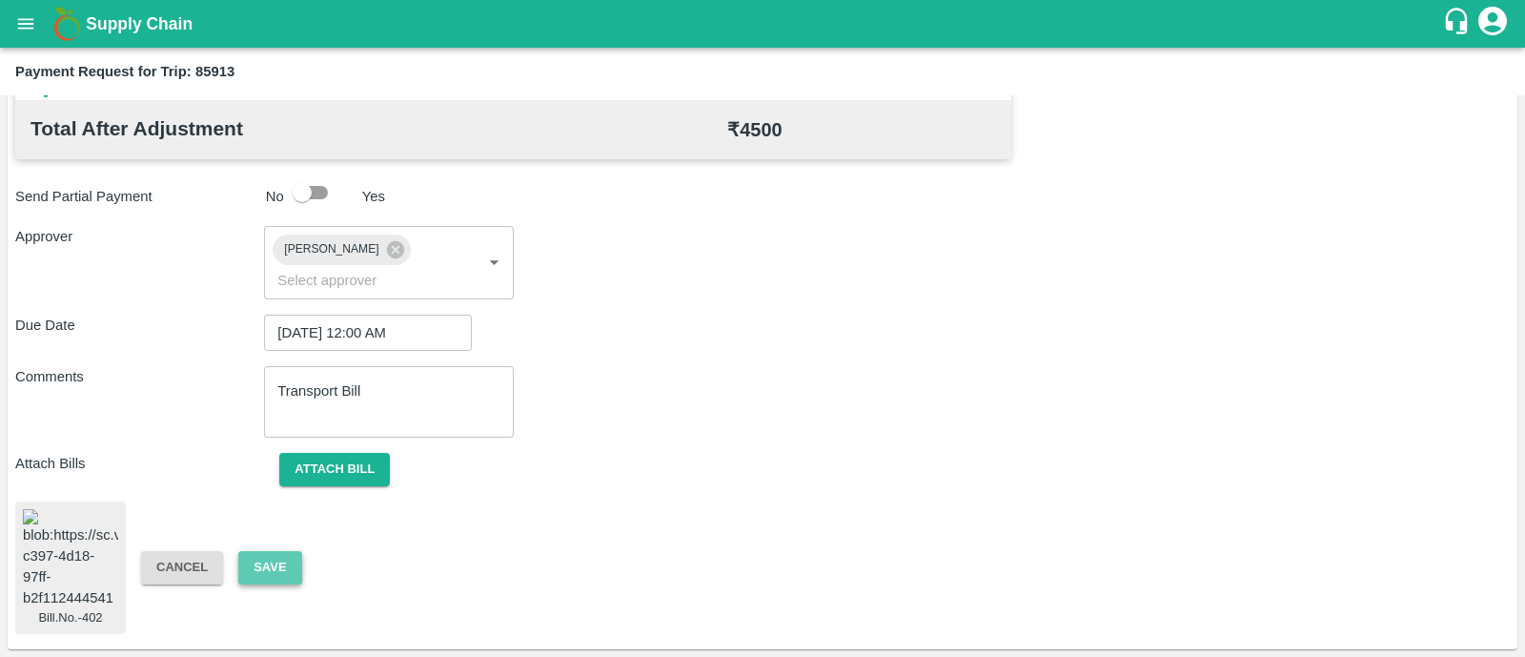
click at [261, 552] on button "Save" at bounding box center [269, 567] width 63 height 33
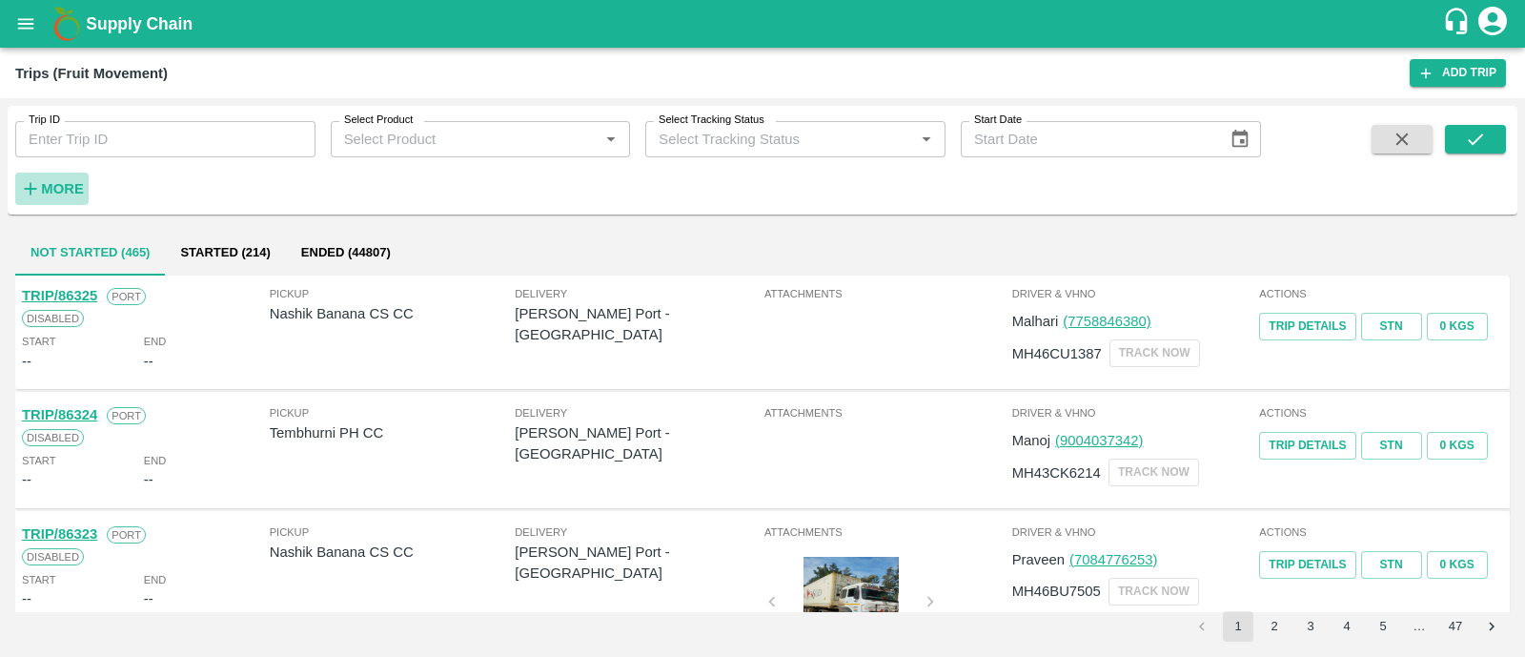
click at [77, 176] on h6 "More" at bounding box center [62, 188] width 43 height 25
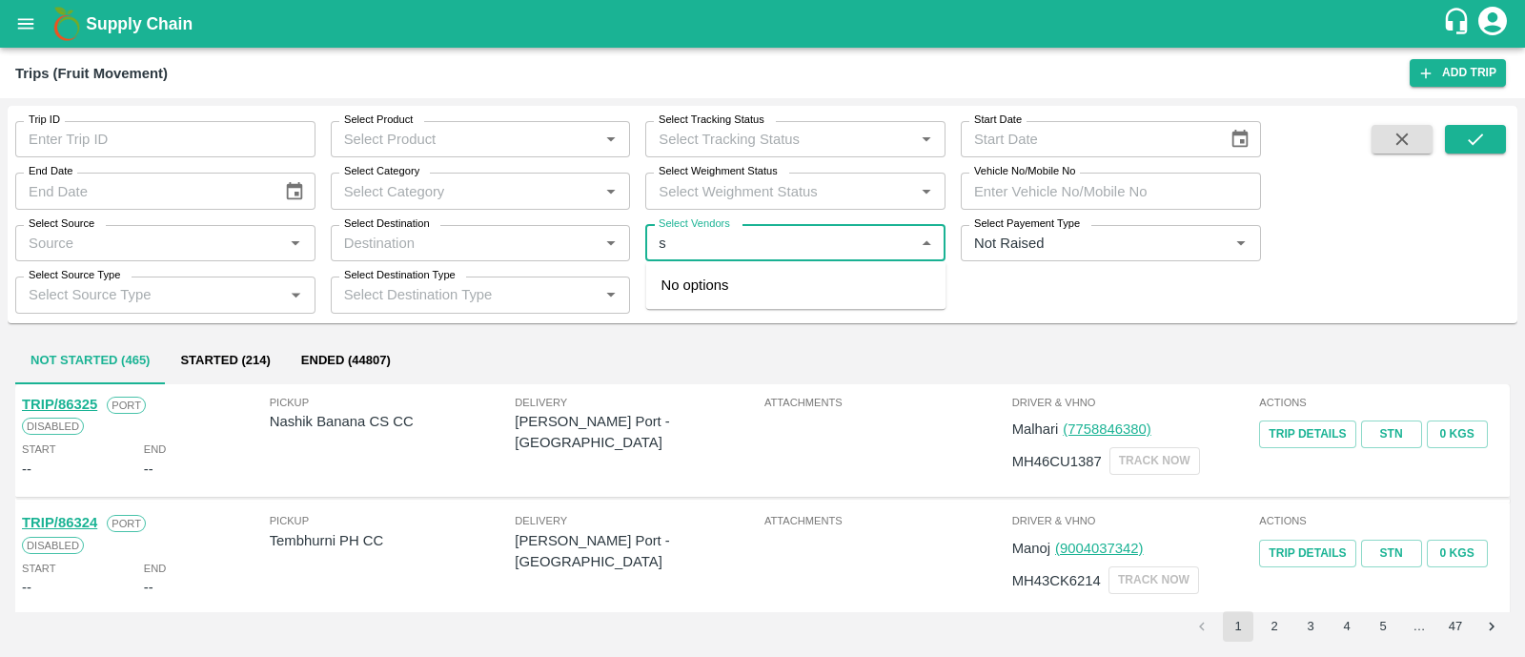
type input "s"
click at [696, 240] on input "Select Vendors" at bounding box center [779, 243] width 257 height 25
type input "deshm"
type input "u"
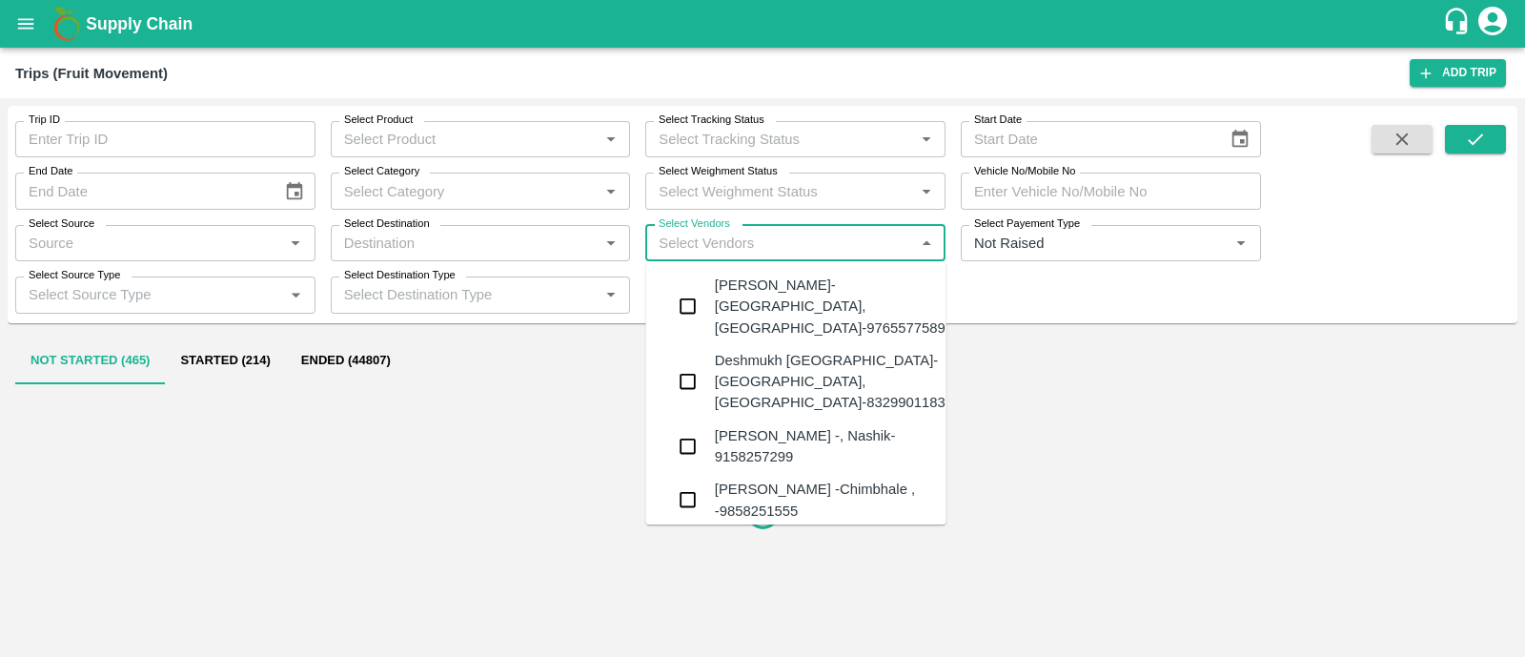
type input "h"
click at [728, 350] on div "Deshmukh Banana House-Karkamb, Solapur-8329901183" at bounding box center [830, 382] width 231 height 64
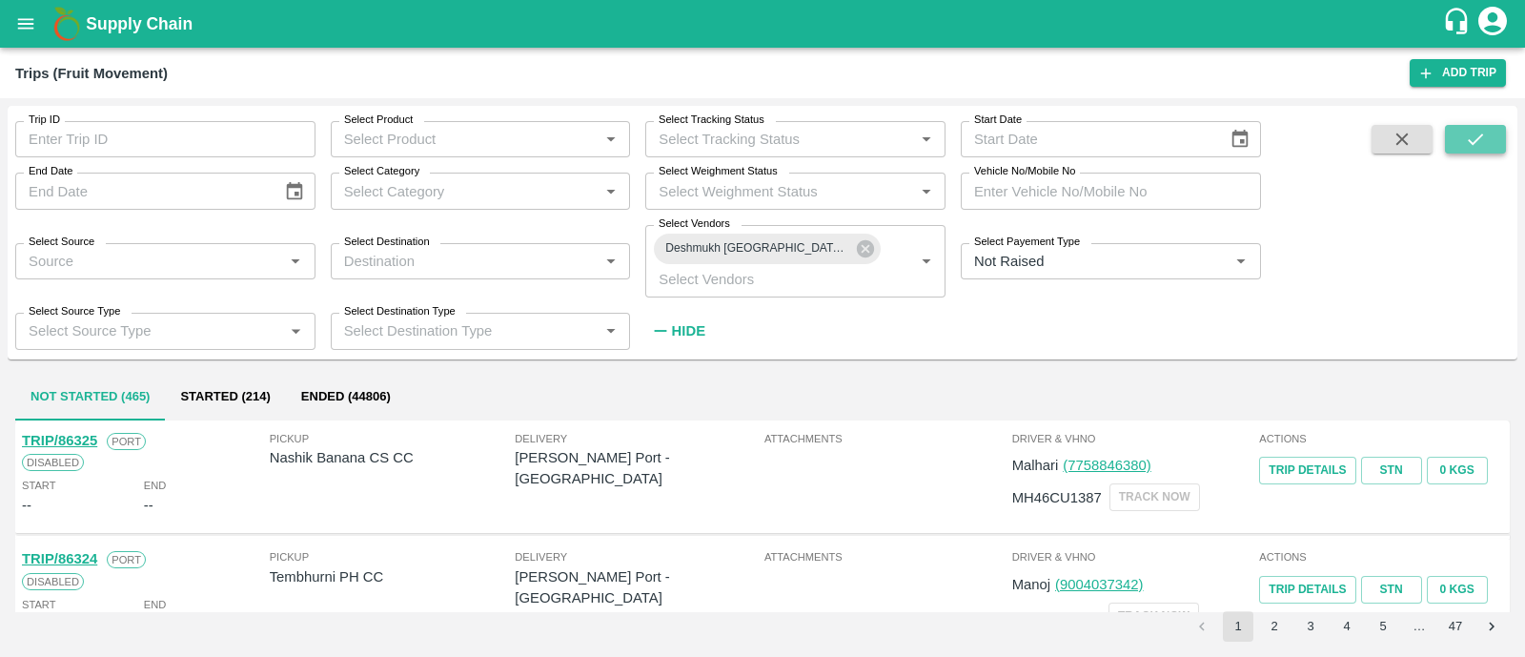
click at [1472, 131] on icon "submit" at bounding box center [1475, 139] width 21 height 21
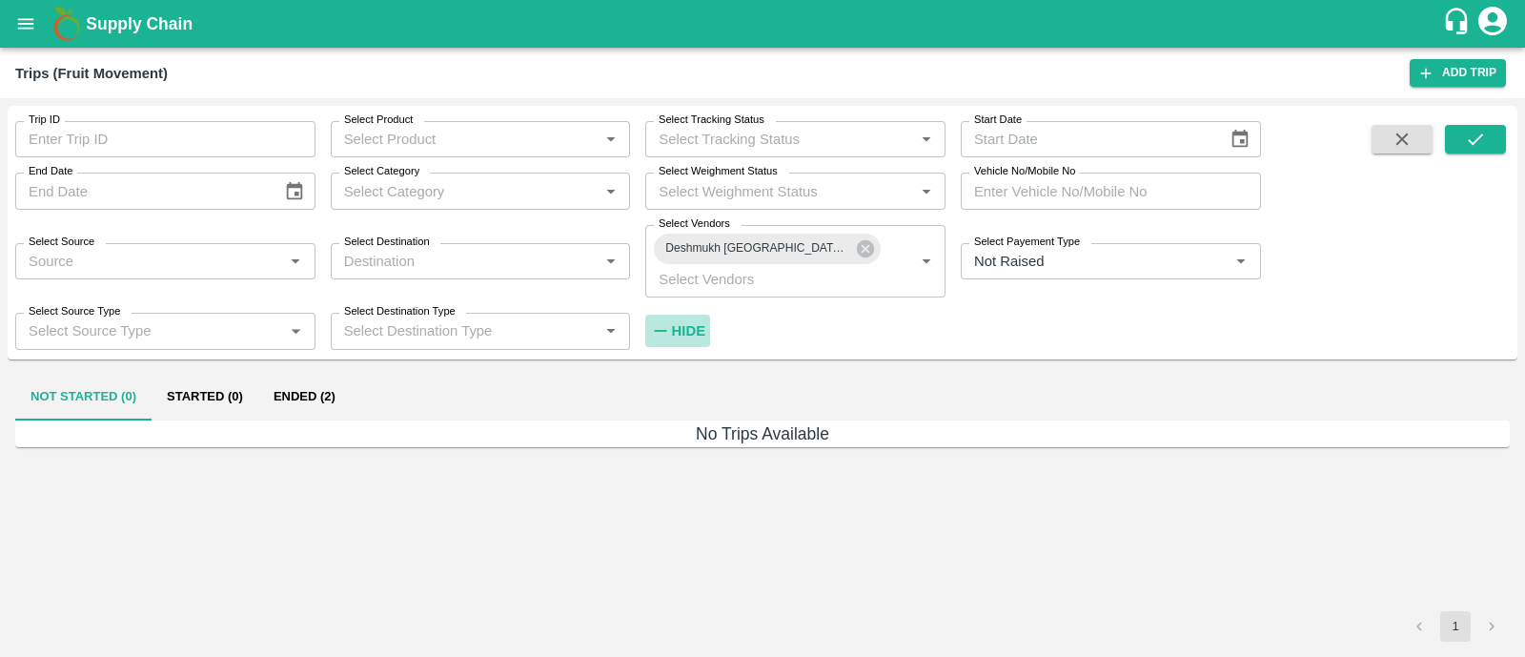
click at [693, 318] on h6 "Hide" at bounding box center [688, 330] width 33 height 25
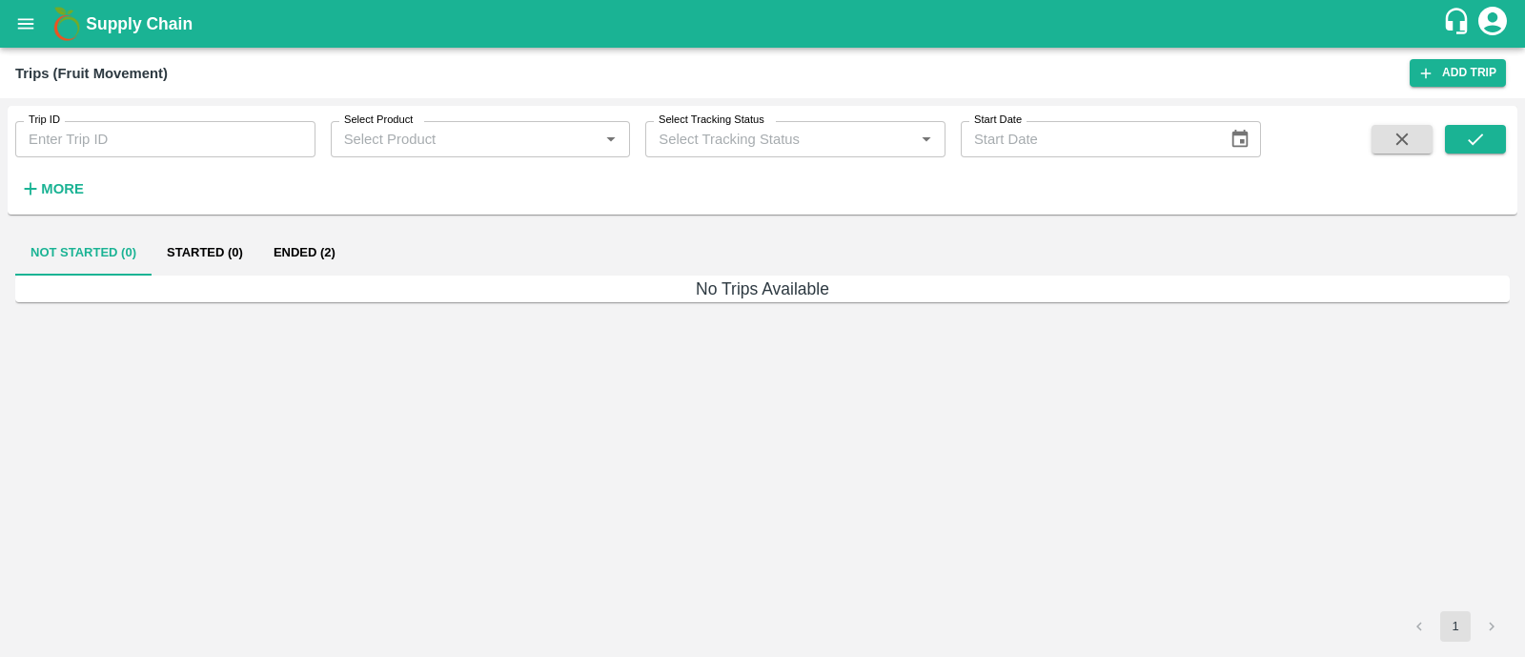
click at [291, 263] on button "Ended (2)" at bounding box center [304, 253] width 92 height 46
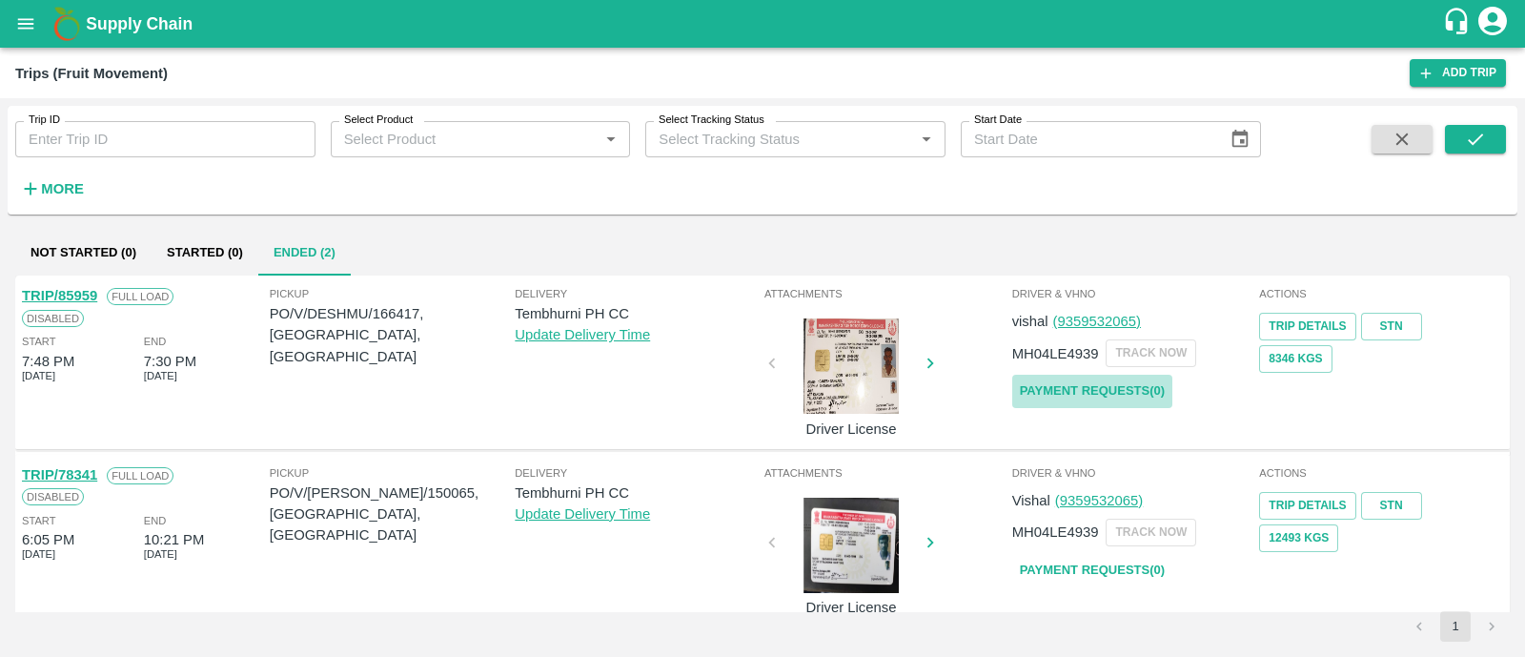
click at [1085, 388] on link "Payment Requests( 0 )" at bounding box center [1092, 391] width 160 height 33
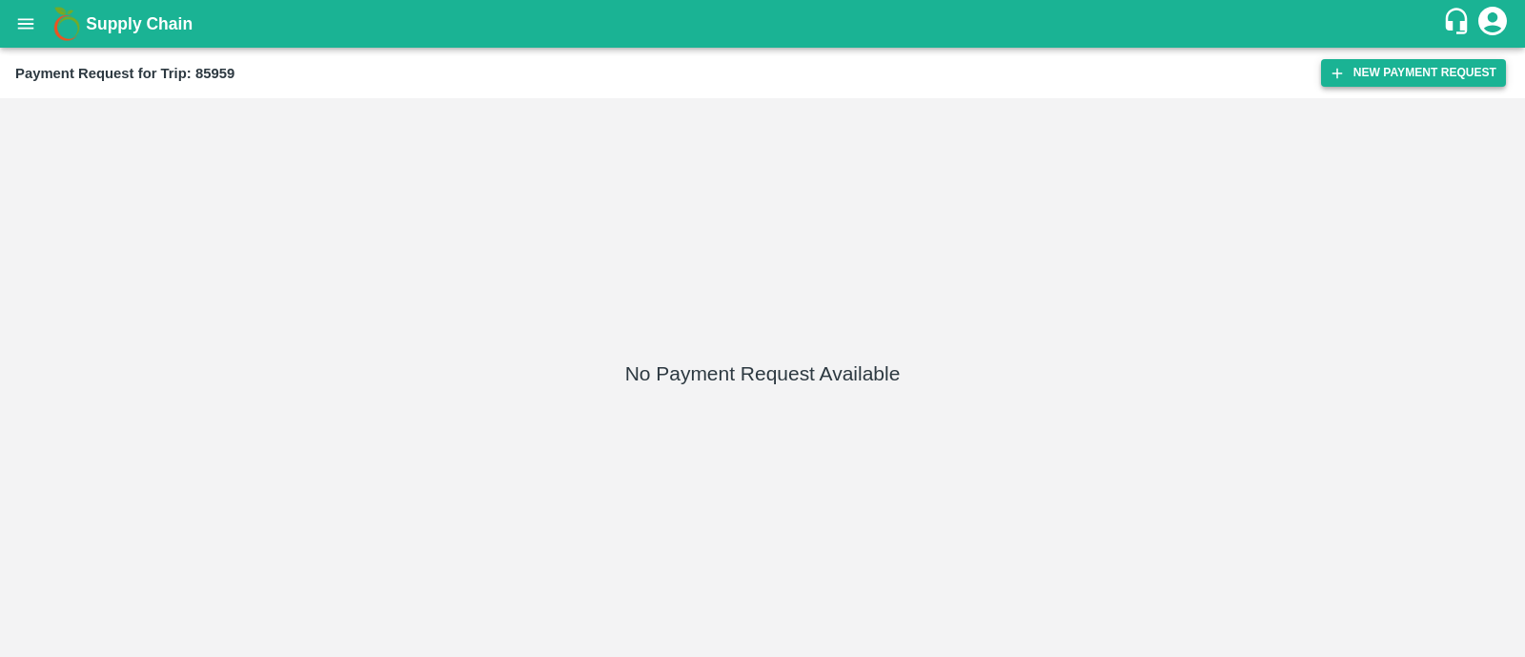
click at [1454, 75] on button "New Payment Request" at bounding box center [1413, 73] width 185 height 28
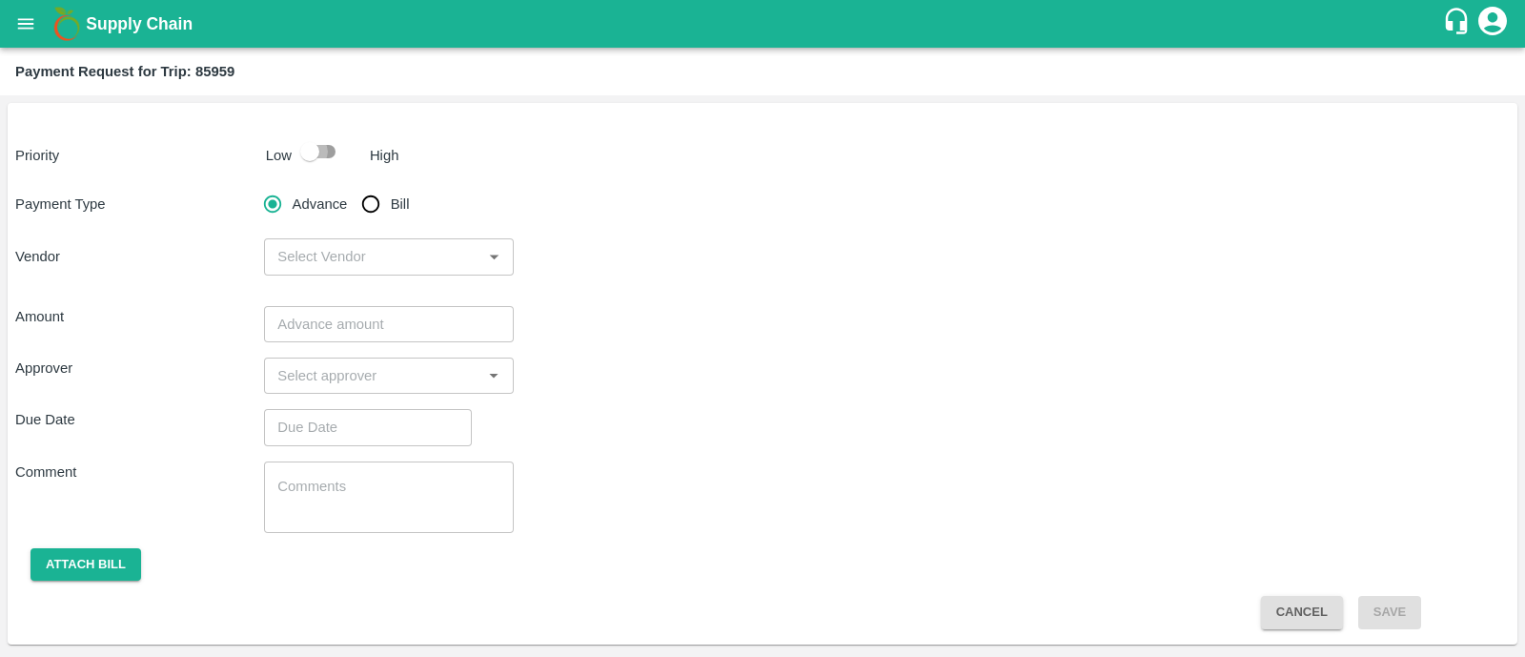
click at [319, 159] on input "checkbox" at bounding box center [309, 151] width 109 height 36
checkbox input "true"
click at [363, 197] on input "Bill" at bounding box center [371, 204] width 38 height 38
radio input "true"
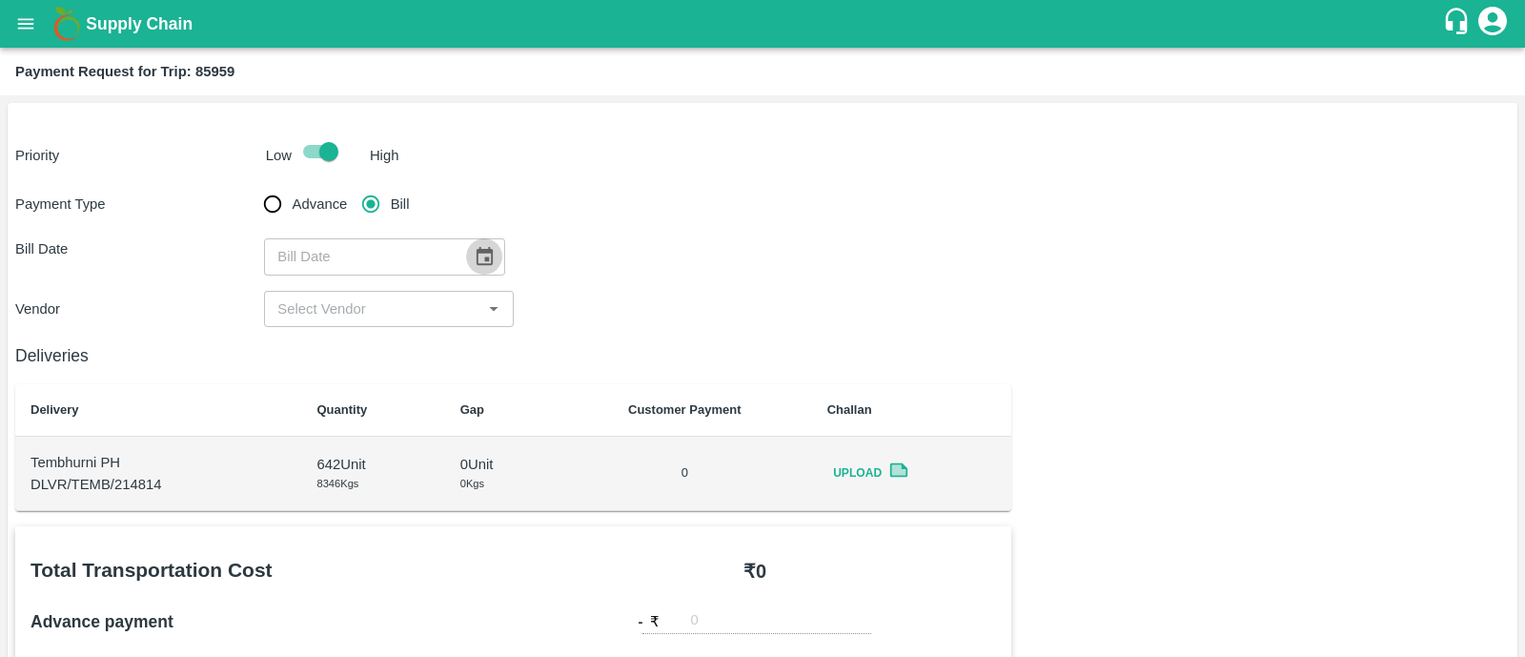
click at [485, 264] on icon "Choose date" at bounding box center [484, 256] width 21 height 21
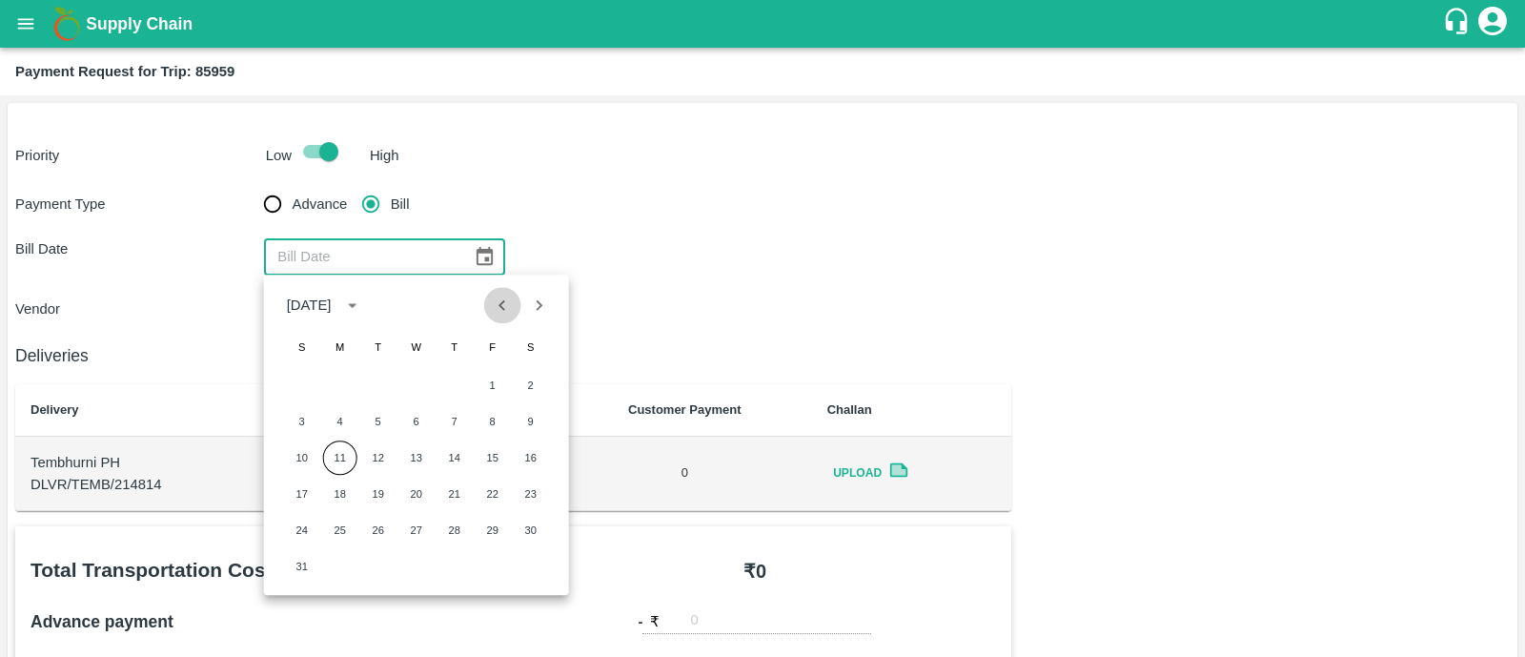
click at [496, 294] on icon "Previous month" at bounding box center [502, 304] width 21 height 21
click at [423, 521] on button "30" at bounding box center [416, 530] width 34 height 34
type input "30/07/2025"
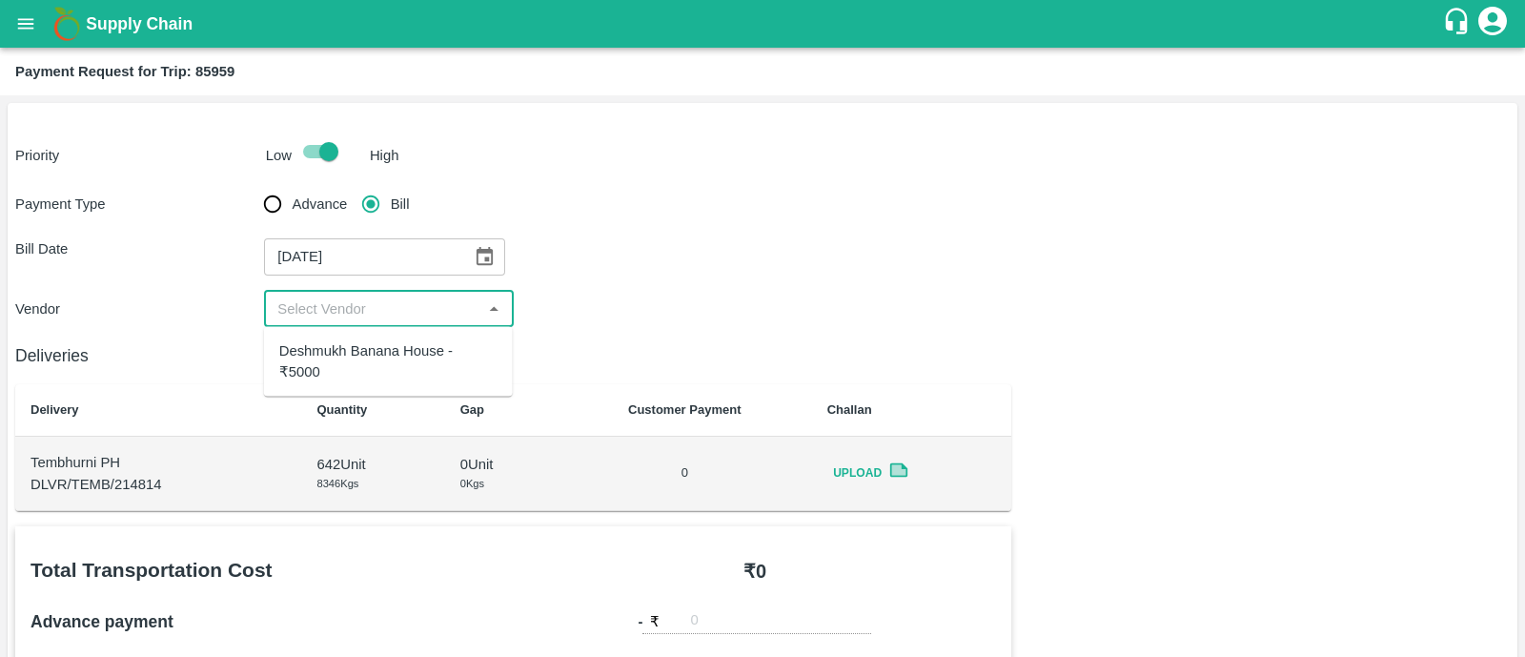
click at [393, 299] on input "input" at bounding box center [373, 308] width 206 height 25
click at [394, 331] on ul "Deshmukh Banana House - ₹5000" at bounding box center [388, 362] width 249 height 70
click at [398, 350] on div "Deshmukh Banana House - ₹5000" at bounding box center [388, 361] width 218 height 43
type input "Deshmukh Banana House - ₹5000"
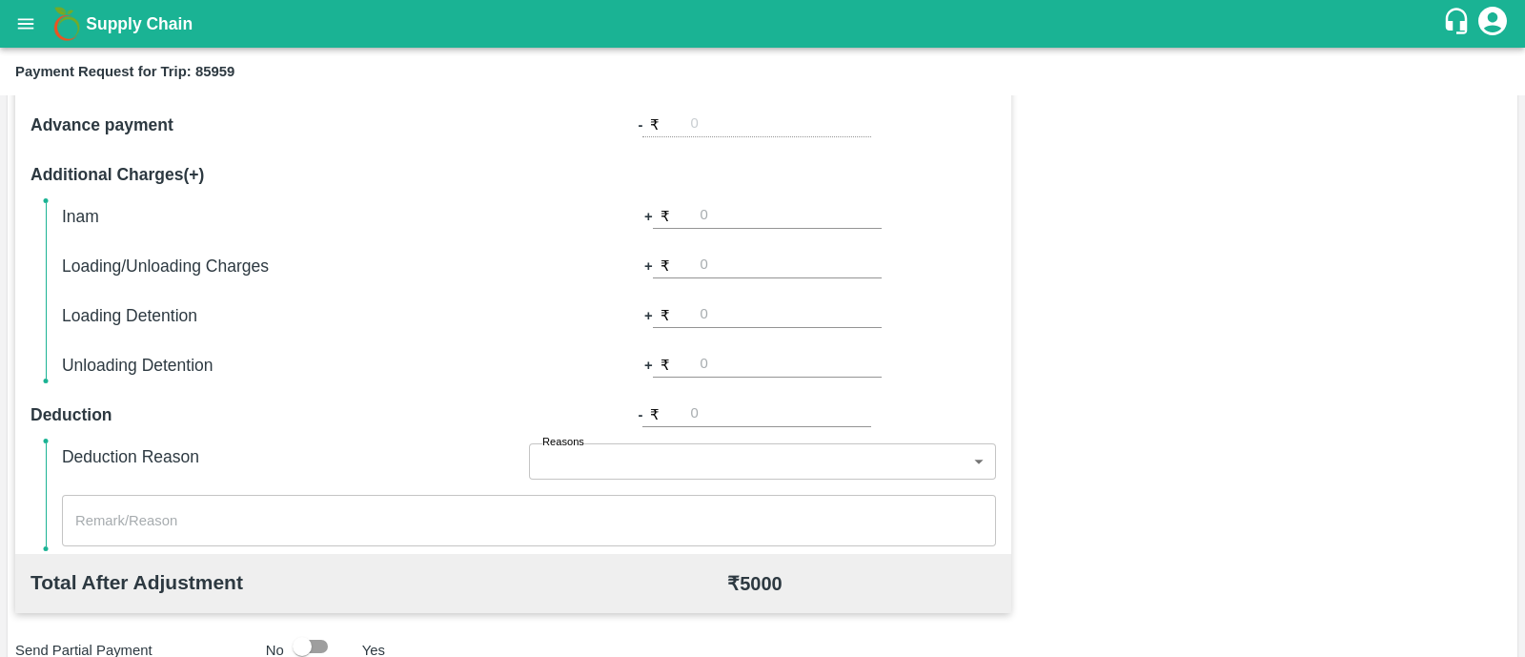
scroll to position [813, 0]
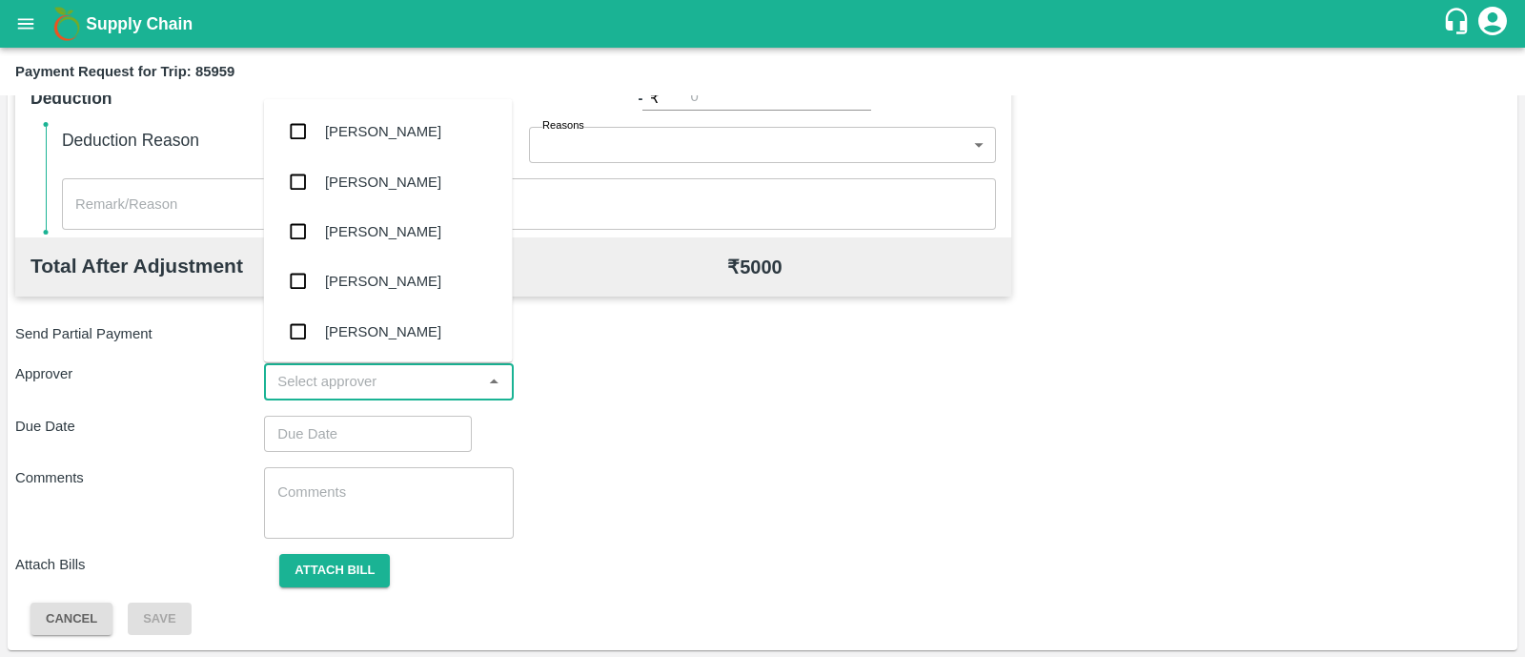
click at [378, 382] on input "input" at bounding box center [373, 381] width 206 height 25
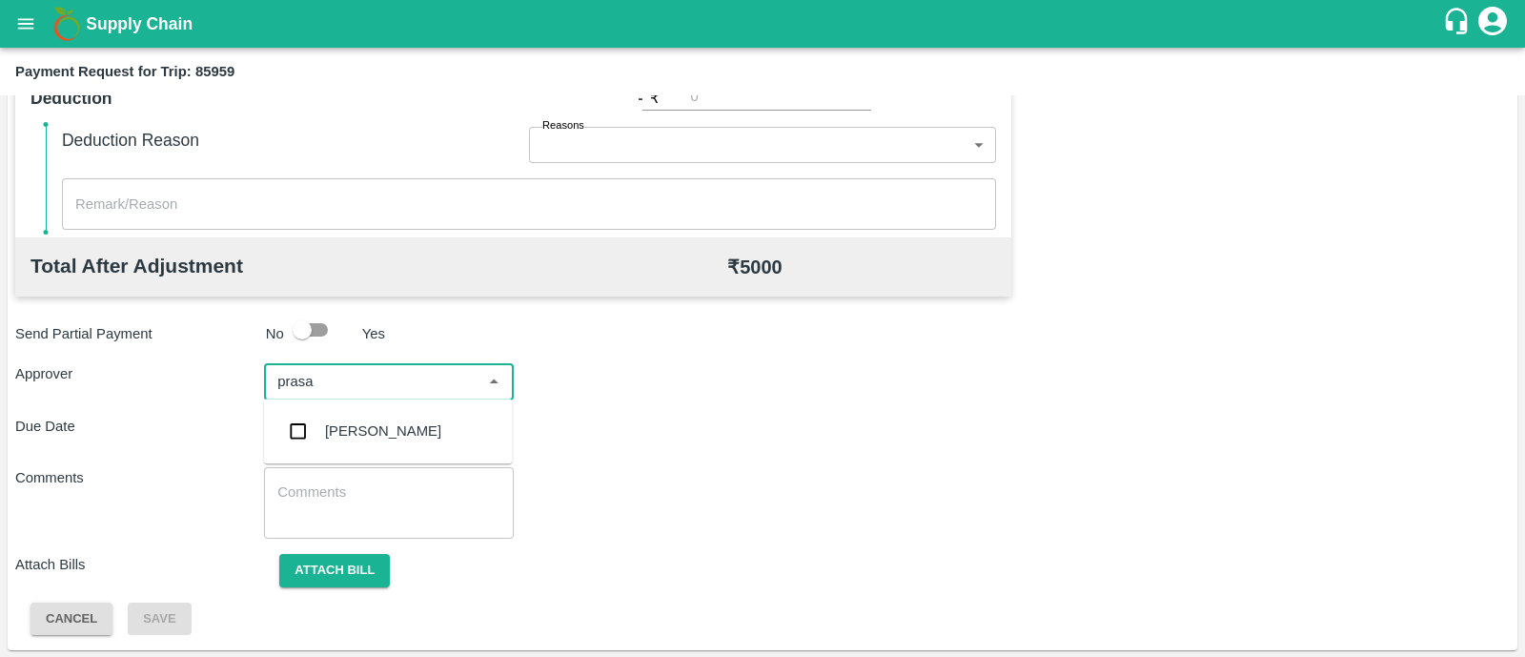
type input "prasad"
click at [391, 444] on div "Prasad Waghade" at bounding box center [388, 431] width 249 height 50
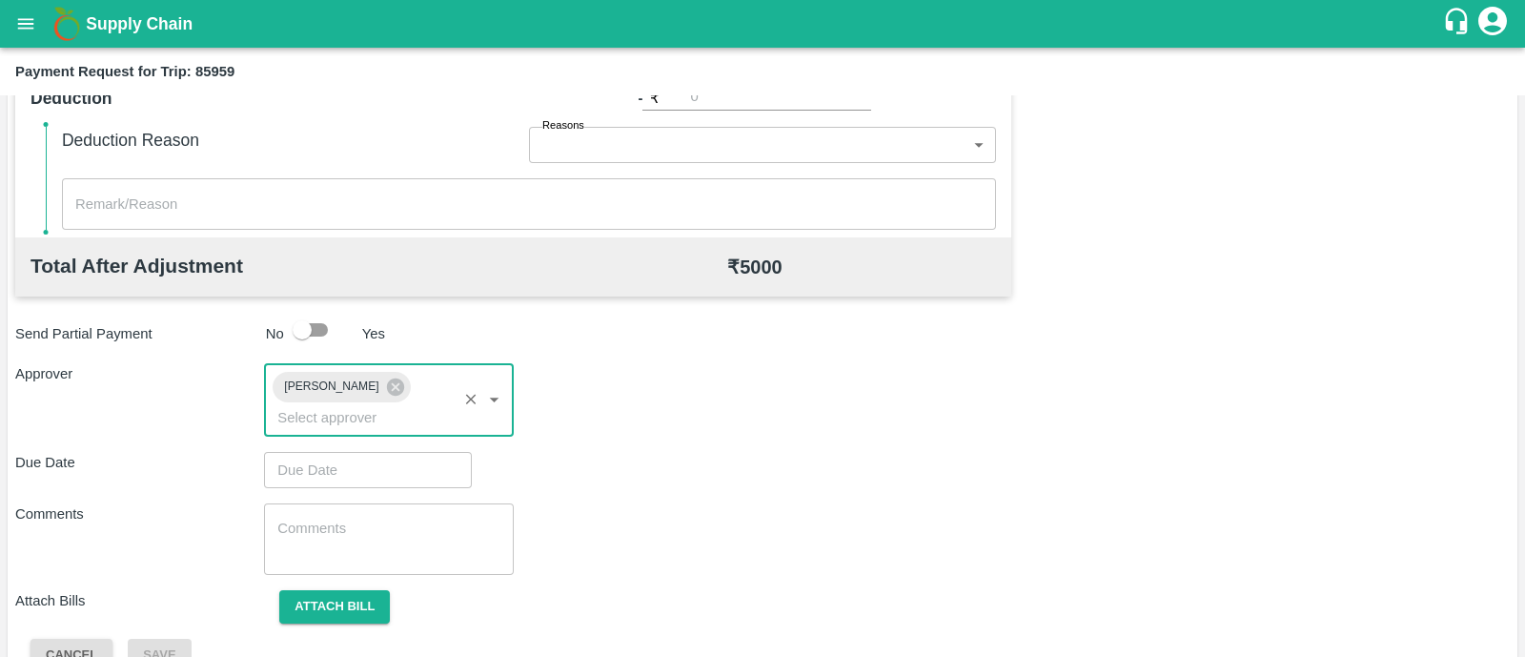
type input "DD/MM/YYYY hh:mm aa"
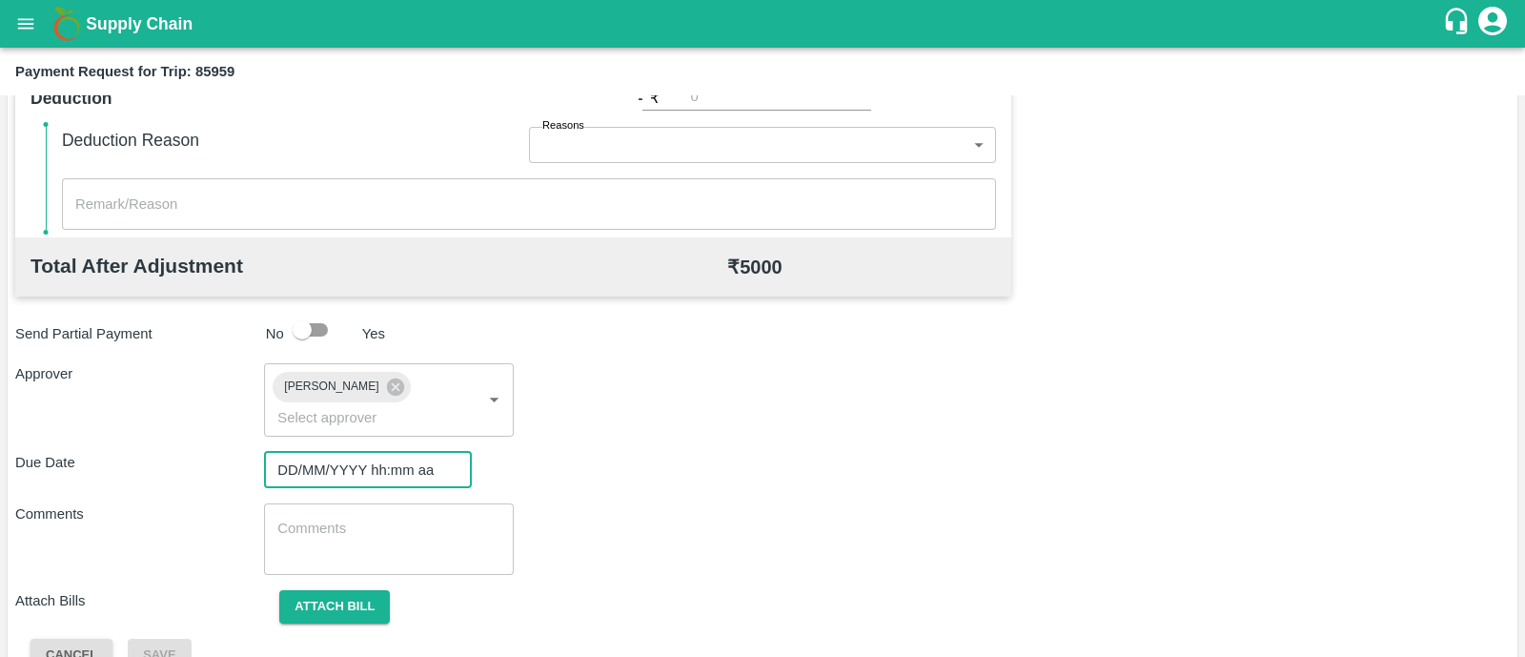
click at [375, 452] on input "DD/MM/YYYY hh:mm aa" at bounding box center [361, 470] width 194 height 36
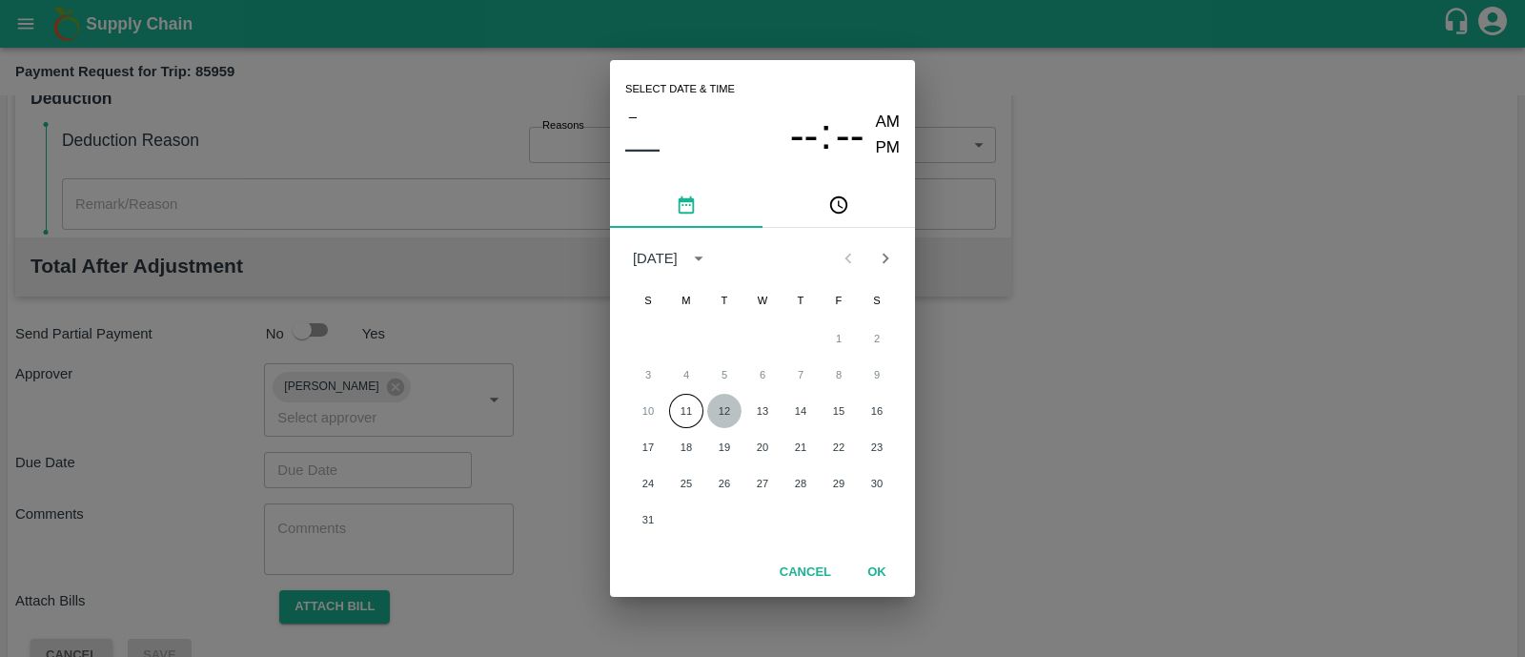
click at [729, 411] on button "12" at bounding box center [724, 411] width 34 height 34
type input "12/08/2025 12:00 AM"
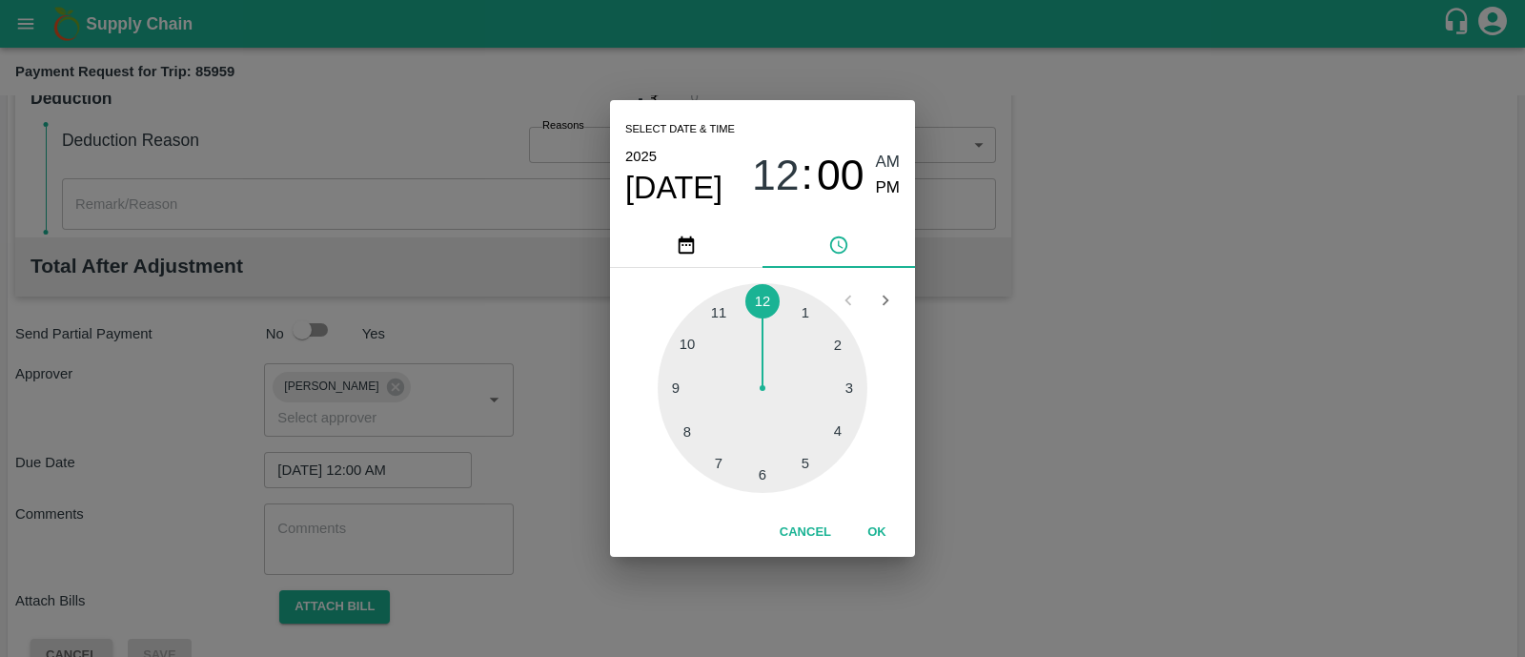
click at [892, 521] on button "OK" at bounding box center [876, 532] width 61 height 33
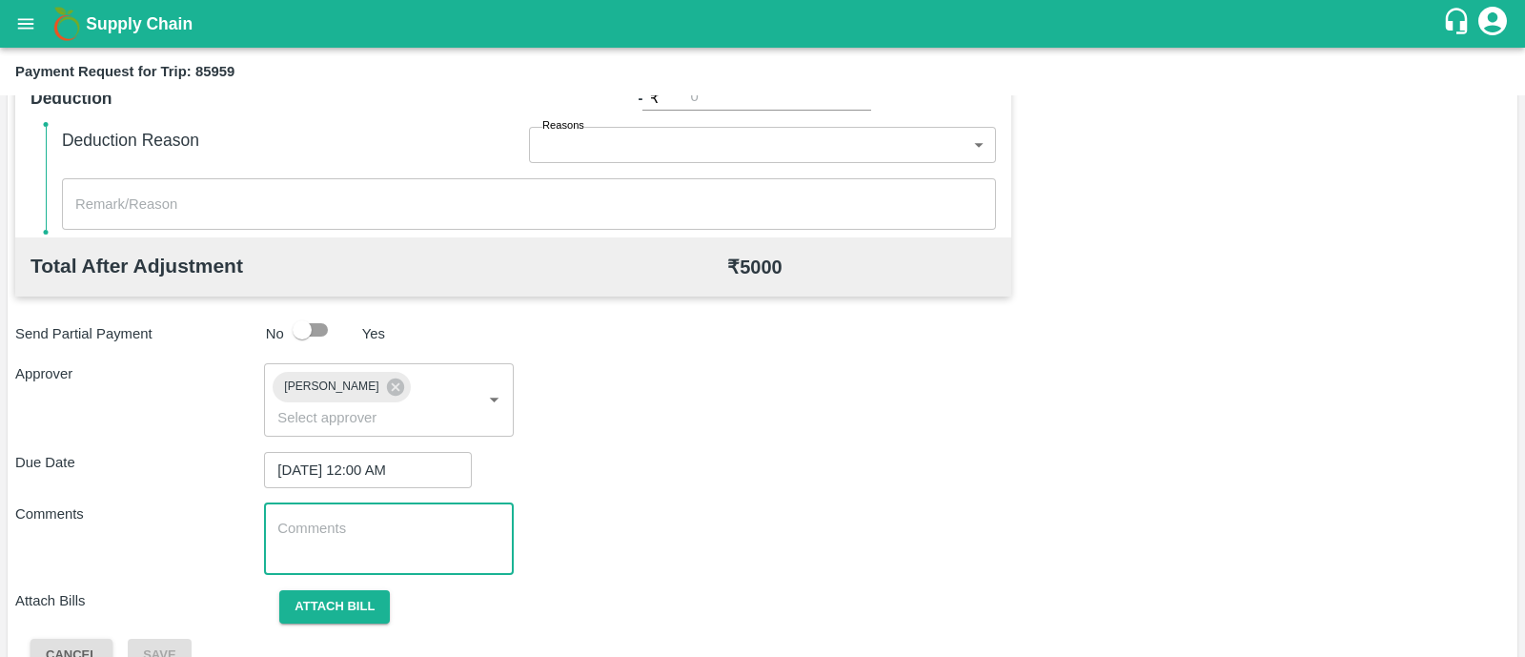
click at [381, 518] on textarea at bounding box center [388, 538] width 222 height 40
paste textarea "Transport Bill"
type textarea "Transport Bill"
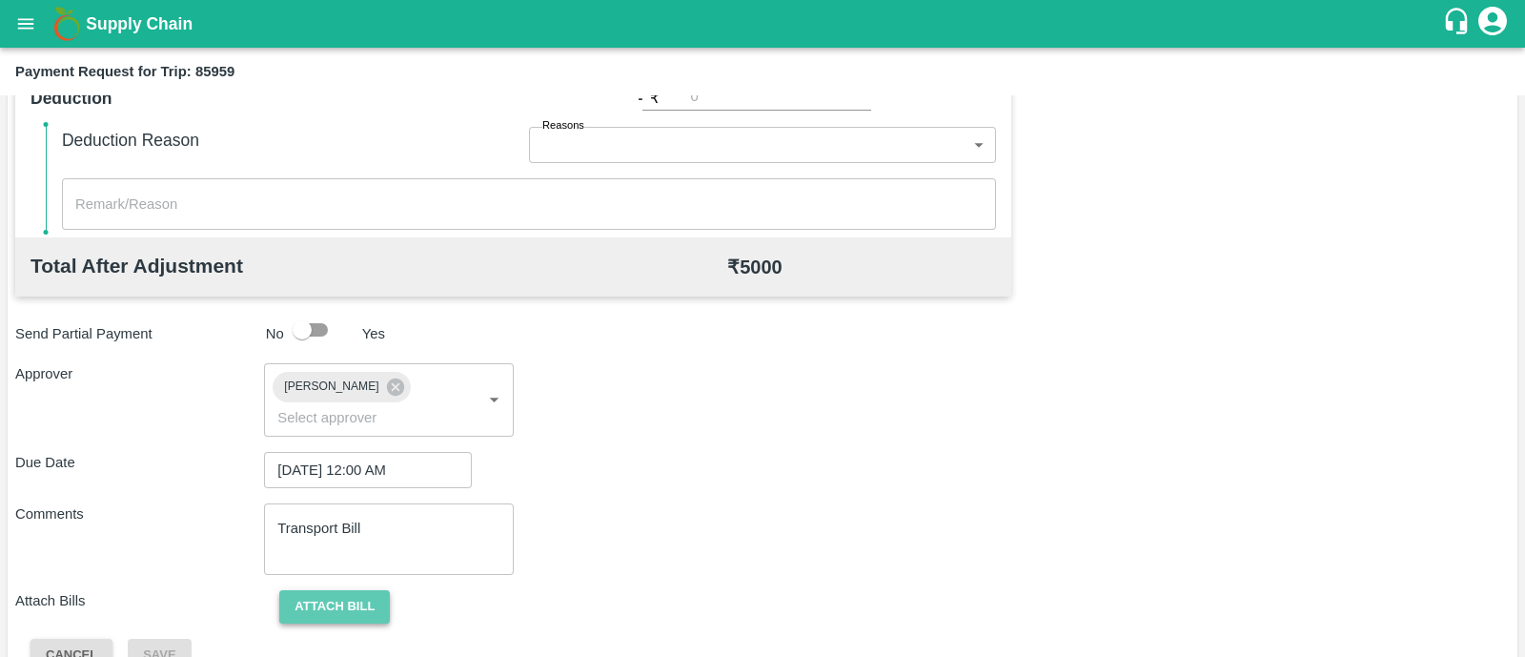
click at [348, 590] on button "Attach bill" at bounding box center [334, 606] width 111 height 33
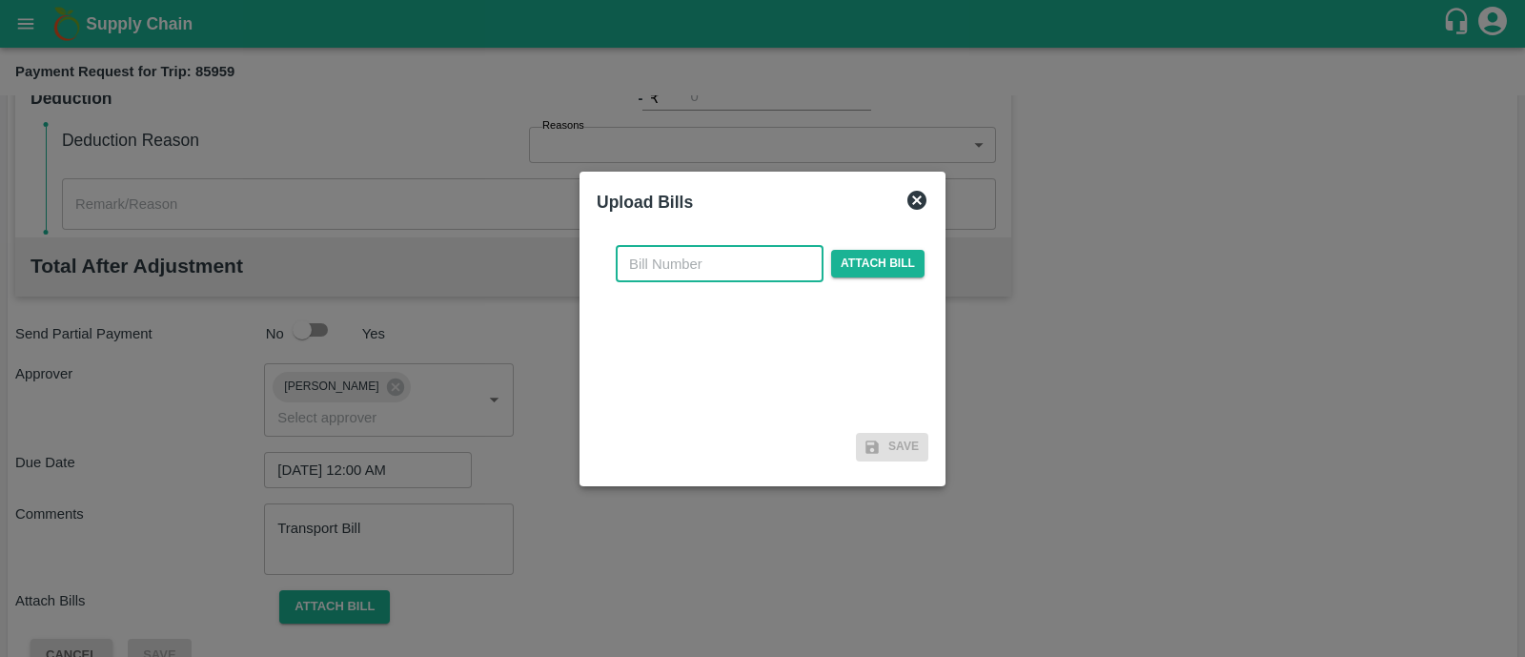
click at [697, 262] on input "text" at bounding box center [720, 264] width 208 height 36
type input "404"
click at [871, 259] on span "Attach bill" at bounding box center [877, 264] width 93 height 28
click at [0, 0] on input "Attach bill" at bounding box center [0, 0] width 0 height 0
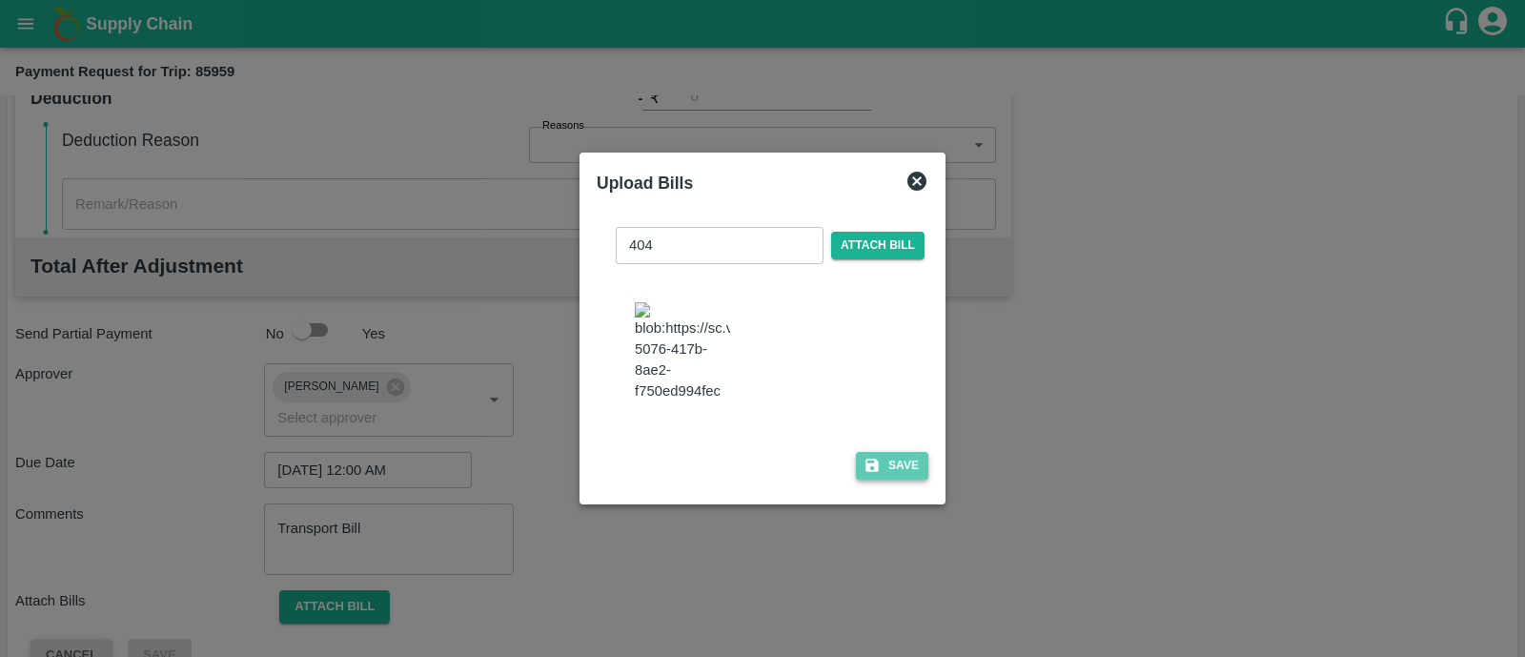
click at [886, 479] on button "Save" at bounding box center [892, 466] width 72 height 28
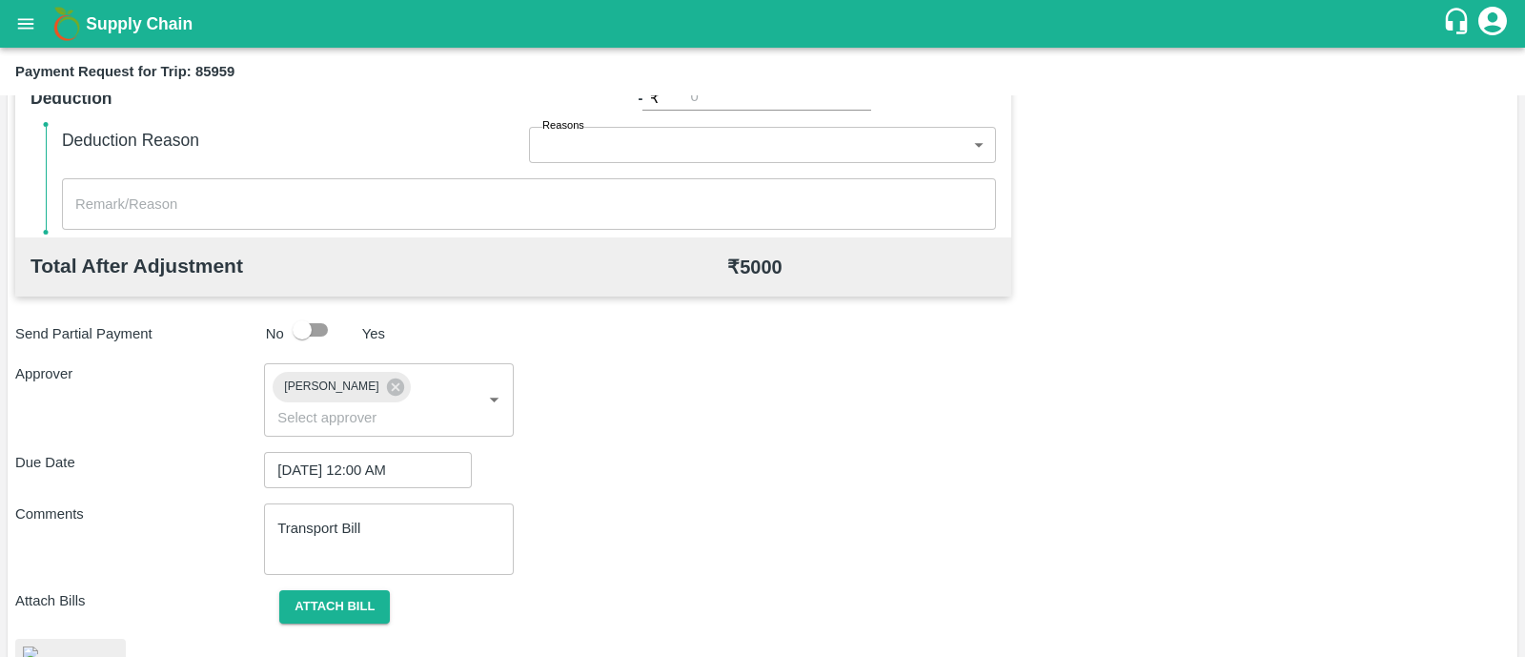
scroll to position [963, 0]
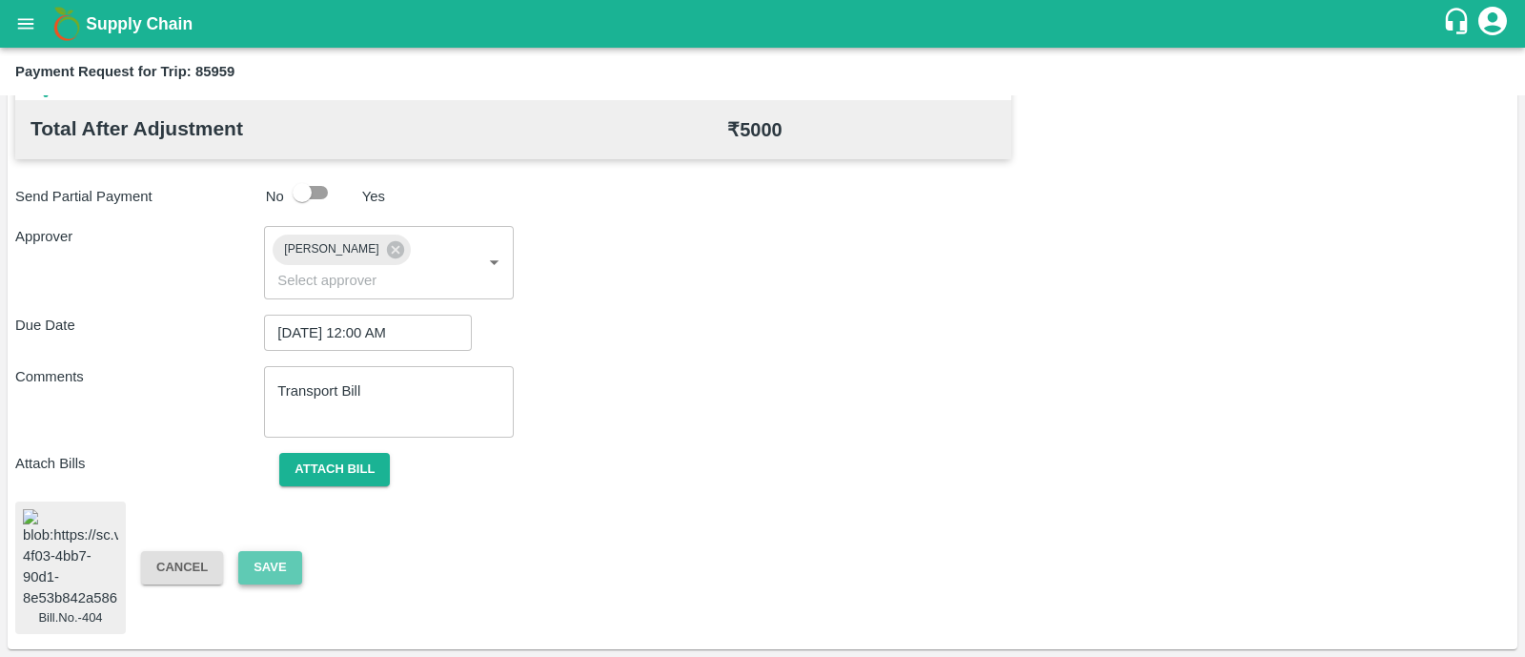
click at [266, 552] on button "Save" at bounding box center [269, 567] width 63 height 33
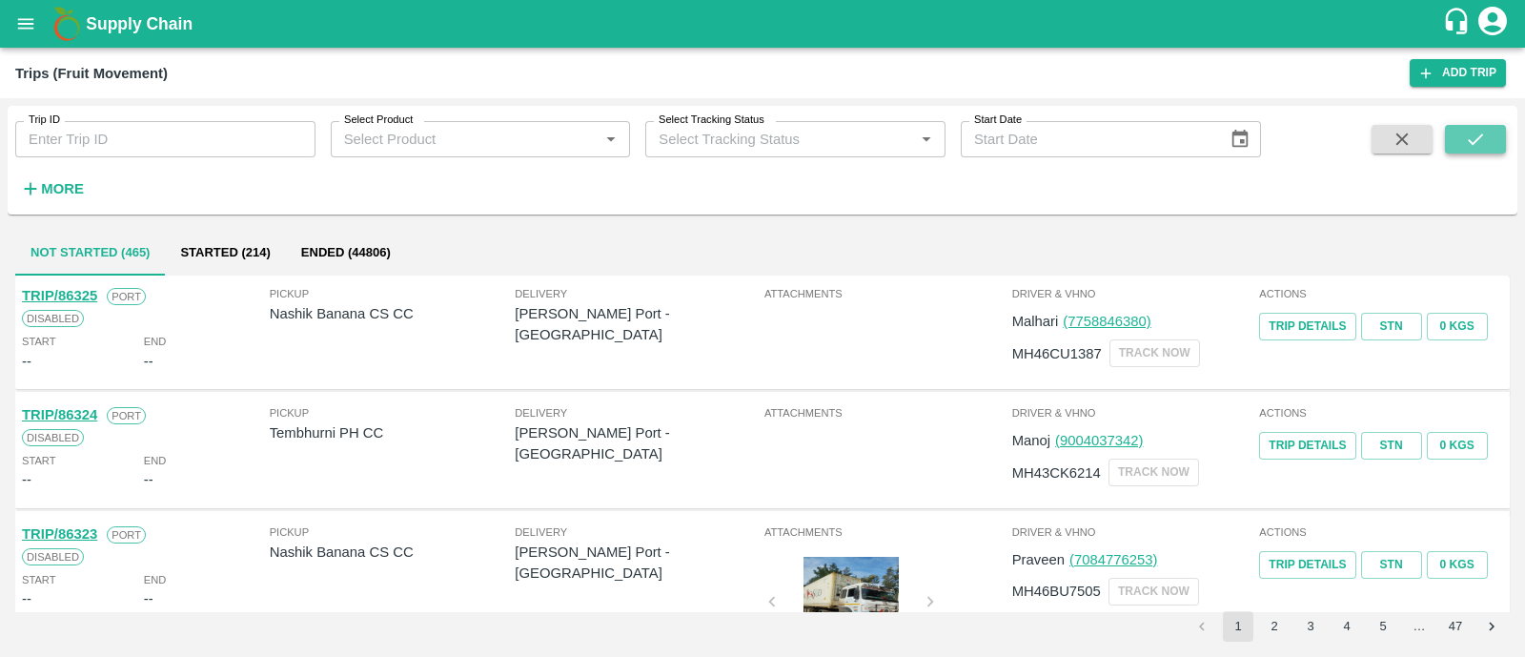
click at [1479, 132] on icon "submit" at bounding box center [1475, 139] width 21 height 21
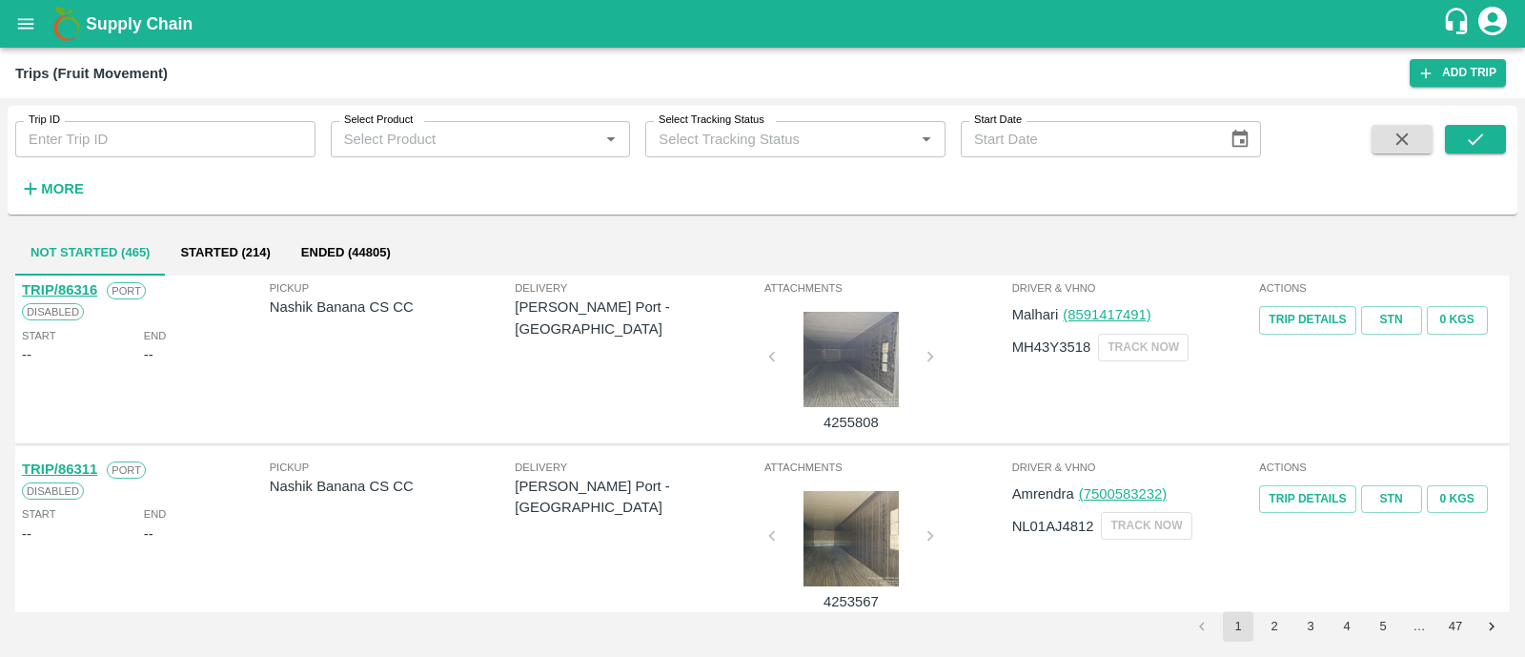
scroll to position [781, 0]
click at [855, 383] on div at bounding box center [851, 359] width 143 height 95
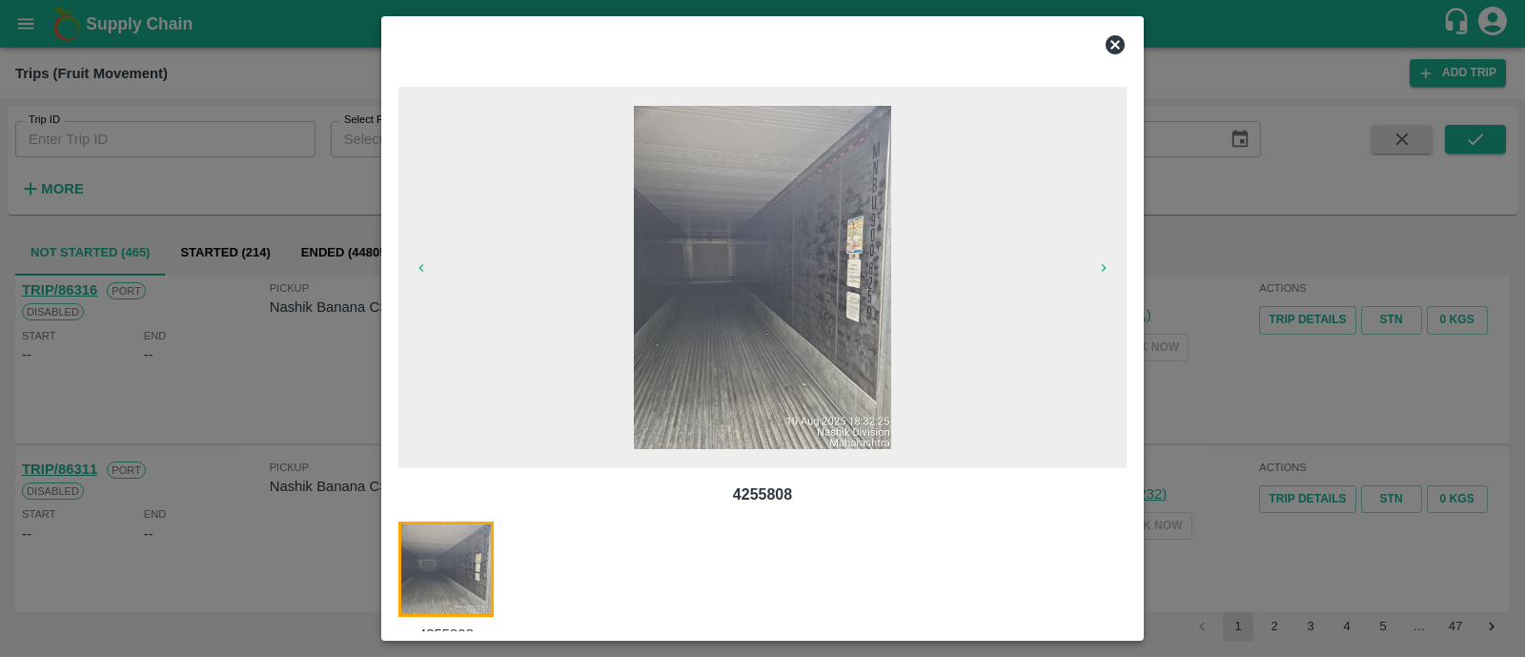
click at [1113, 48] on icon at bounding box center [1115, 44] width 19 height 19
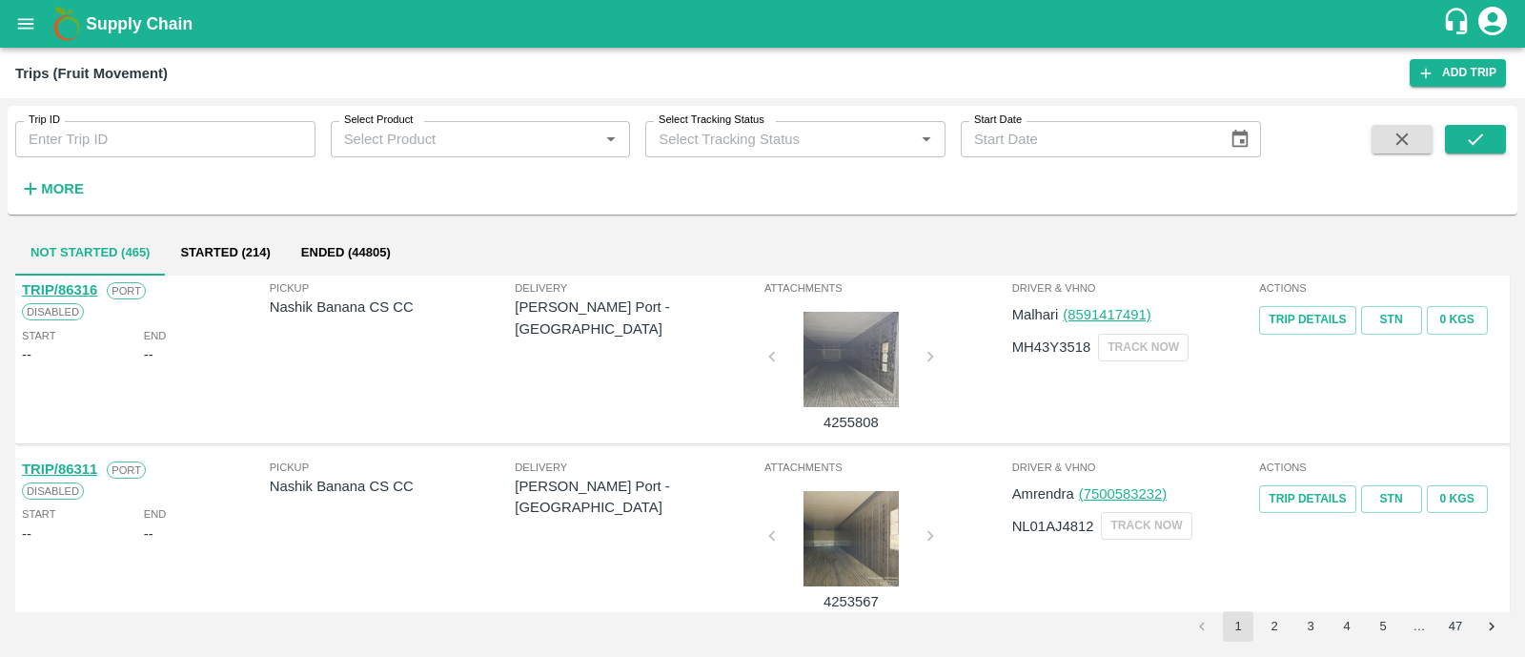
click at [871, 502] on div at bounding box center [851, 538] width 143 height 95
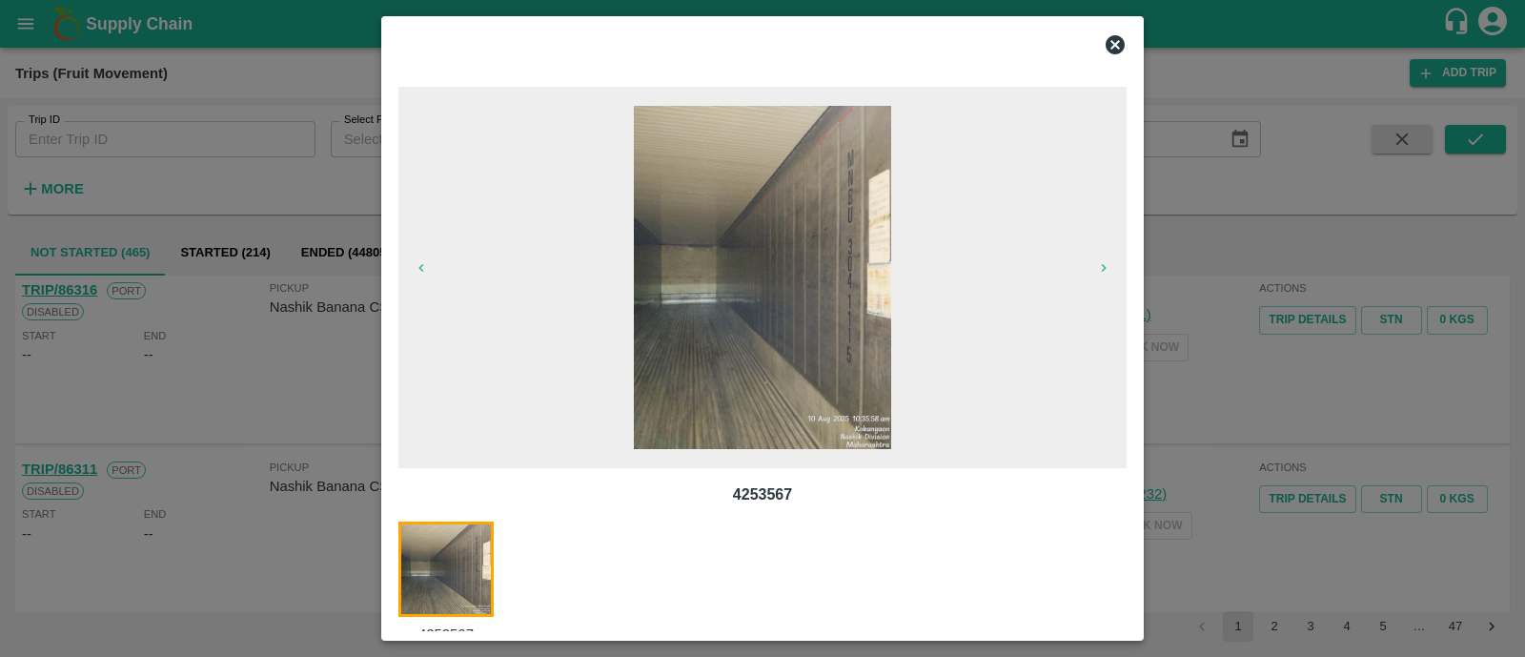
click at [1118, 54] on icon at bounding box center [1115, 44] width 23 height 23
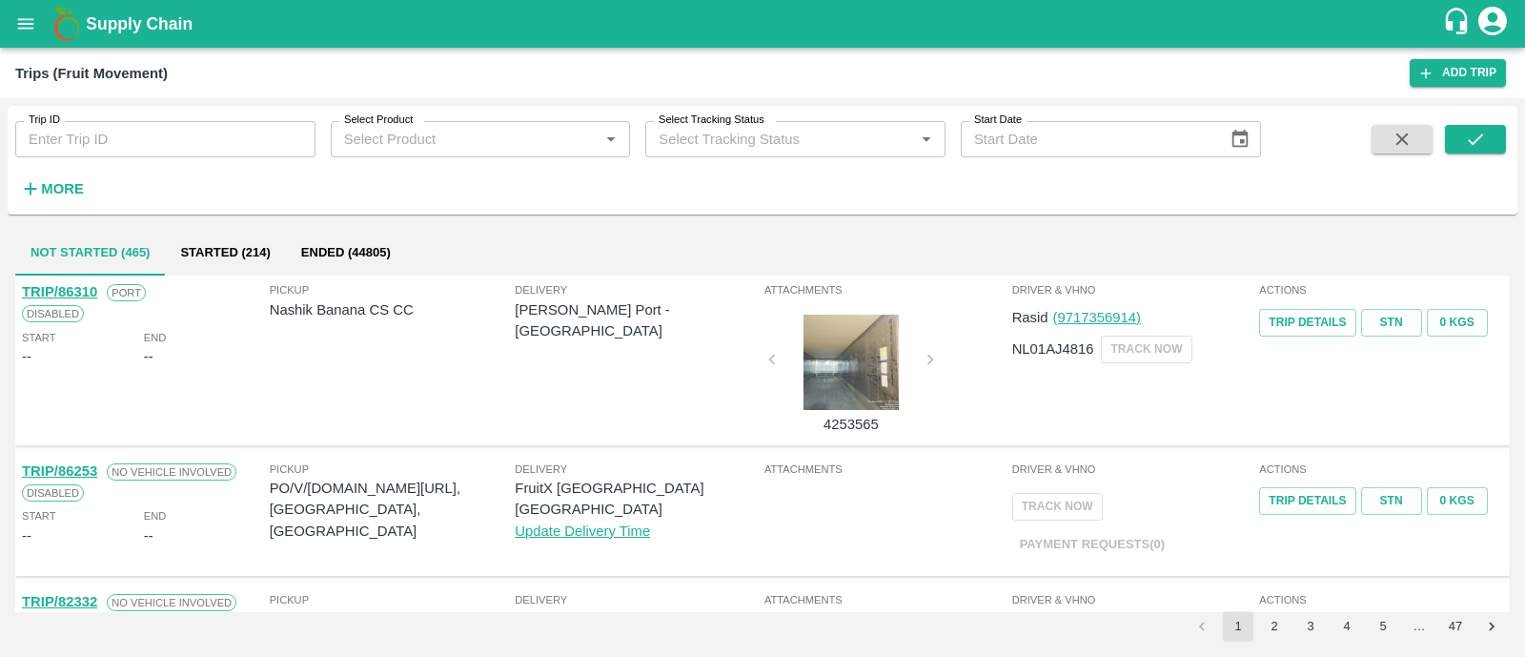
scroll to position [1234, 0]
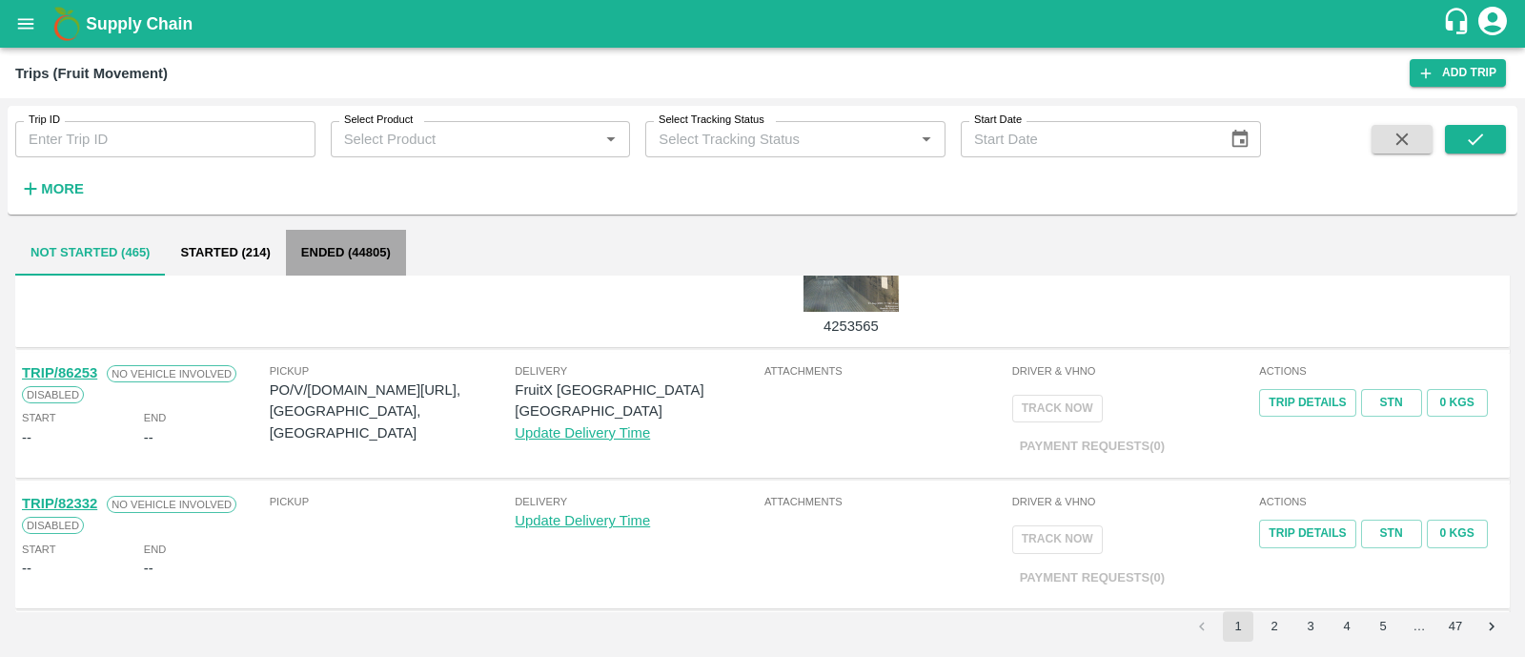
click at [338, 250] on button "Ended (44805)" at bounding box center [346, 253] width 120 height 46
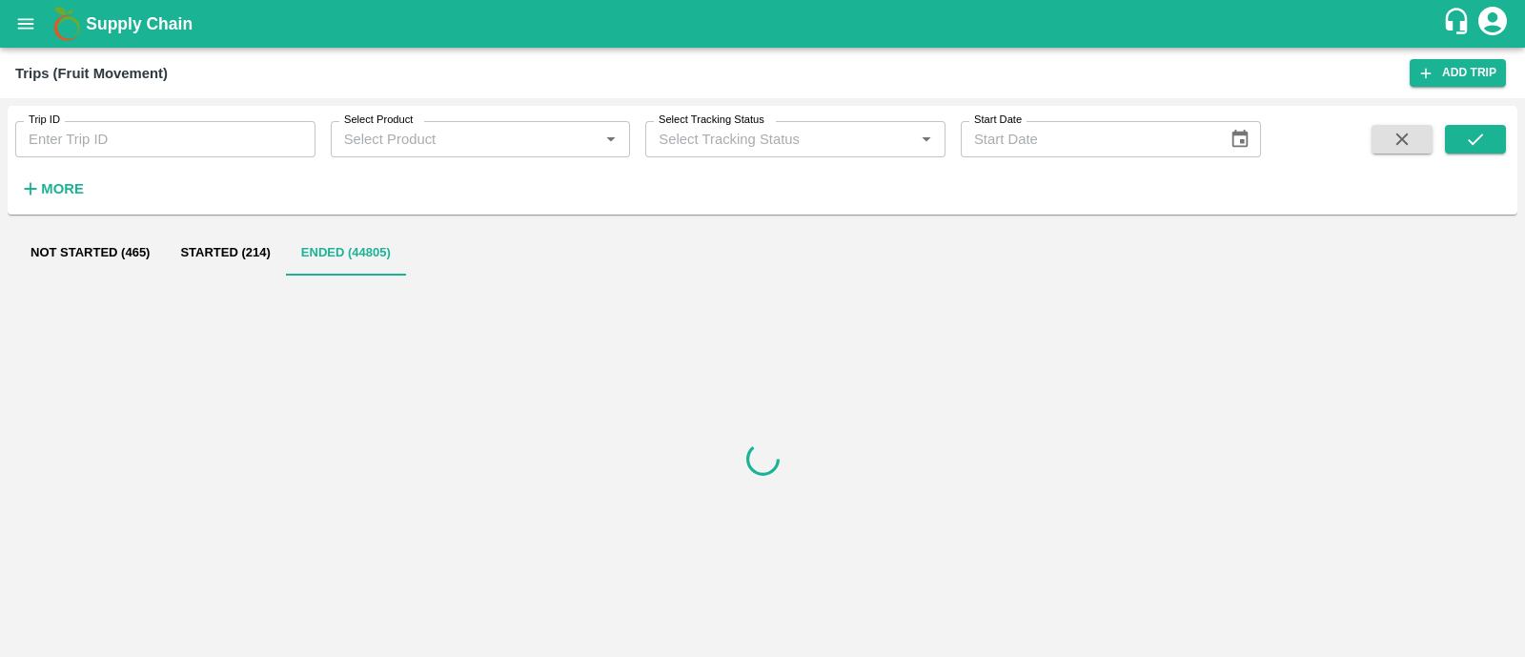
drag, startPoint x: 955, startPoint y: 416, endPoint x: 1108, endPoint y: 474, distance: 163.7
click at [1108, 474] on div at bounding box center [762, 458] width 1494 height 366
